Goal: Task Accomplishment & Management: Manage account settings

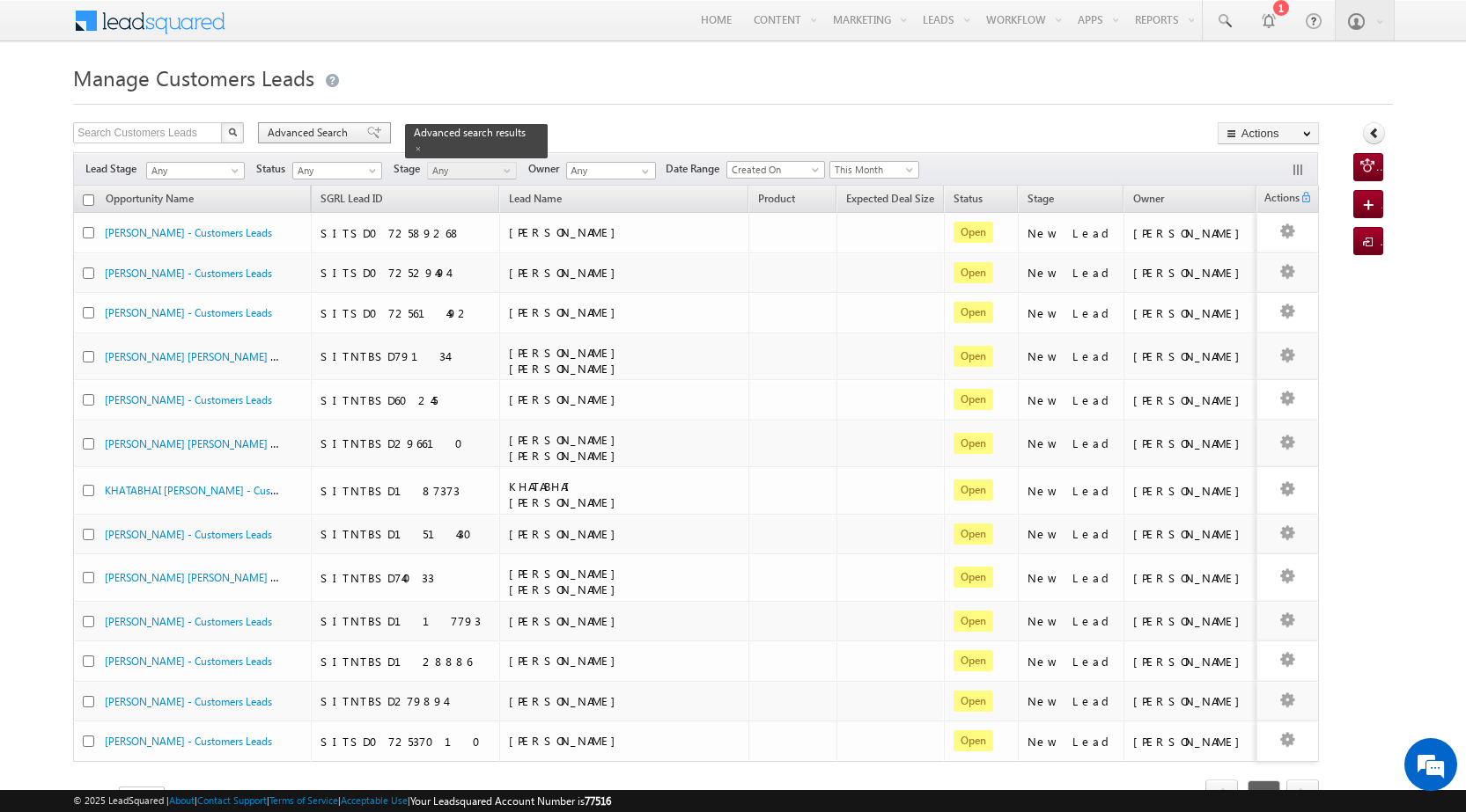
click at [367, 134] on span at bounding box center [374, 132] width 14 height 12
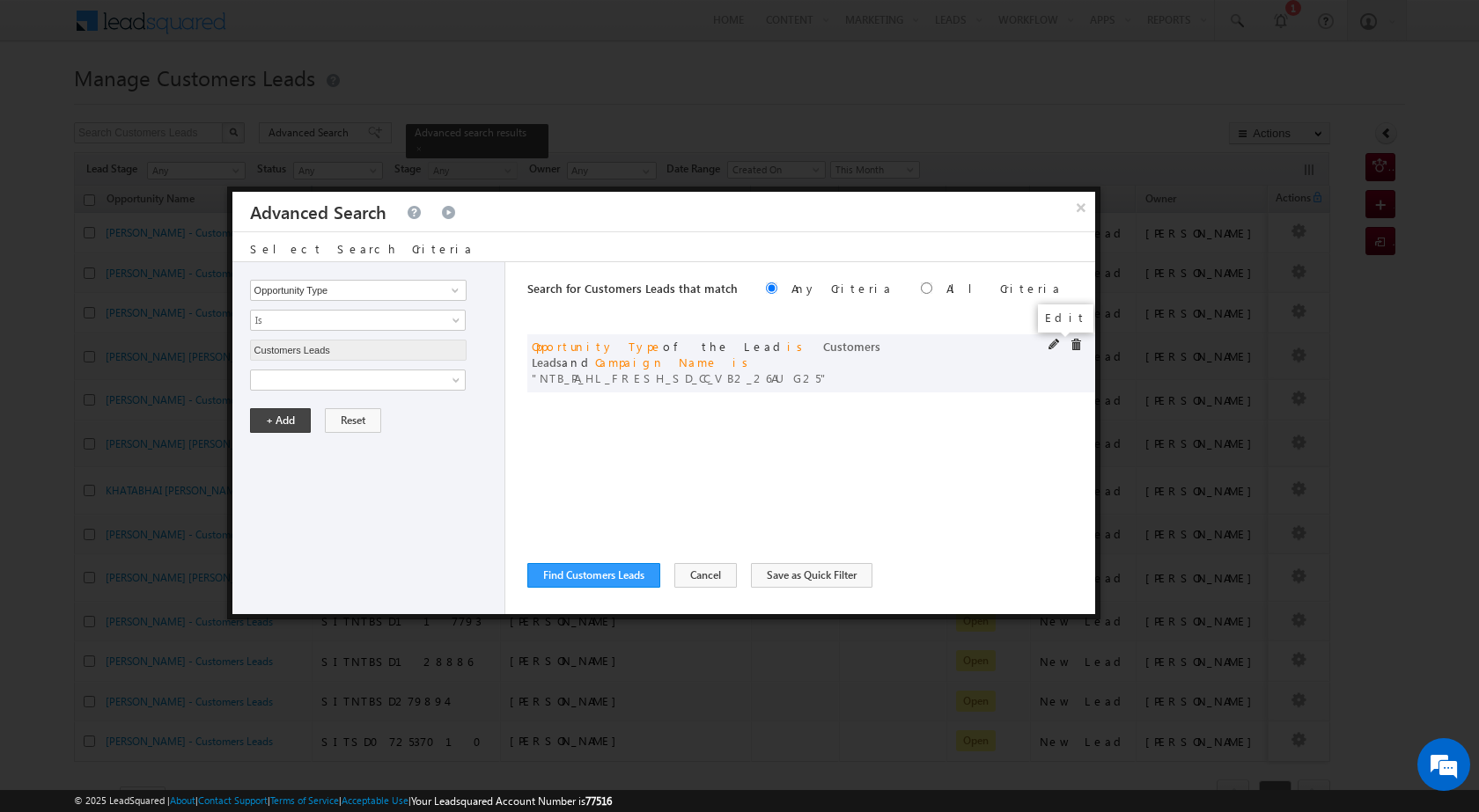
click at [1054, 345] on span at bounding box center [1054, 345] width 12 height 12
click at [413, 439] on input "NTB_PA_HL_FRESH_SD_CC_VB2_26AUG25" at bounding box center [358, 439] width 217 height 21
paste input "CL_CC_VB4_26AUG25"
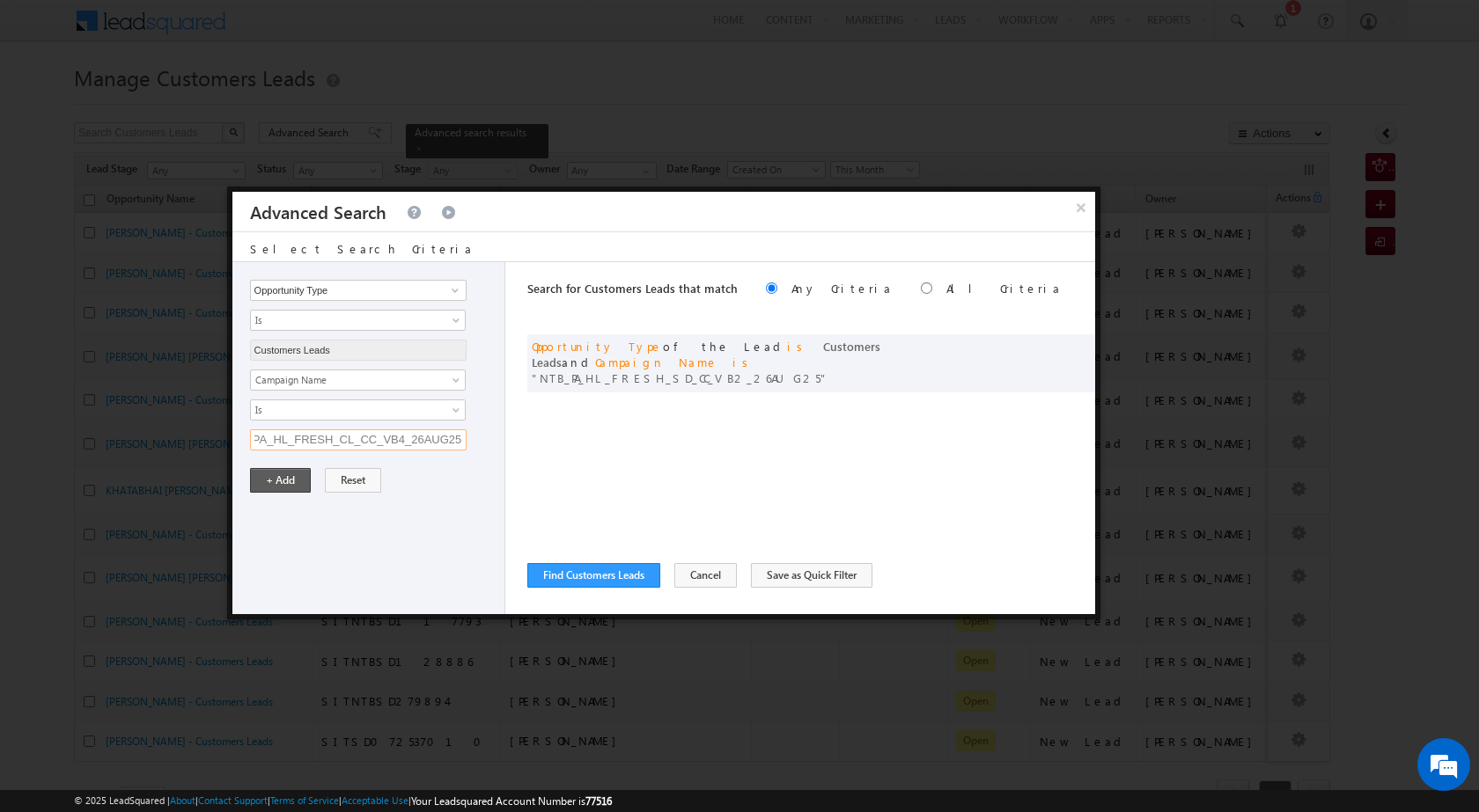
type input "NTB_PA_HL_FRESH_CL_CC_VB4_26AUG25"
click at [290, 479] on button "+ Add" at bounding box center [280, 480] width 60 height 25
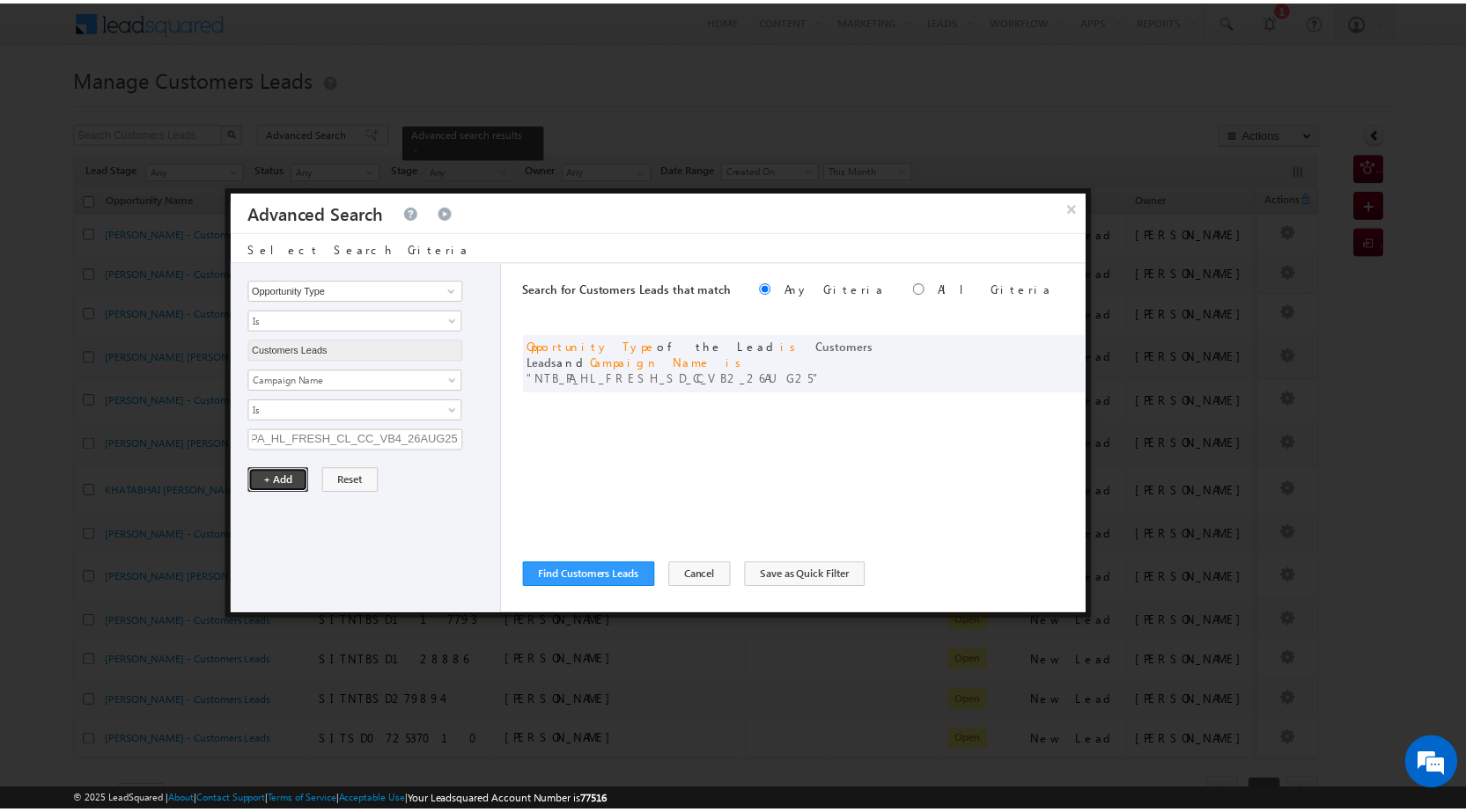
scroll to position [0, 0]
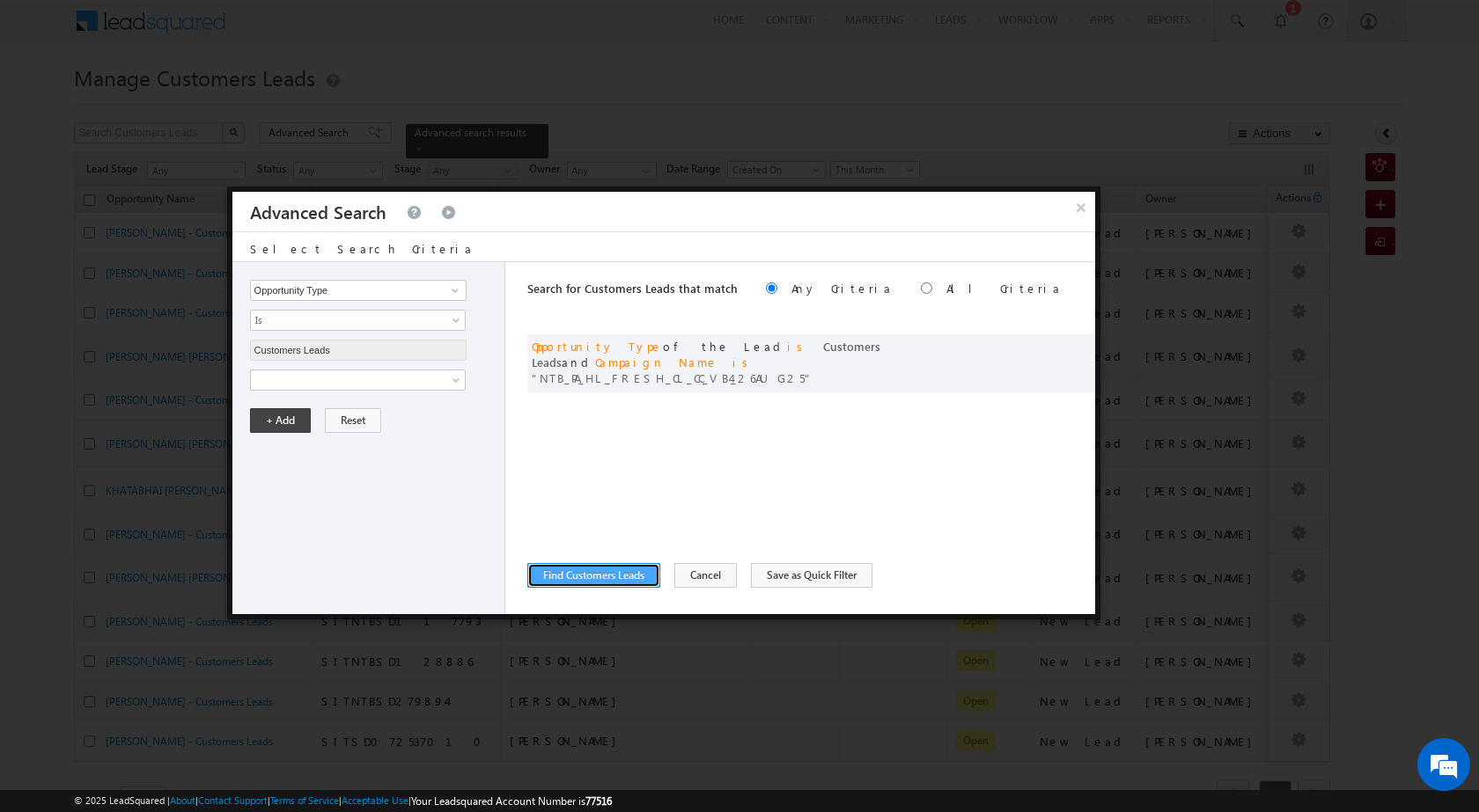
click at [606, 578] on button "Find Customers Leads" at bounding box center [593, 575] width 133 height 25
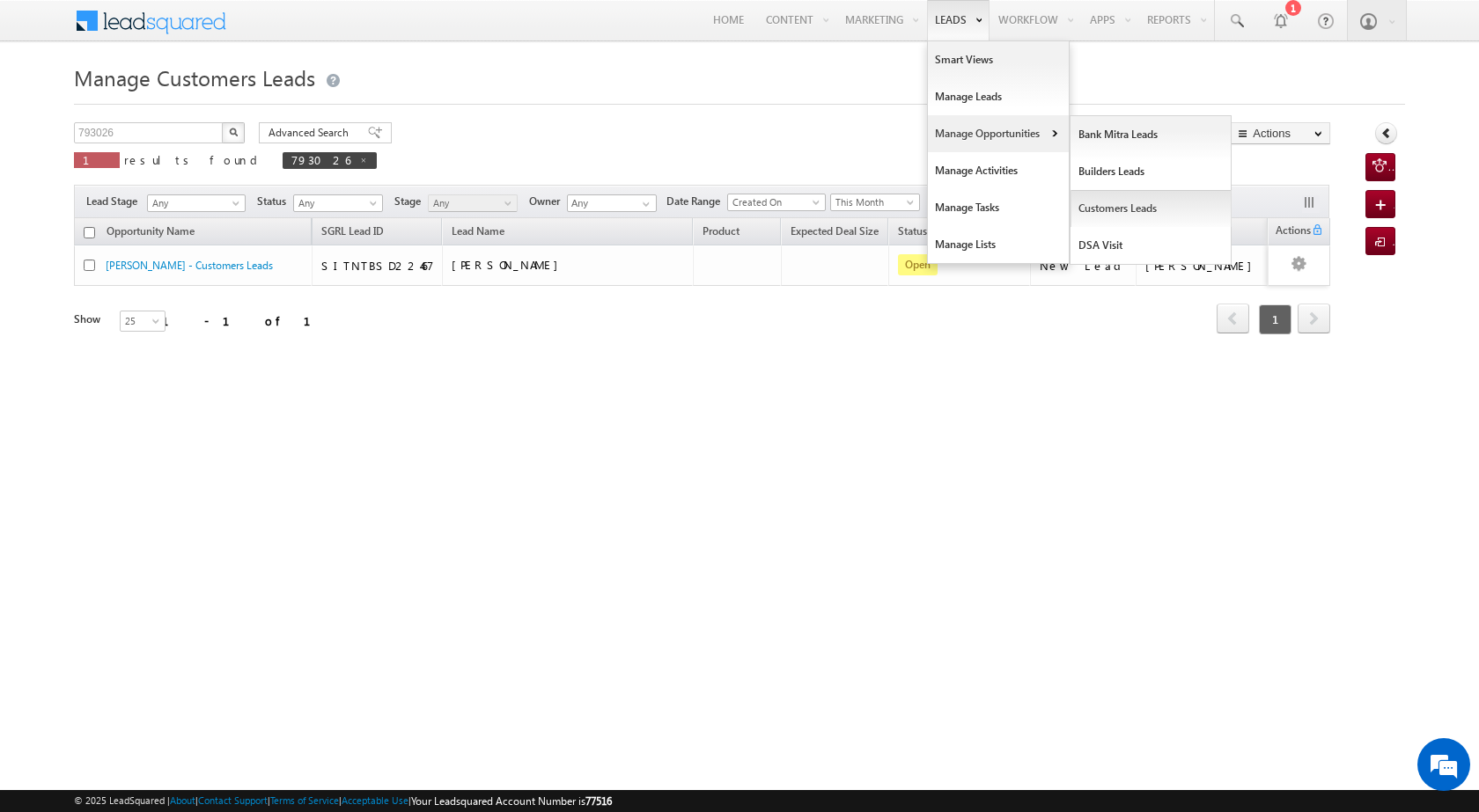
click at [1126, 207] on link "Customers Leads" at bounding box center [1151, 209] width 161 height 37
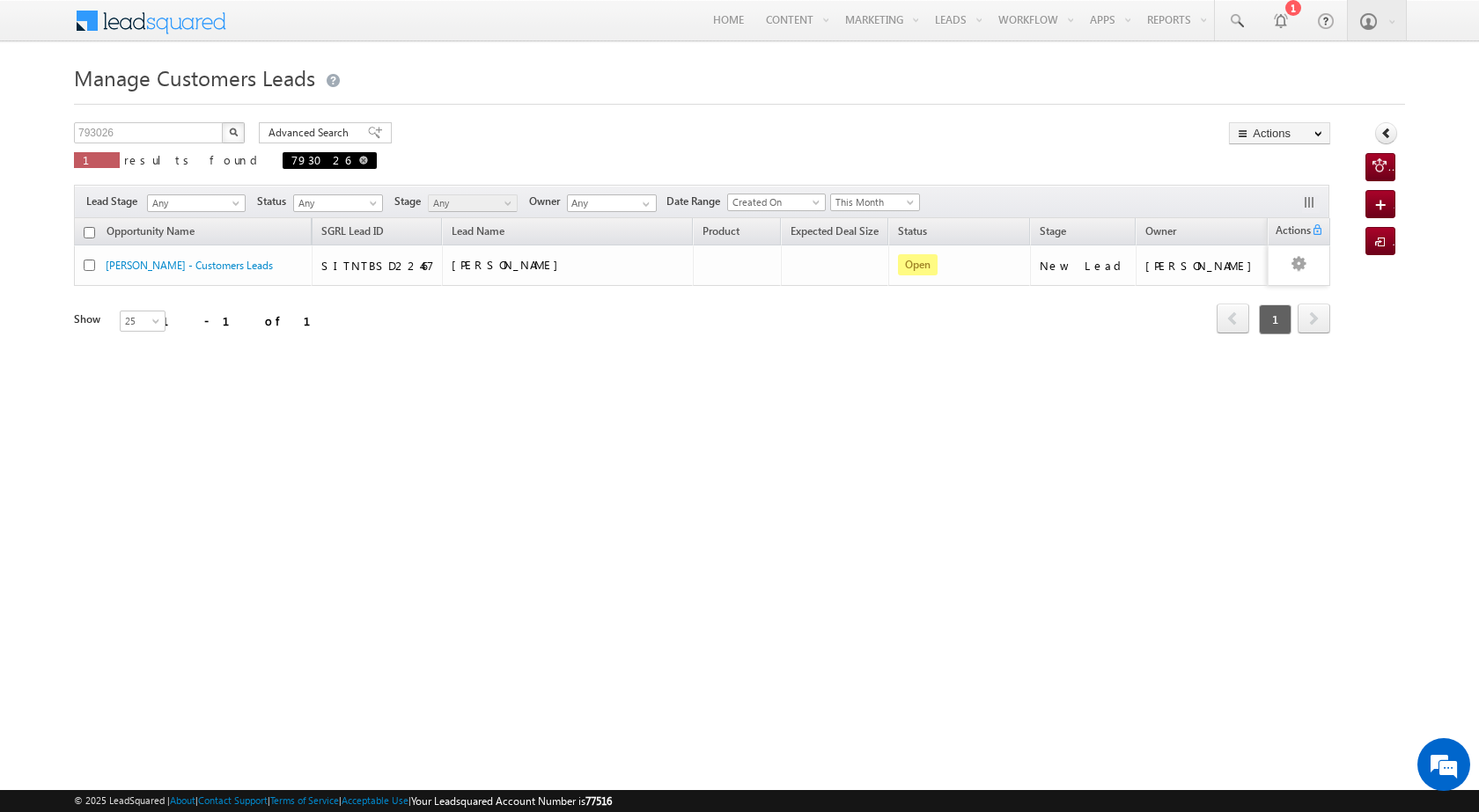
click at [359, 161] on span at bounding box center [363, 160] width 8 height 8
type input "Search Customers Leads"
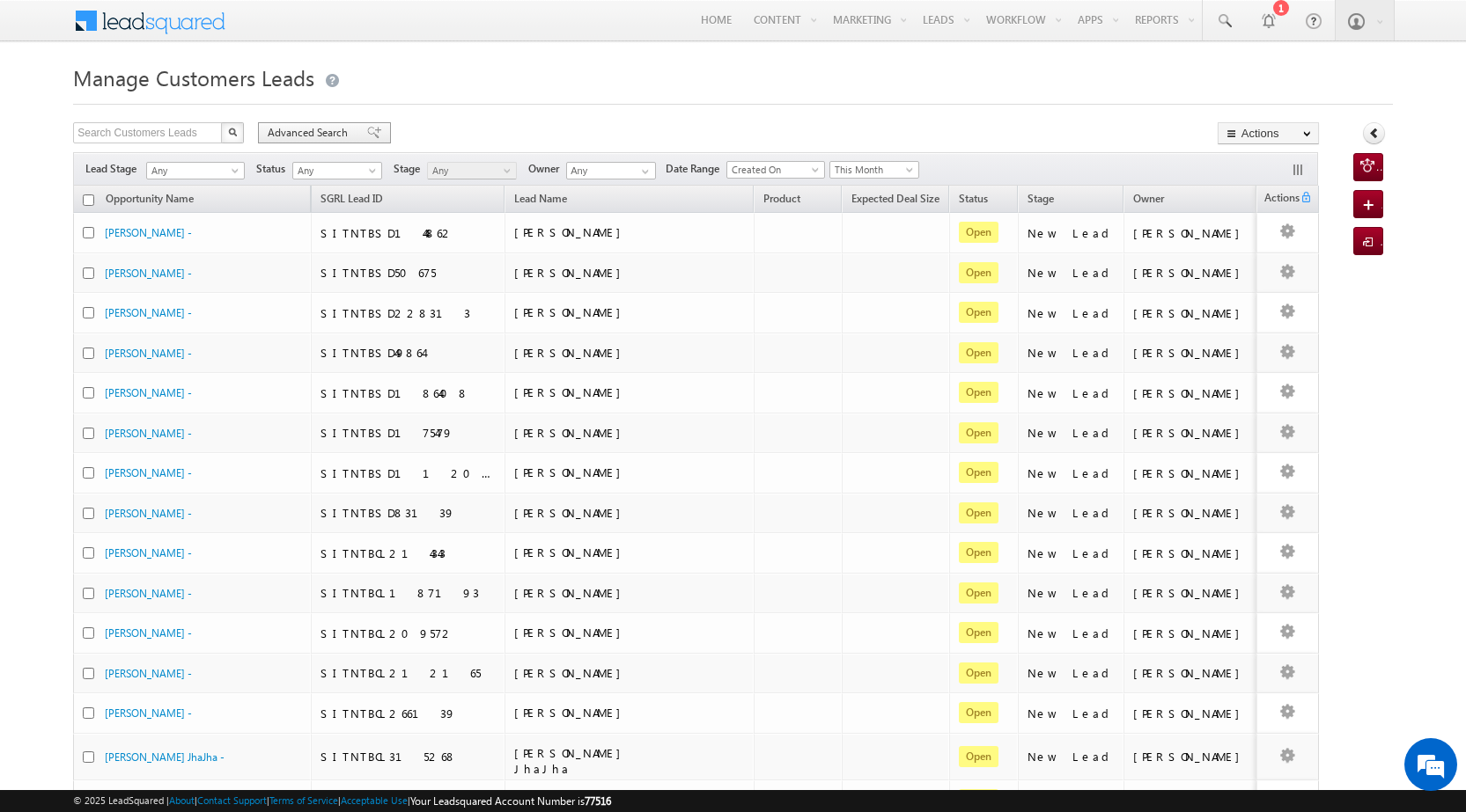
click at [365, 139] on div "Advanced Search" at bounding box center [324, 133] width 133 height 21
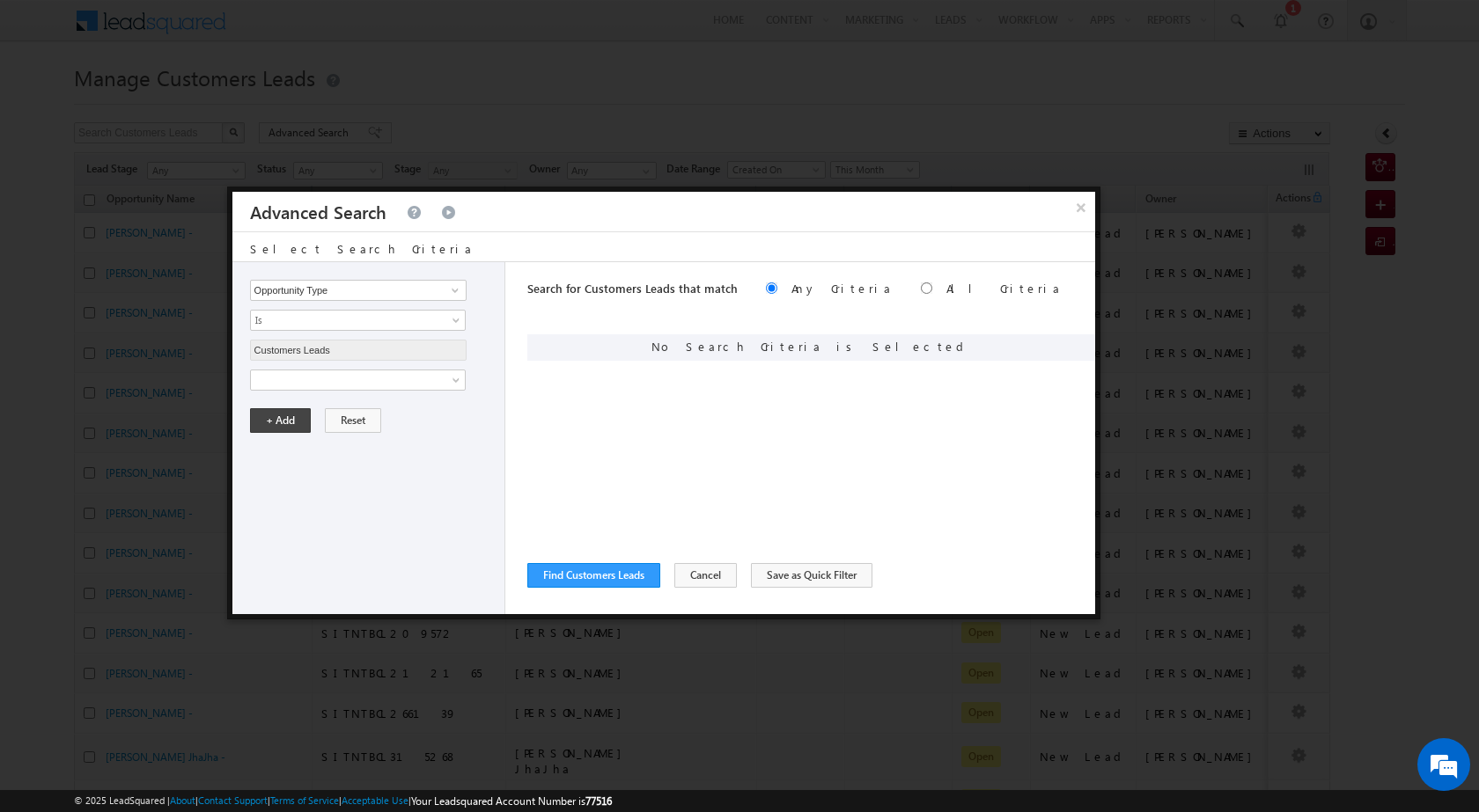
click at [324, 364] on div "Opportunity Type Lead Owner Sales Group Prospect Id Address 1 Address 2 Age Ass…" at bounding box center [369, 438] width 273 height 352
click at [324, 375] on span at bounding box center [347, 380] width 191 height 16
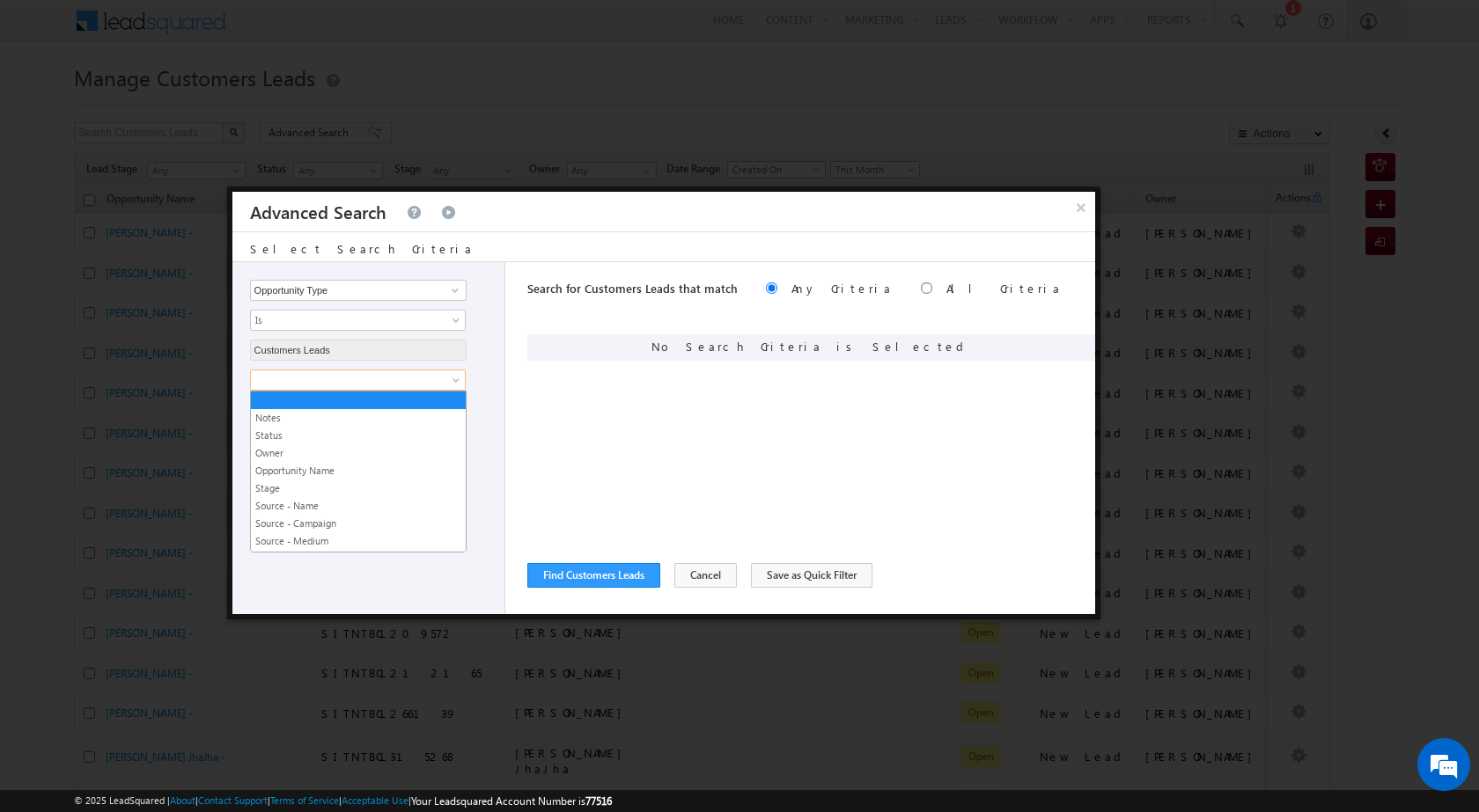
scroll to position [967, 0]
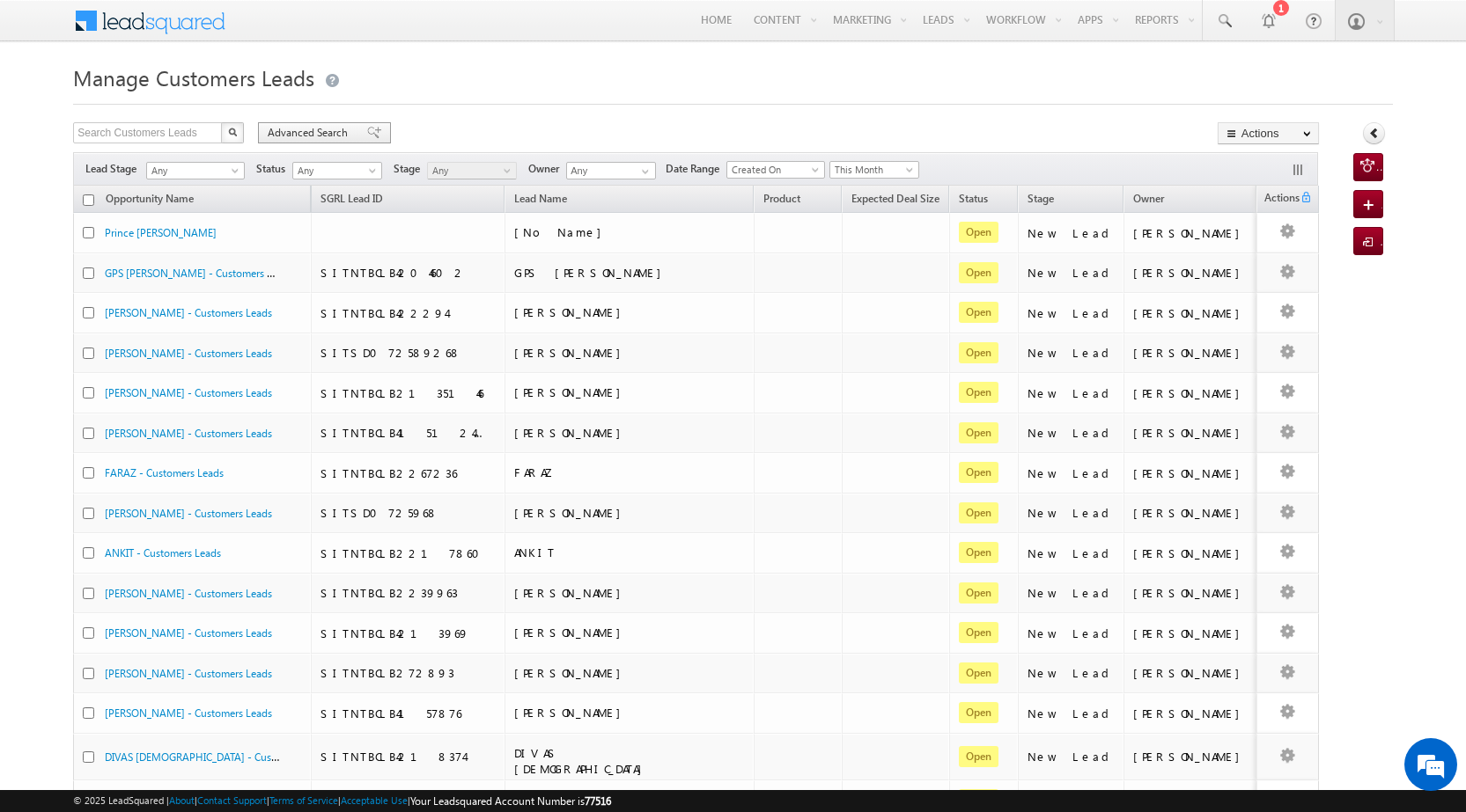
click at [367, 132] on span at bounding box center [374, 132] width 14 height 12
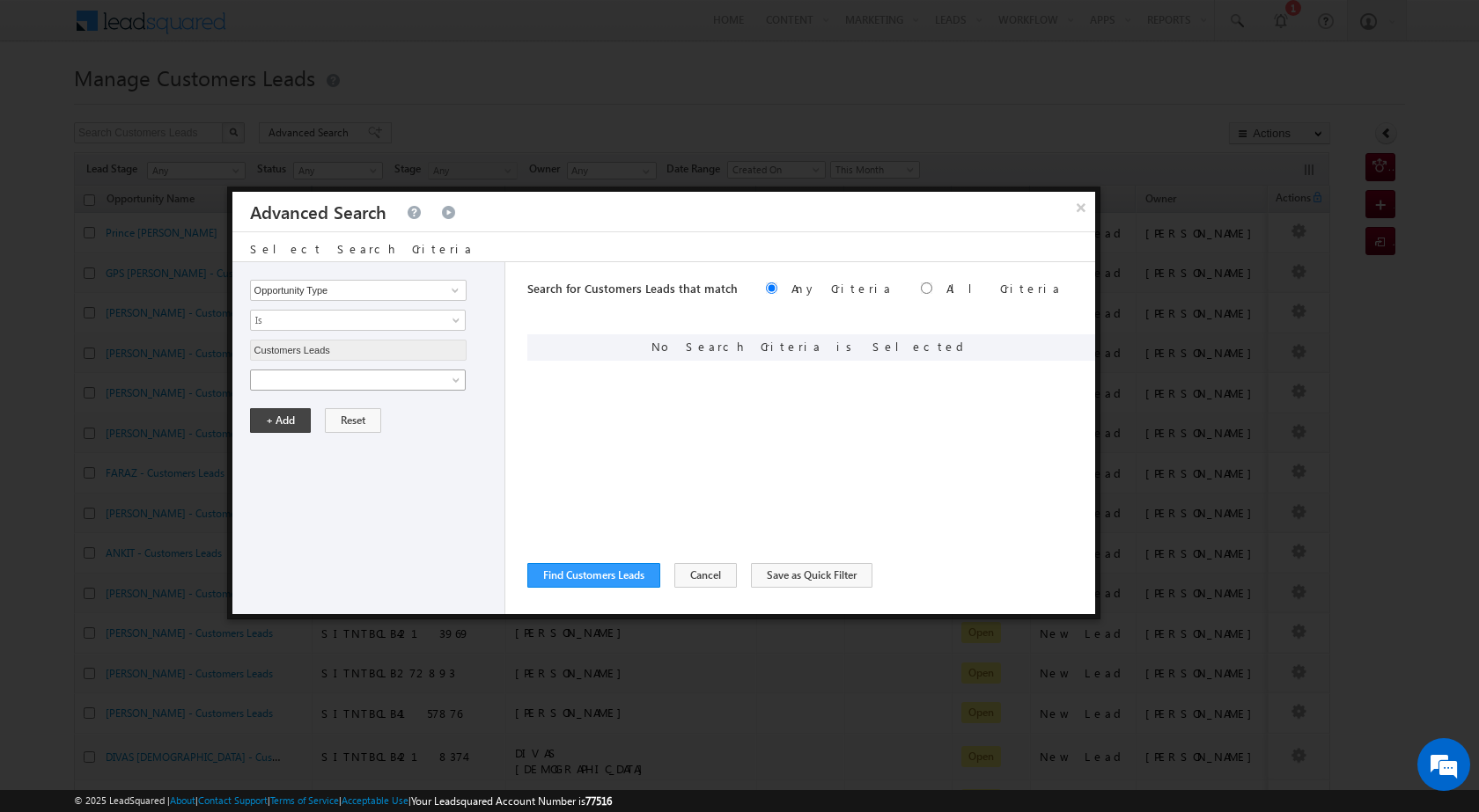
click at [323, 375] on span at bounding box center [347, 380] width 191 height 16
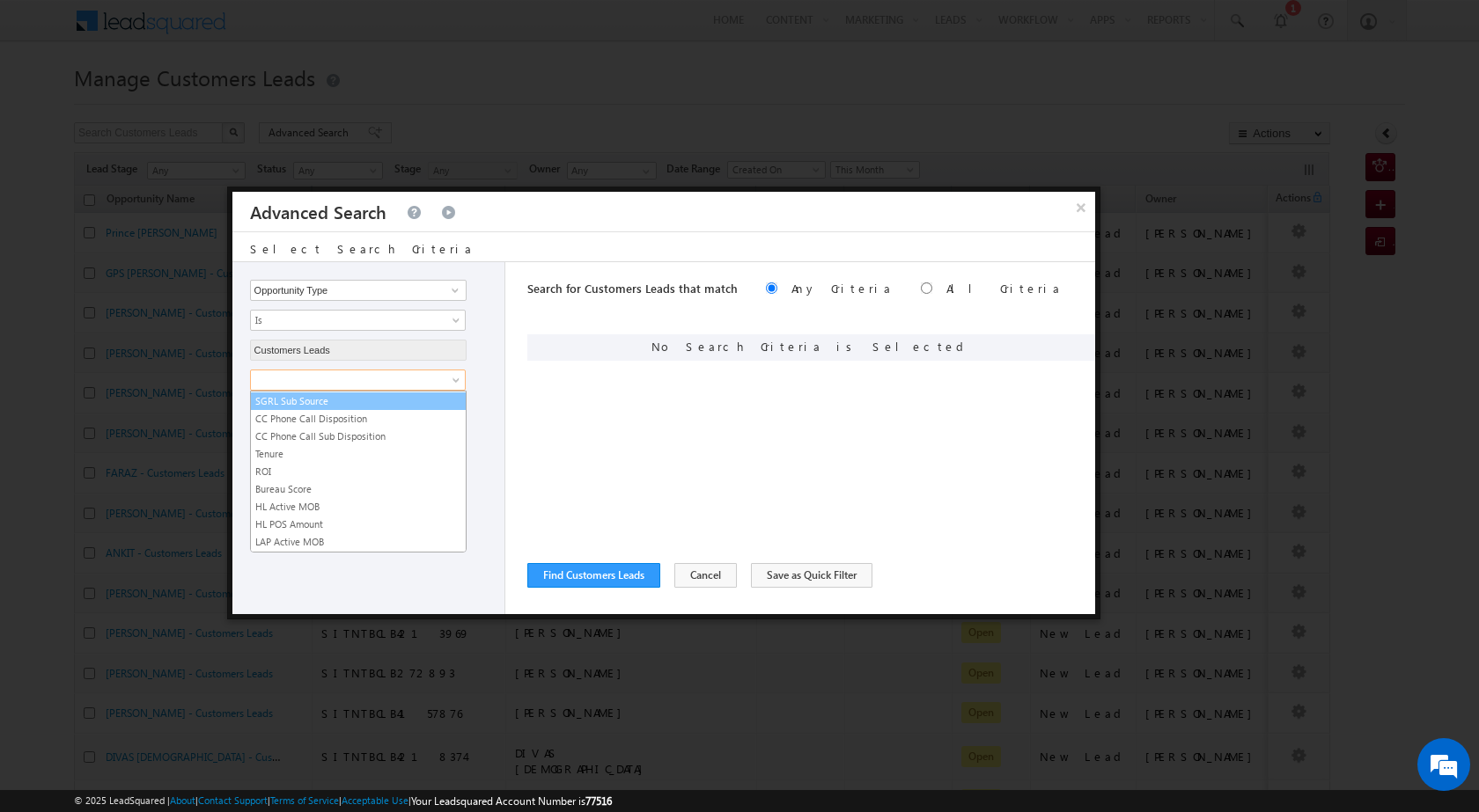
scroll to position [879, 0]
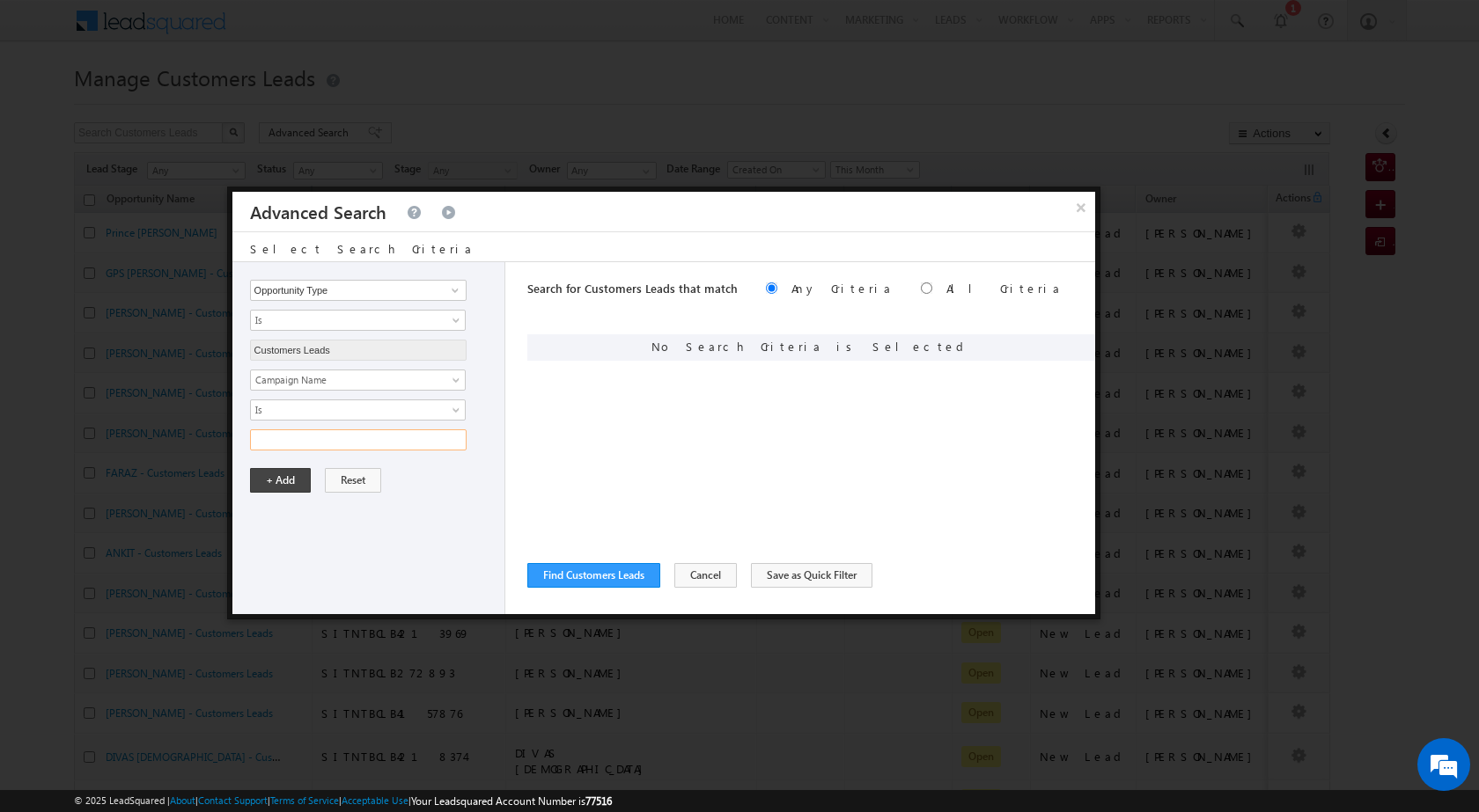
click at [357, 438] on input "text" at bounding box center [358, 439] width 217 height 21
paste input "NTB_PA_HL_FRESH_CL_CC_VB4_26AUG25"
type input "NTB_PA_HL_FRESH_CL_CC_VB4_26AUG25"
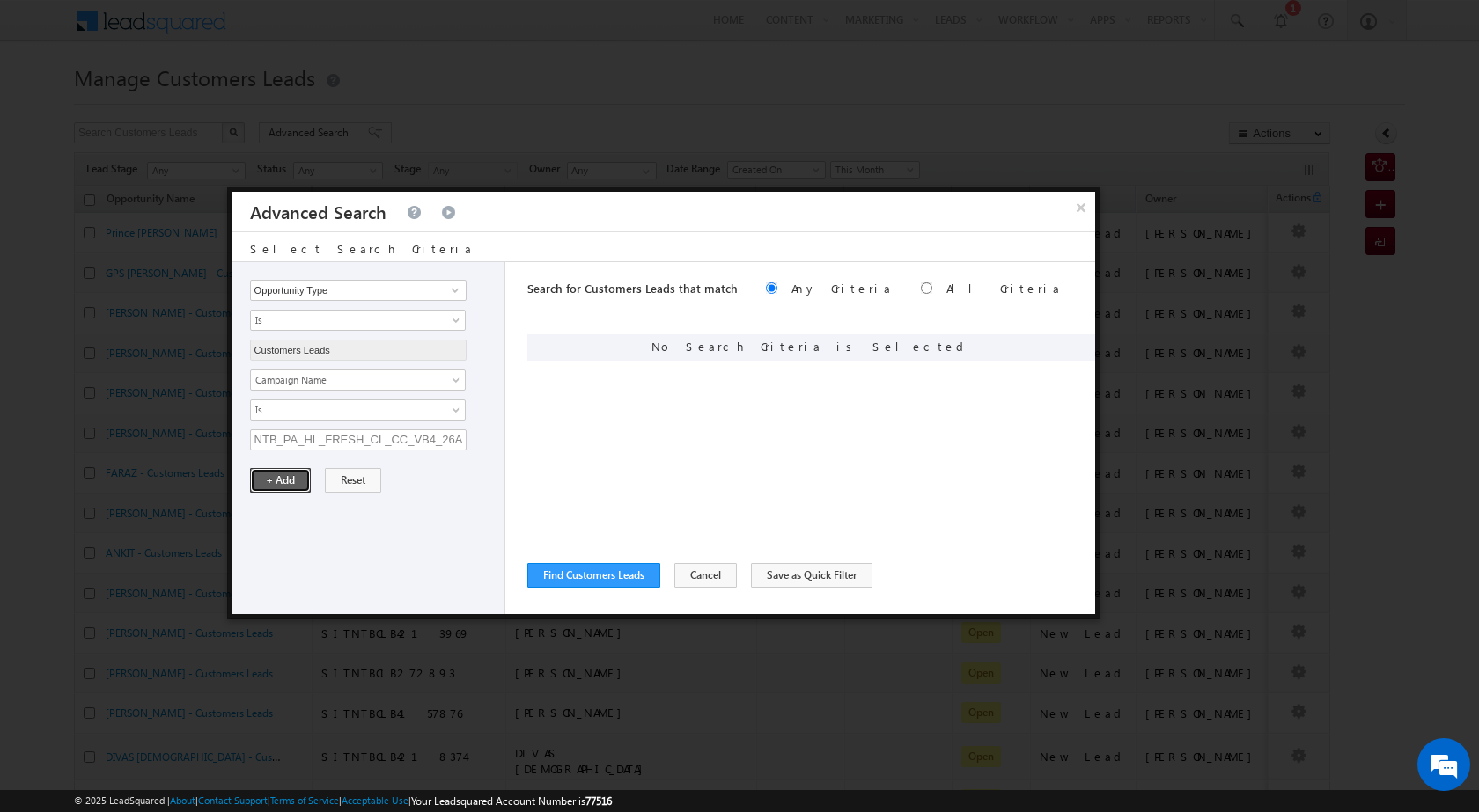
click at [280, 488] on button "+ Add" at bounding box center [280, 480] width 60 height 25
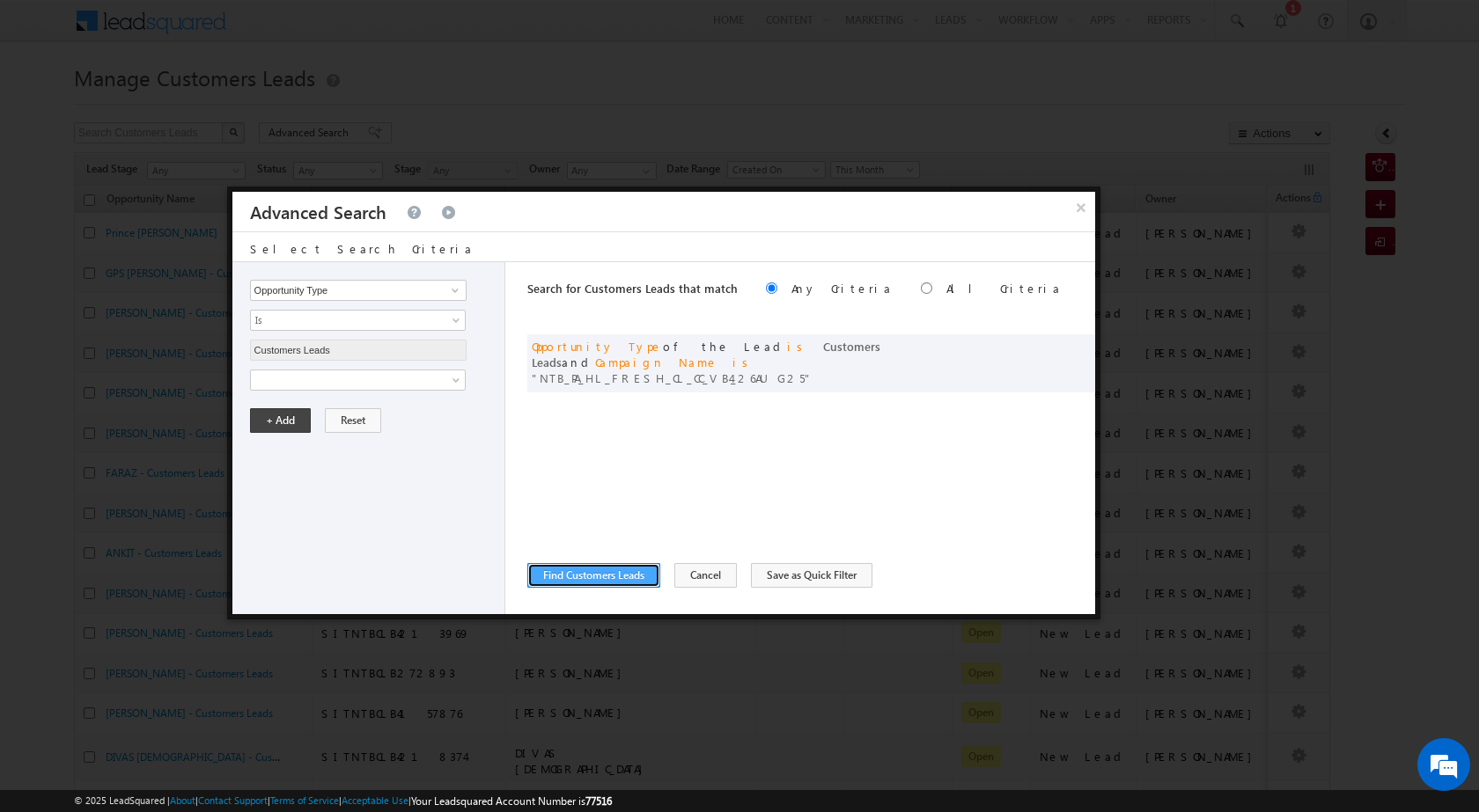
click at [603, 573] on button "Find Customers Leads" at bounding box center [593, 575] width 133 height 25
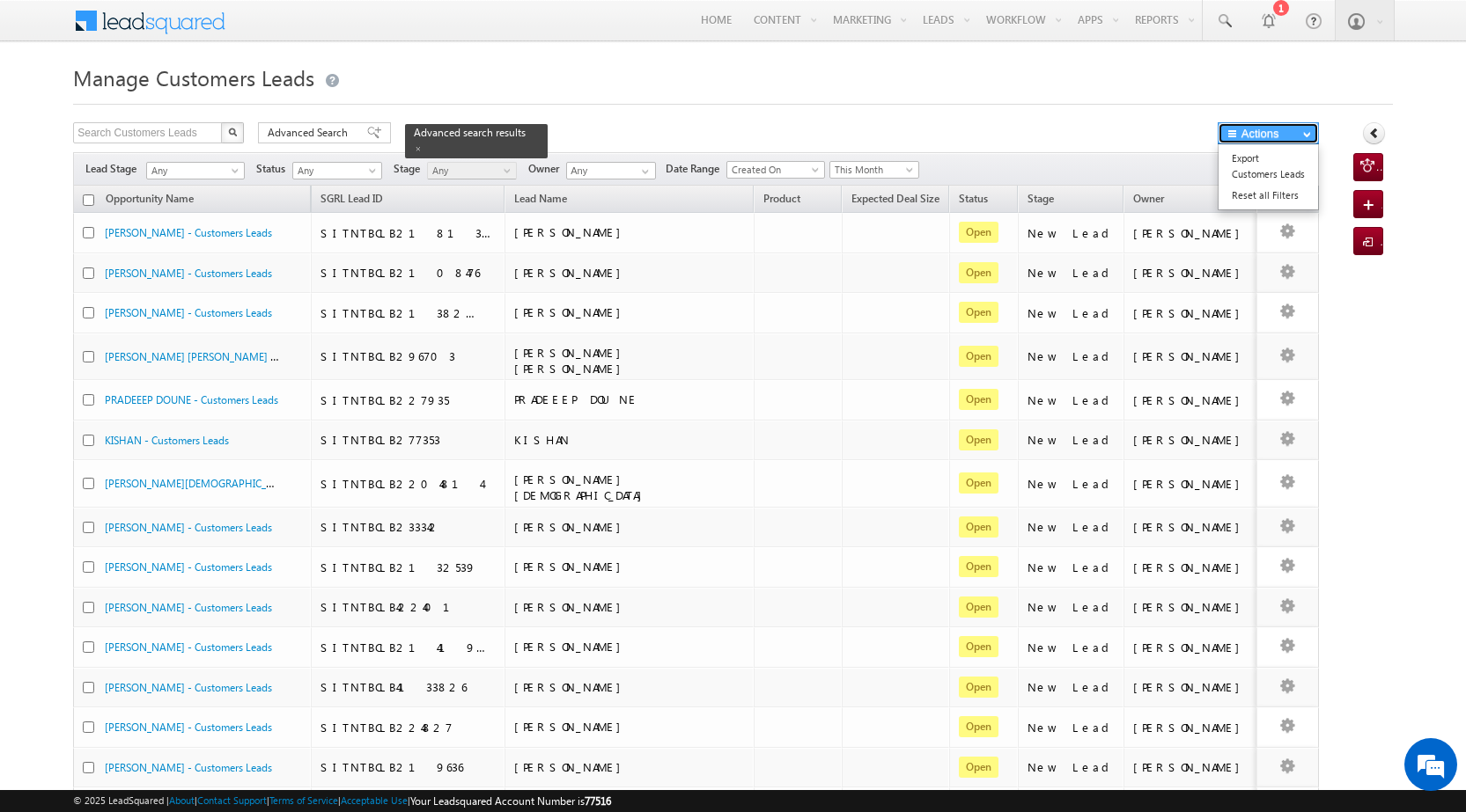
click at [1306, 137] on span "button" at bounding box center [1307, 134] width 8 height 7
click at [1254, 164] on link "Export Customers Leads" at bounding box center [1268, 166] width 99 height 37
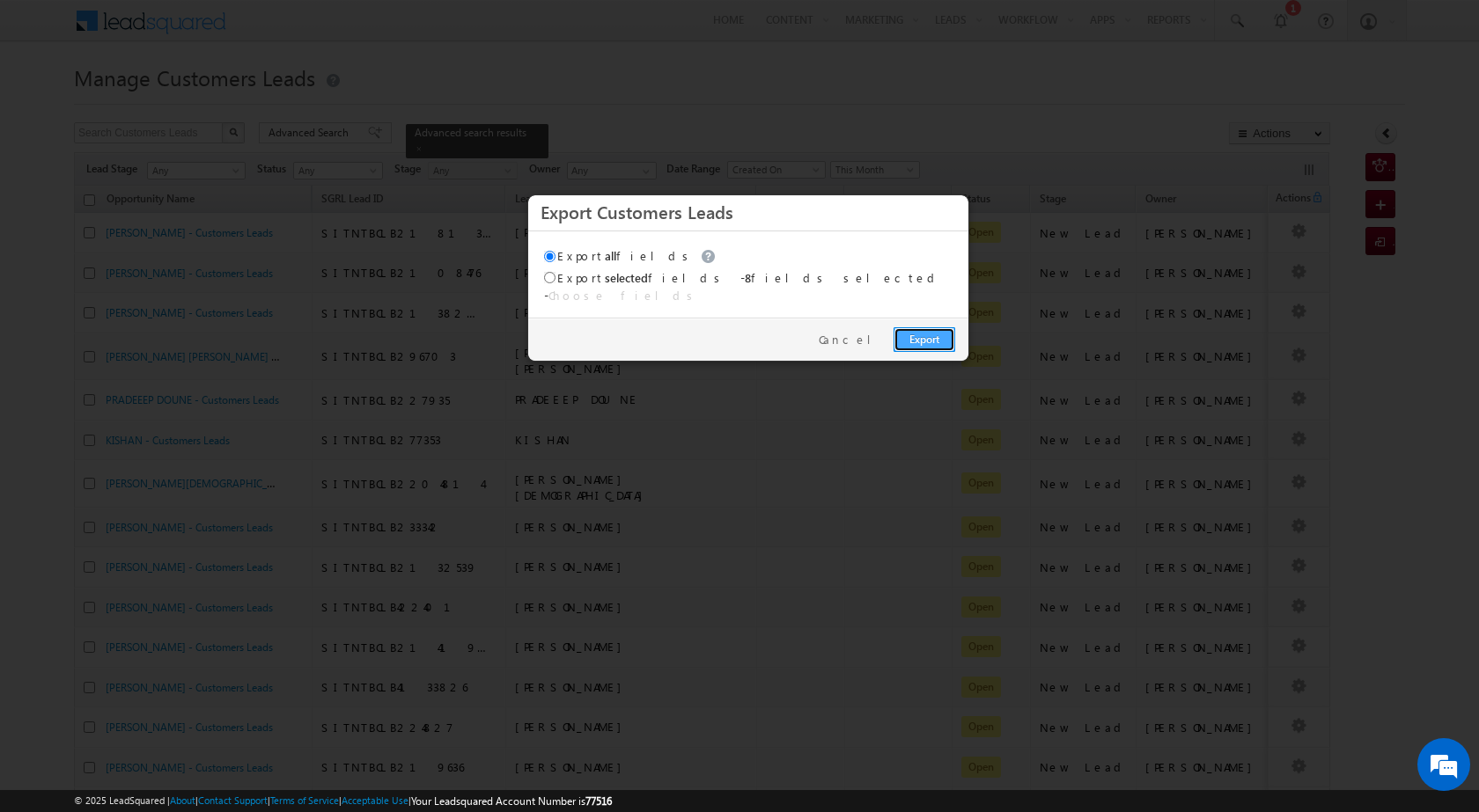
click at [934, 327] on link "Export" at bounding box center [925, 339] width 61 height 25
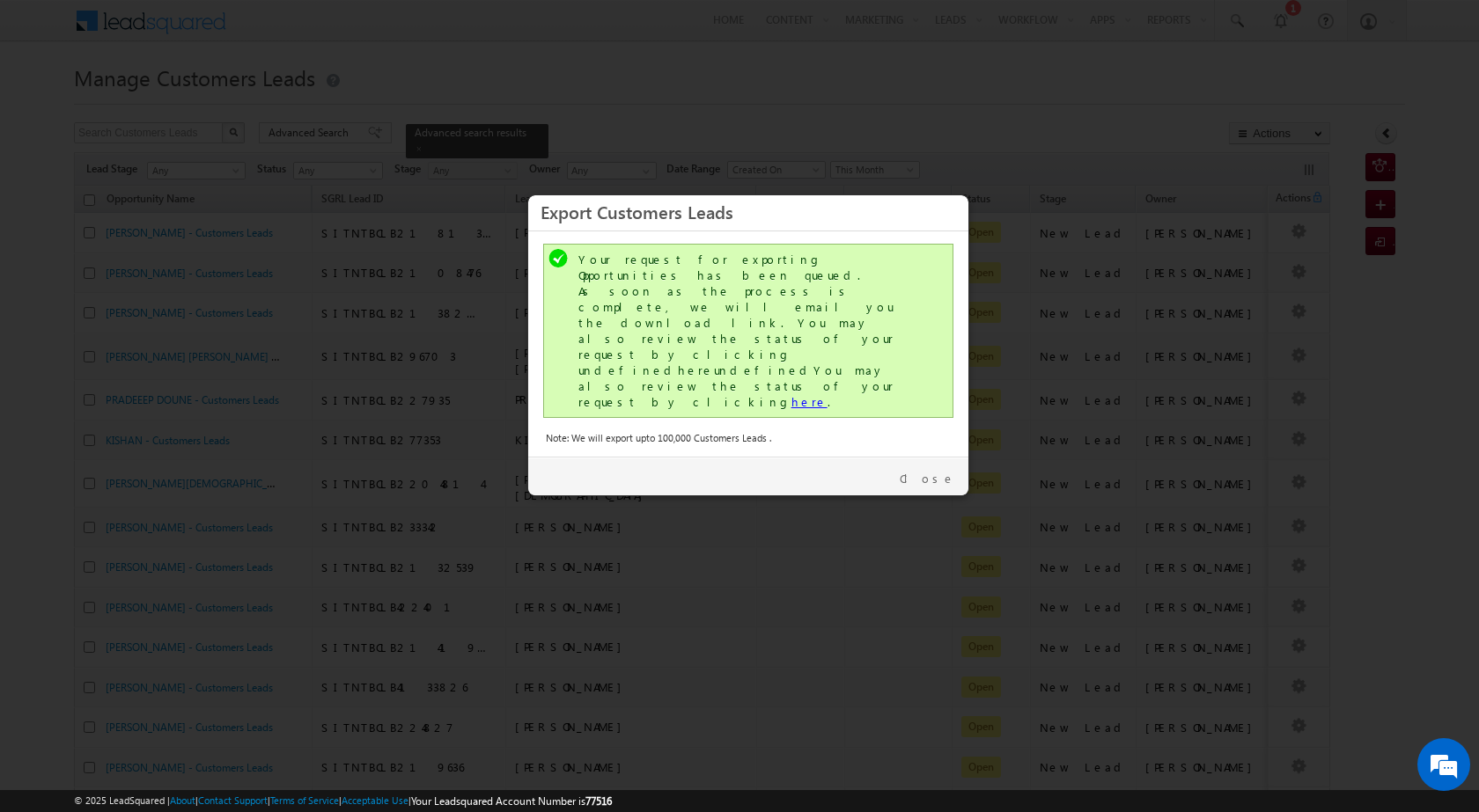
click at [792, 394] on link "here" at bounding box center [810, 401] width 36 height 15
click at [930, 471] on link "Close" at bounding box center [928, 478] width 56 height 16
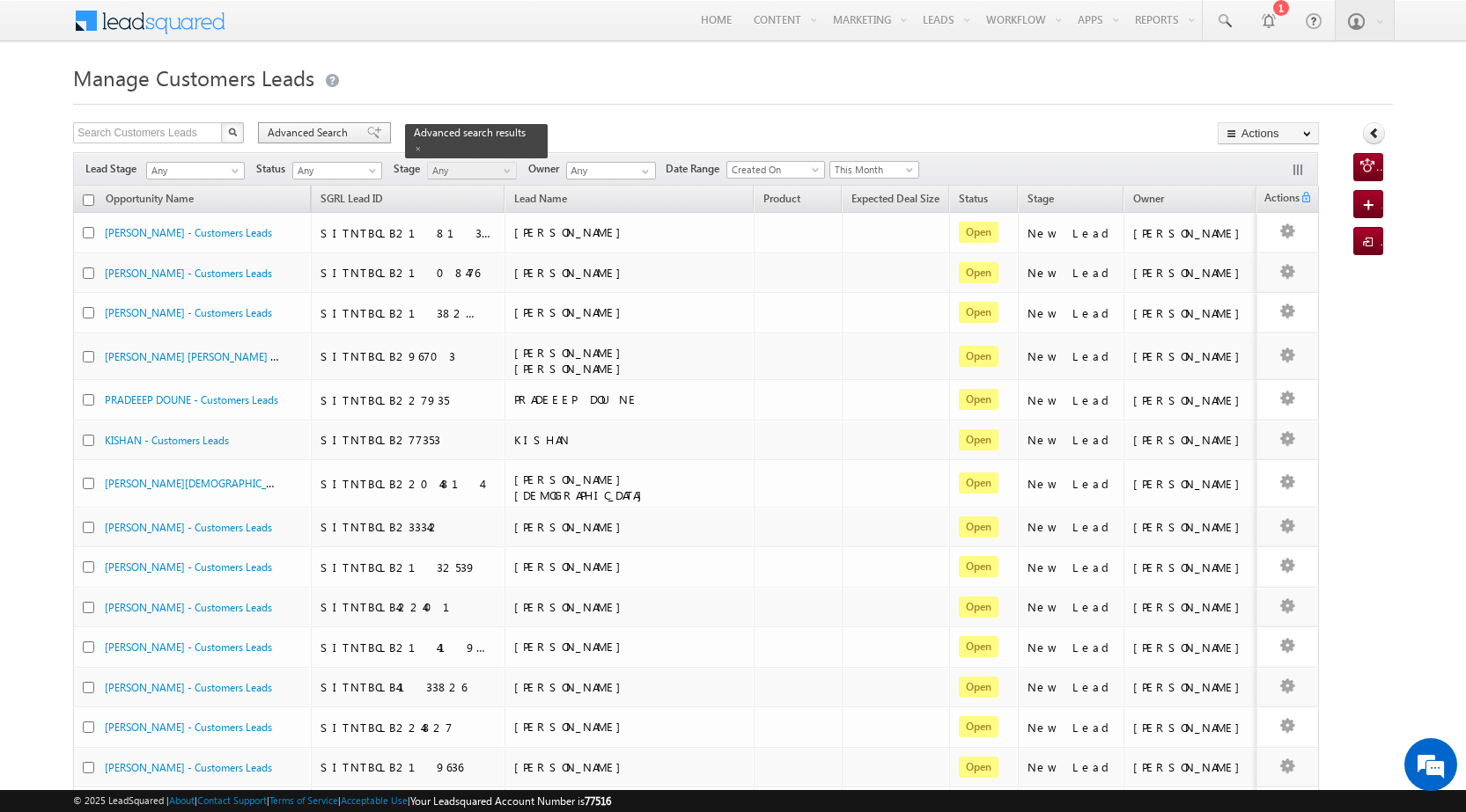
click at [367, 131] on span at bounding box center [374, 132] width 14 height 12
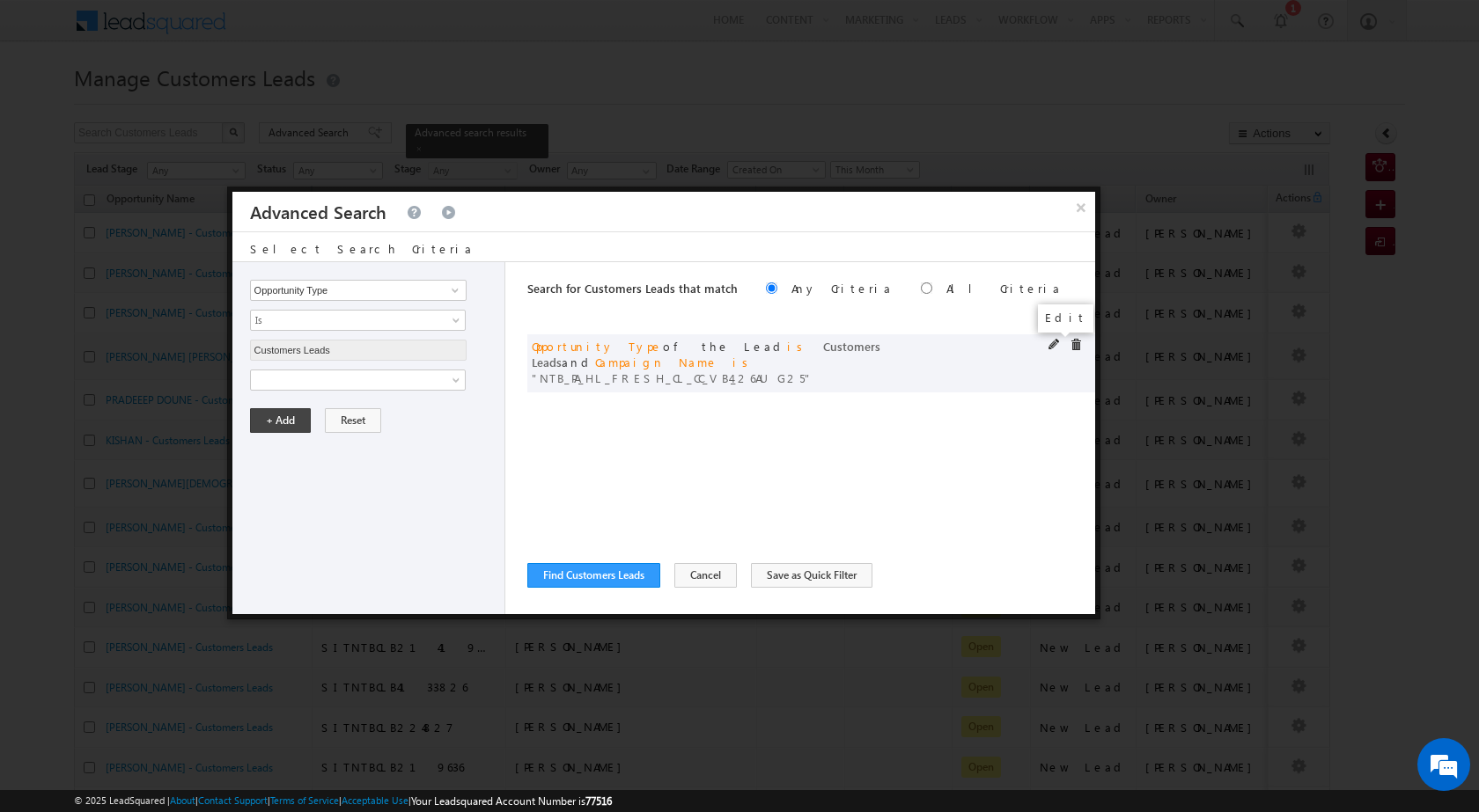
click at [1056, 342] on span at bounding box center [1054, 345] width 12 height 12
click at [347, 442] on input "NTB_PA_HL_FRESH_CL_CC_VB4_26AUG25" at bounding box center [358, 439] width 217 height 21
paste input "3_26AUG25"
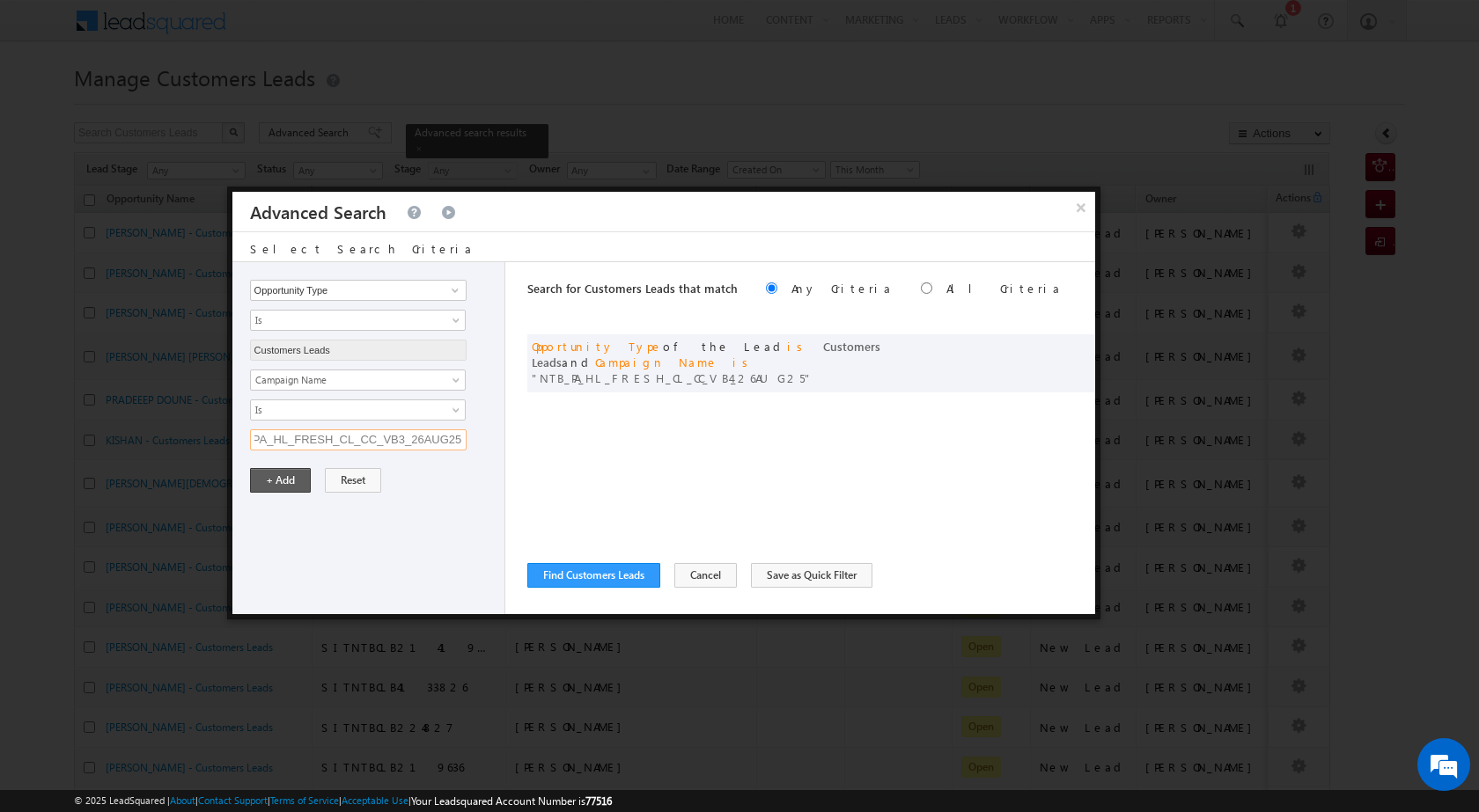
type input "NTB_PA_HL_FRESH_CL_CC_VB3_26AUG25"
click at [274, 483] on button "+ Add" at bounding box center [280, 480] width 60 height 25
click at [1053, 339] on span at bounding box center [1054, 345] width 12 height 12
click at [409, 427] on div "Notes Status Owner Opportunity Name Stage Source - Name Source - Campaign Sourc…" at bounding box center [373, 410] width 245 height 81
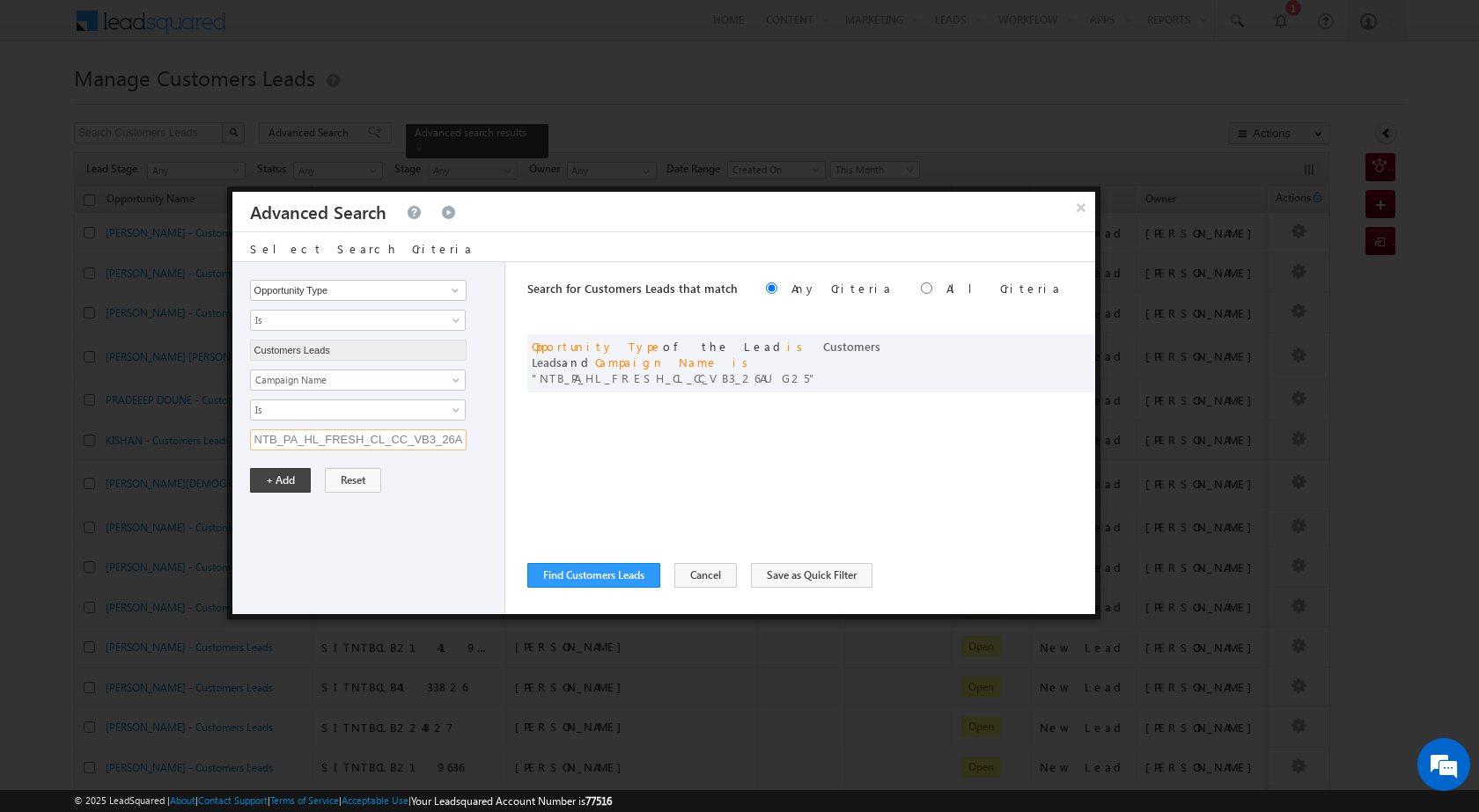
click at [405, 442] on input "NTB_PA_HL_FRESH_CL_CC_VB3_26AUG25" at bounding box center [358, 439] width 217 height 21
paste input "text"
type input "NTB_PA_HL_FRESH_CL_CC_VB3_26AUG25"
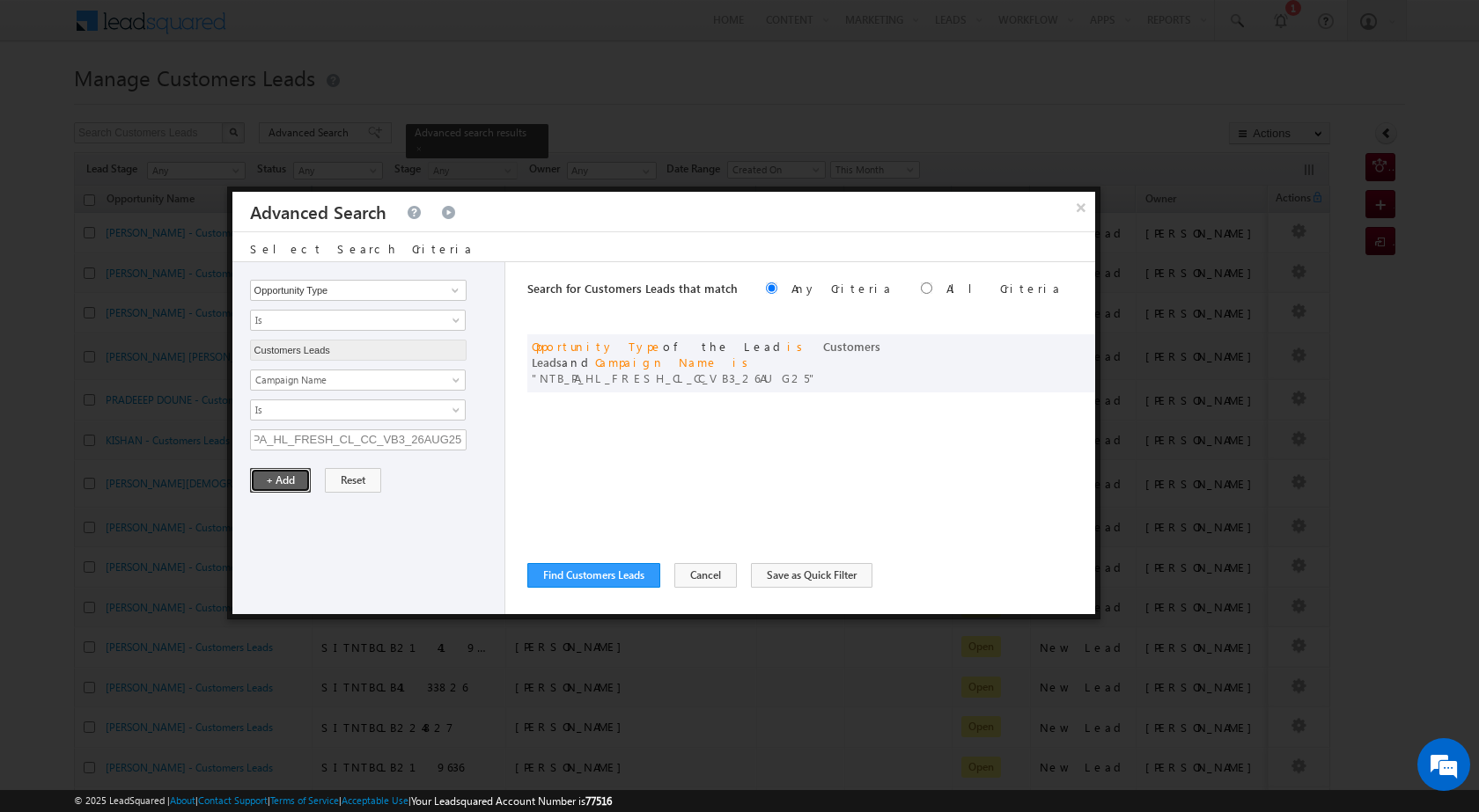
scroll to position [0, 0]
click at [286, 484] on button "+ Add" at bounding box center [280, 480] width 60 height 25
click at [644, 582] on button "Find Customers Leads" at bounding box center [593, 575] width 133 height 25
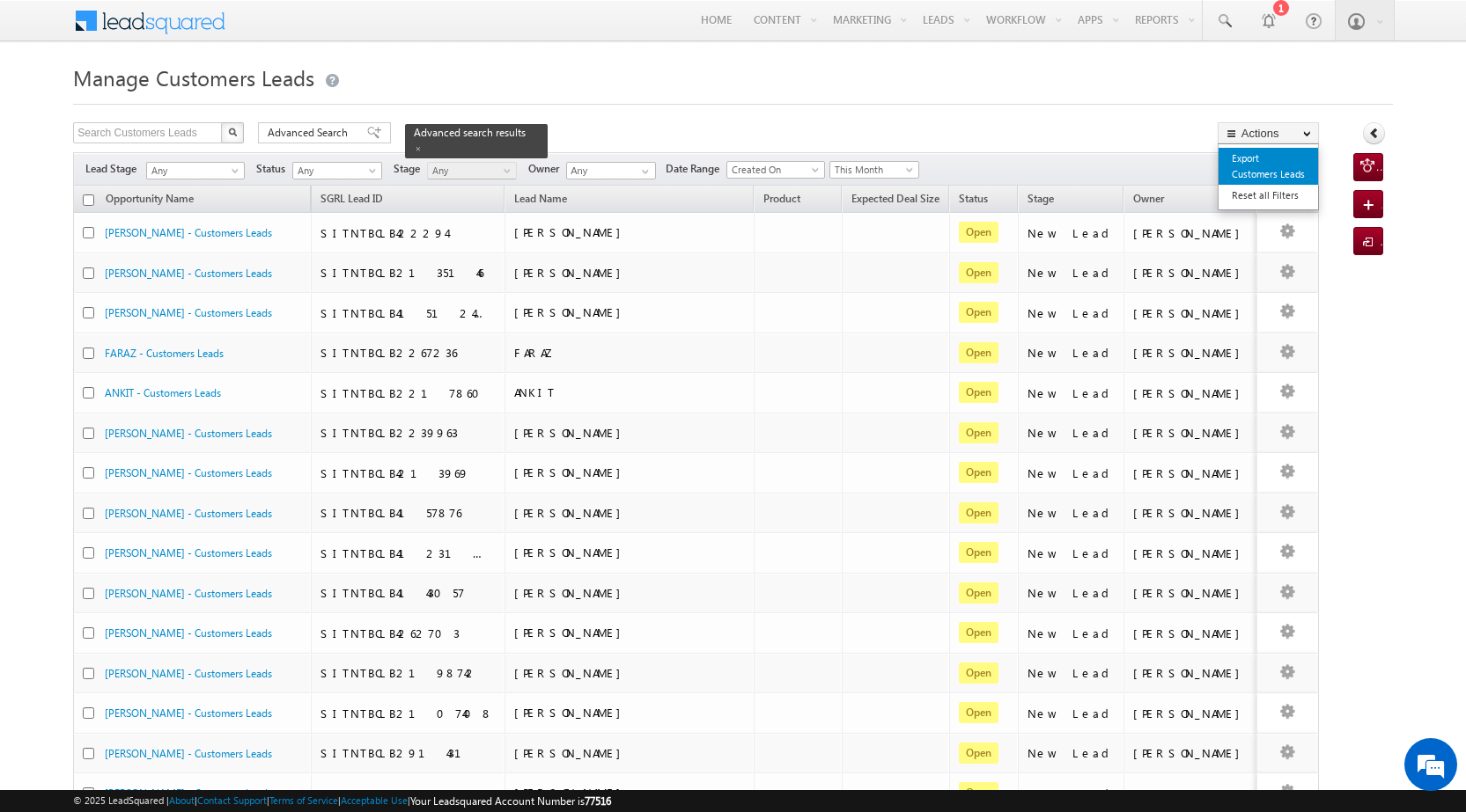
click at [1252, 166] on link "Export Customers Leads" at bounding box center [1268, 166] width 99 height 37
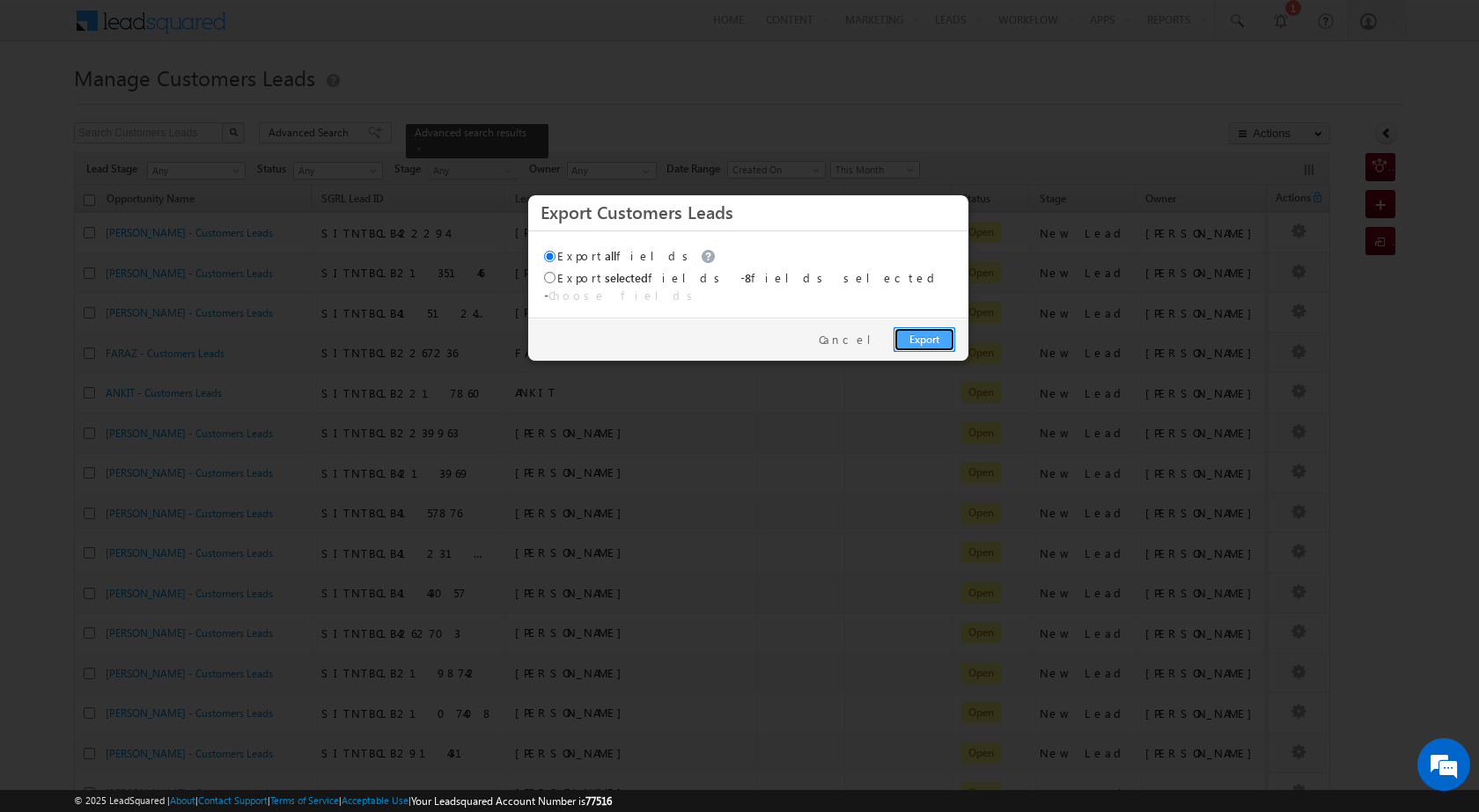
click at [926, 327] on link "Export" at bounding box center [925, 339] width 61 height 25
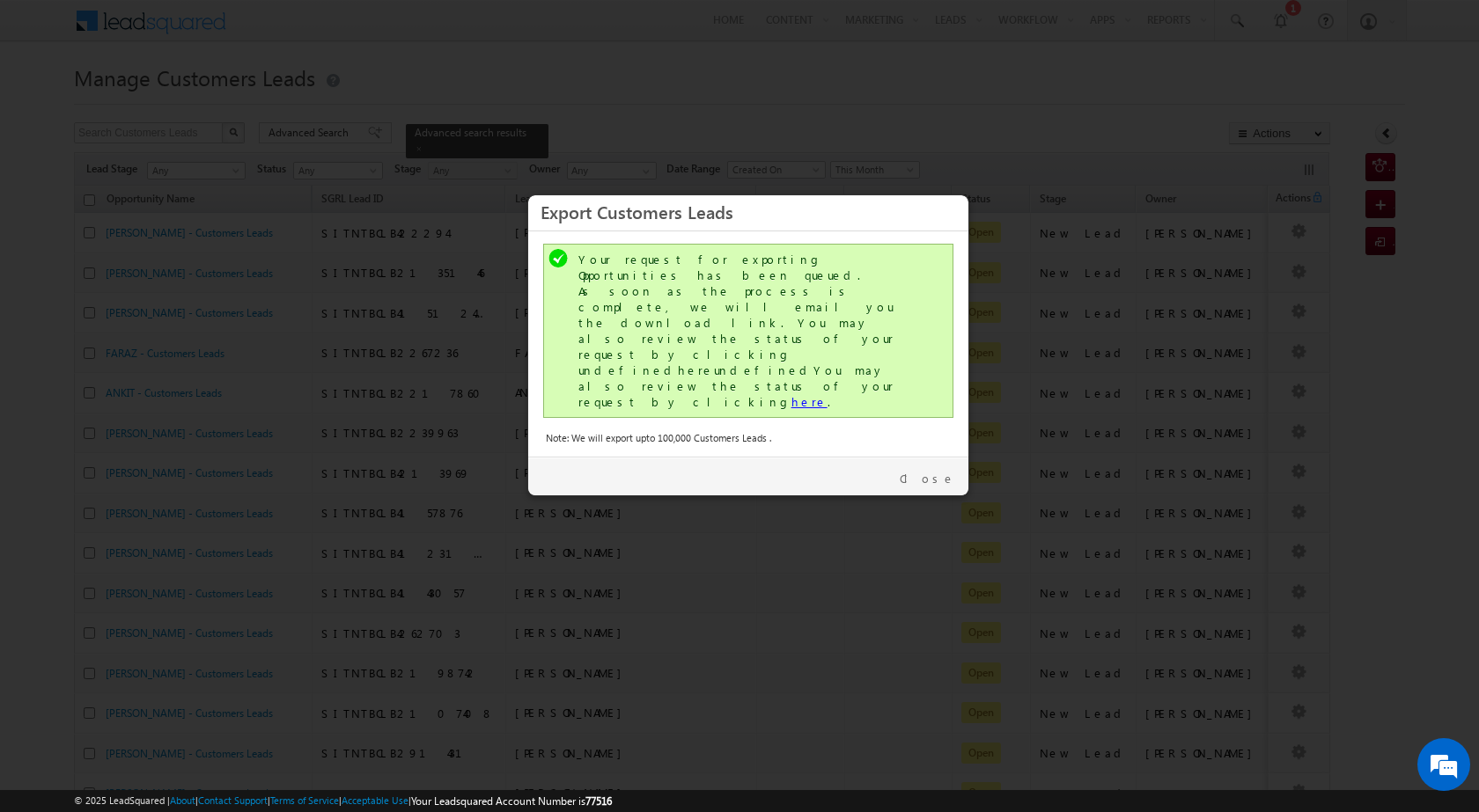
click at [792, 394] on link "here" at bounding box center [810, 401] width 36 height 15
click at [951, 471] on link "Close" at bounding box center [928, 478] width 56 height 16
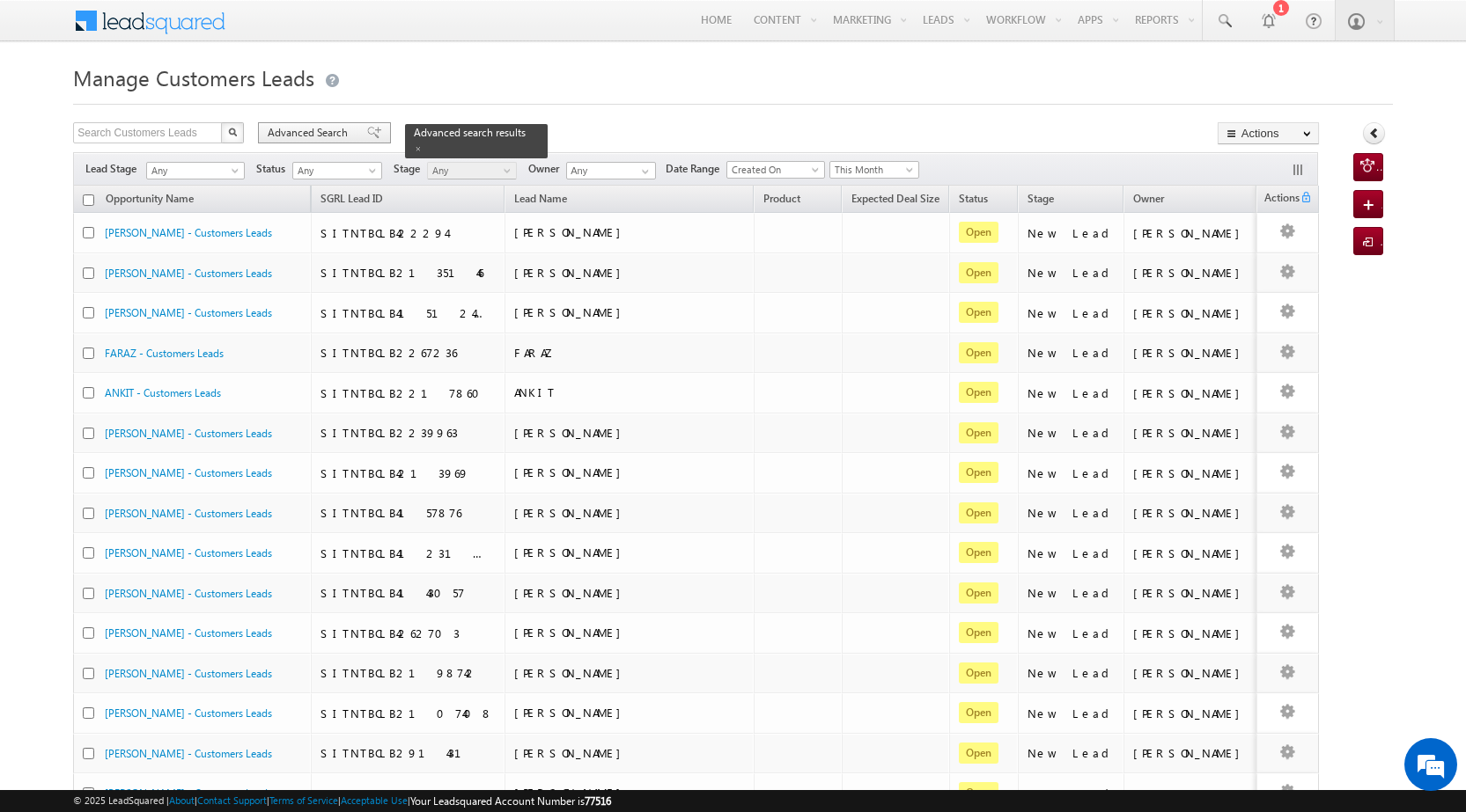
click at [367, 130] on span at bounding box center [374, 132] width 14 height 12
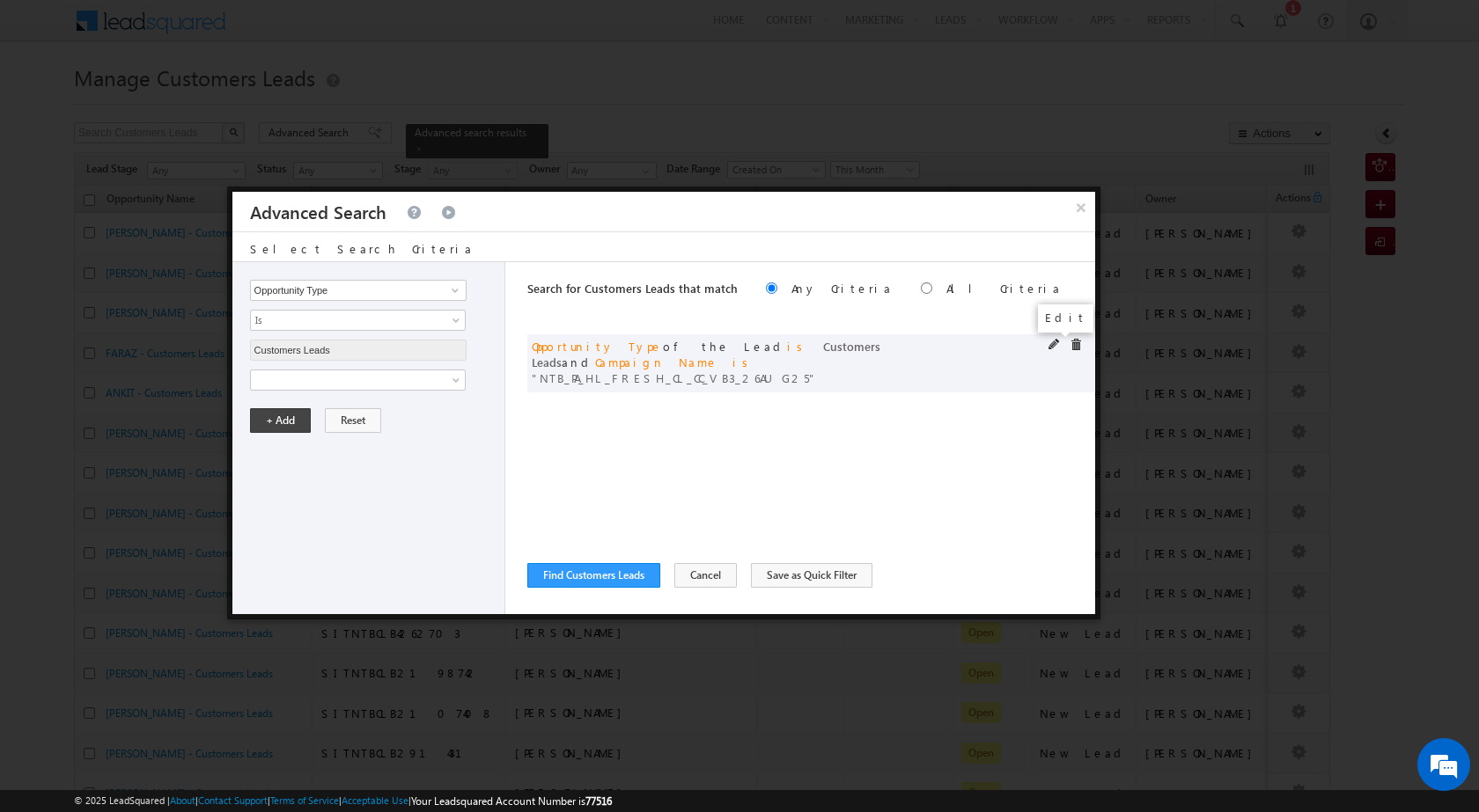
click at [1057, 341] on span at bounding box center [1054, 345] width 12 height 12
click at [308, 444] on input "NTB_PA_HL_FRESH_CL_CC_VB3_26AUG25" at bounding box center [358, 439] width 217 height 21
paste input "2_26AUG25"
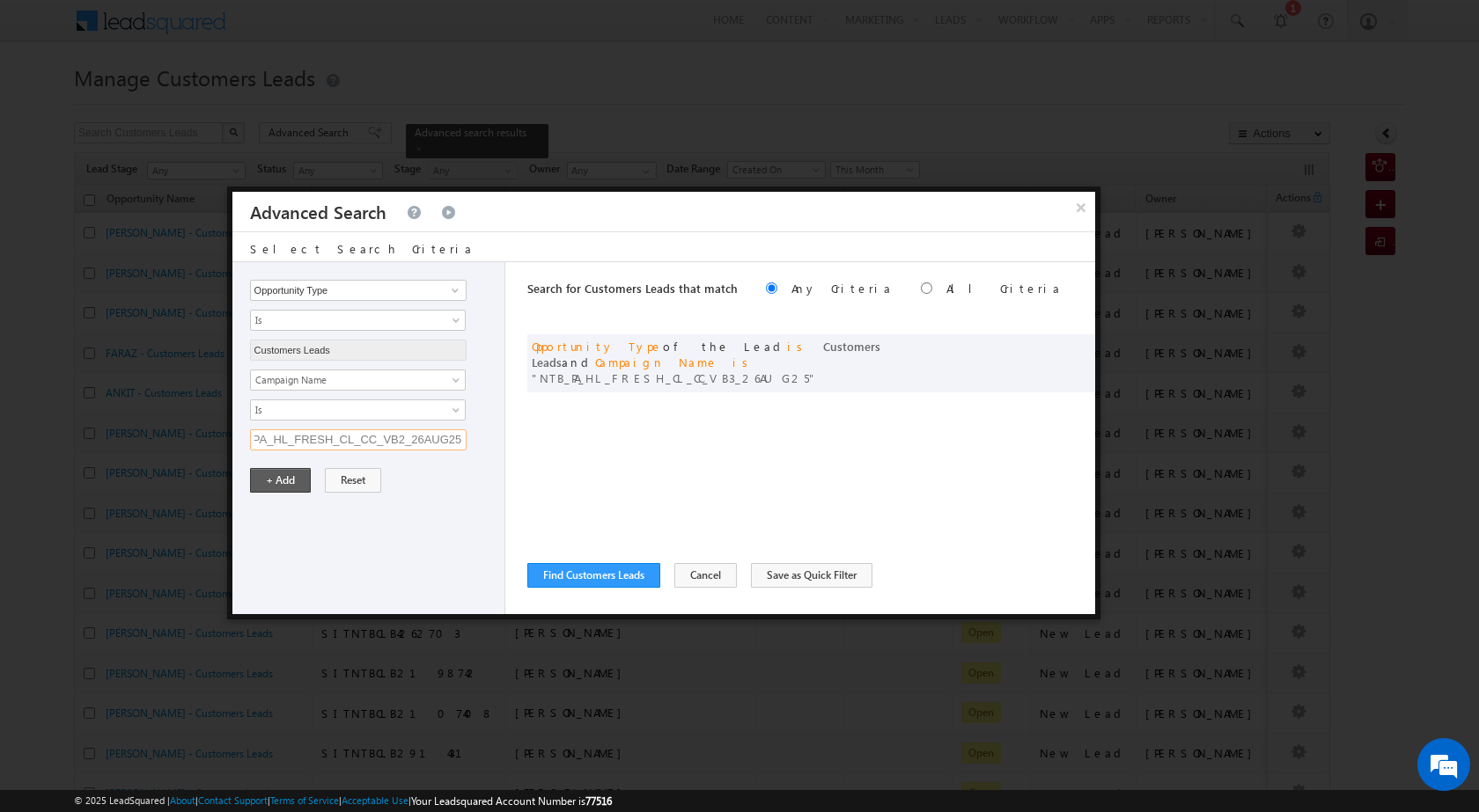
type input "NTB_PA_HL_FRESH_CL_CC_VB2_26AUG25"
click at [273, 483] on button "+ Add" at bounding box center [280, 480] width 60 height 25
click at [1052, 339] on span at bounding box center [1054, 345] width 12 height 12
click at [399, 430] on input "NTB_PA_HL_FRESH_CL_CC_VB2_26AUG25" at bounding box center [358, 439] width 217 height 21
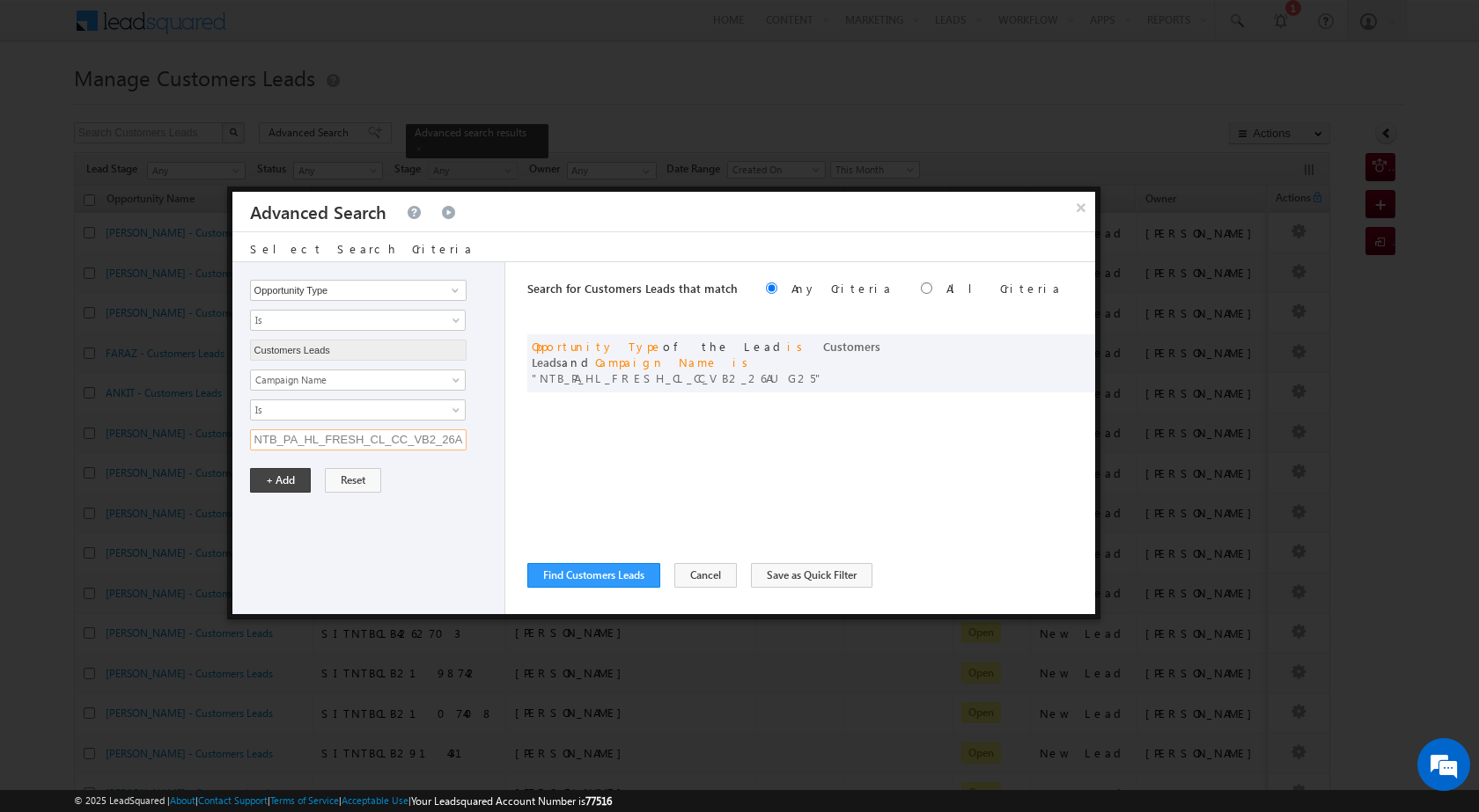
click at [399, 433] on input "NTB_PA_HL_FRESH_CL_CC_VB2_26AUG25" at bounding box center [358, 439] width 217 height 21
paste input "text"
type input "NTB_PA_HL_FRESH_CL_CC_VB2_26AUG25"
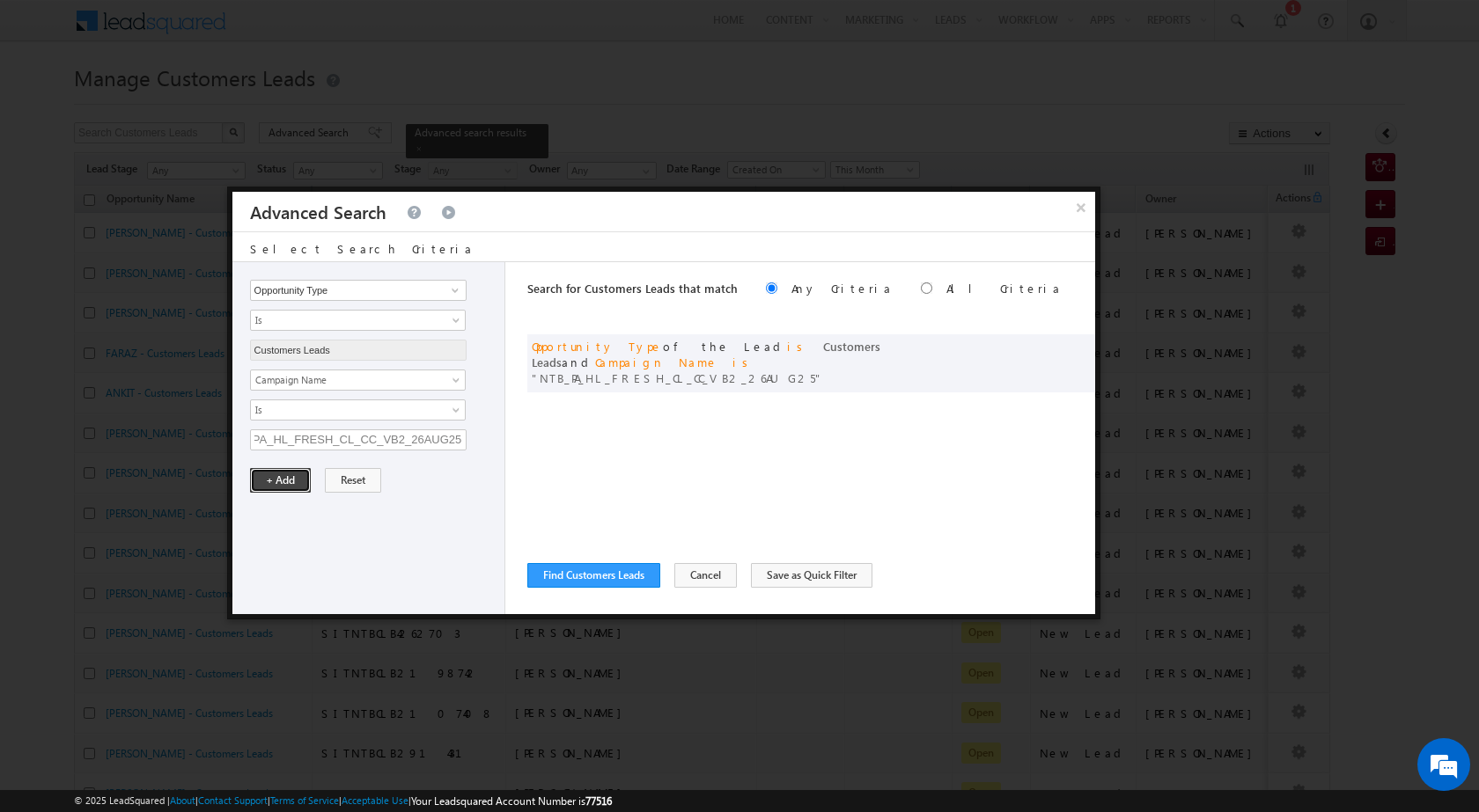
click at [288, 483] on button "+ Add" at bounding box center [280, 480] width 60 height 25
click at [629, 570] on button "Find Customers Leads" at bounding box center [593, 575] width 133 height 25
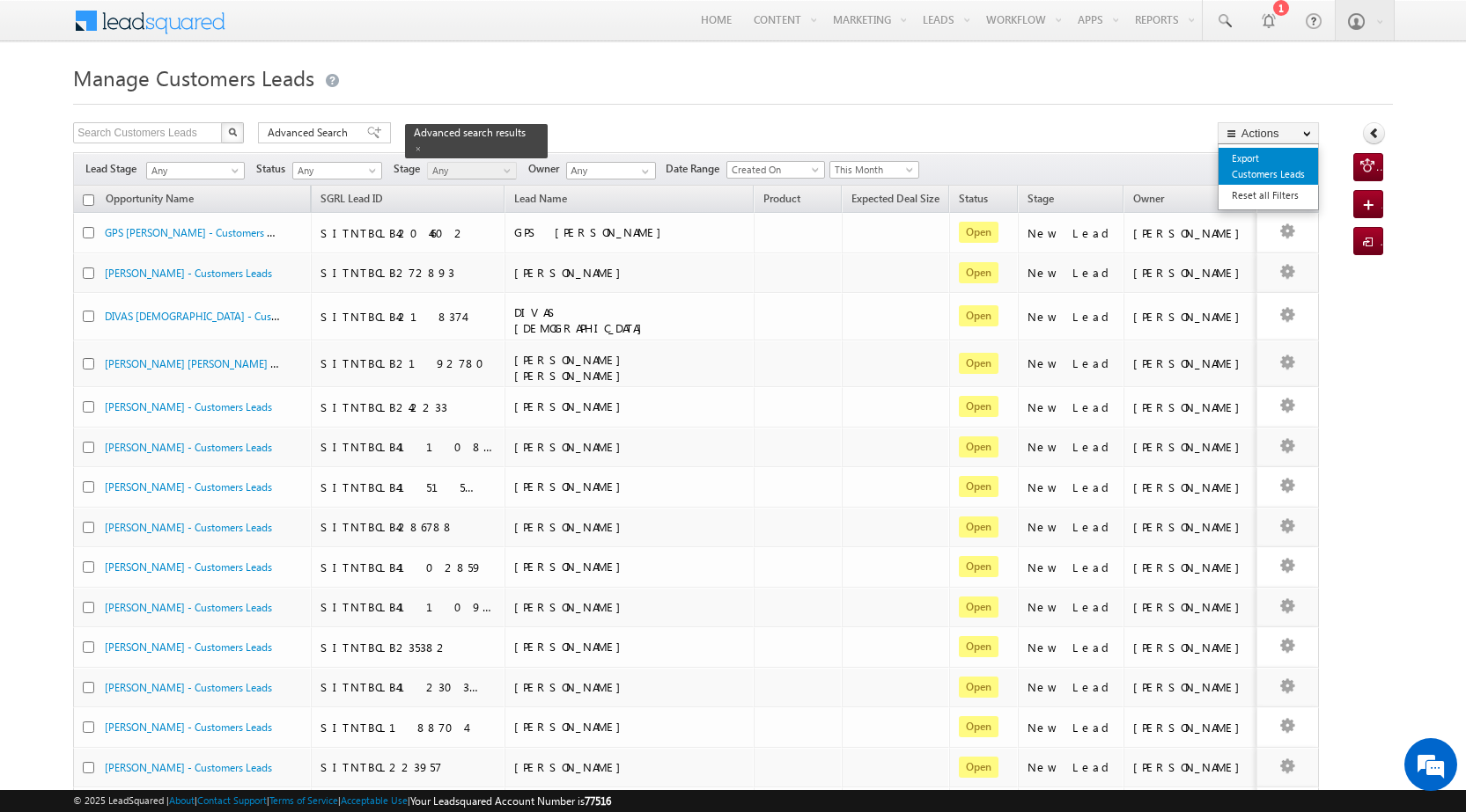
click at [1261, 175] on link "Export Customers Leads" at bounding box center [1268, 166] width 99 height 37
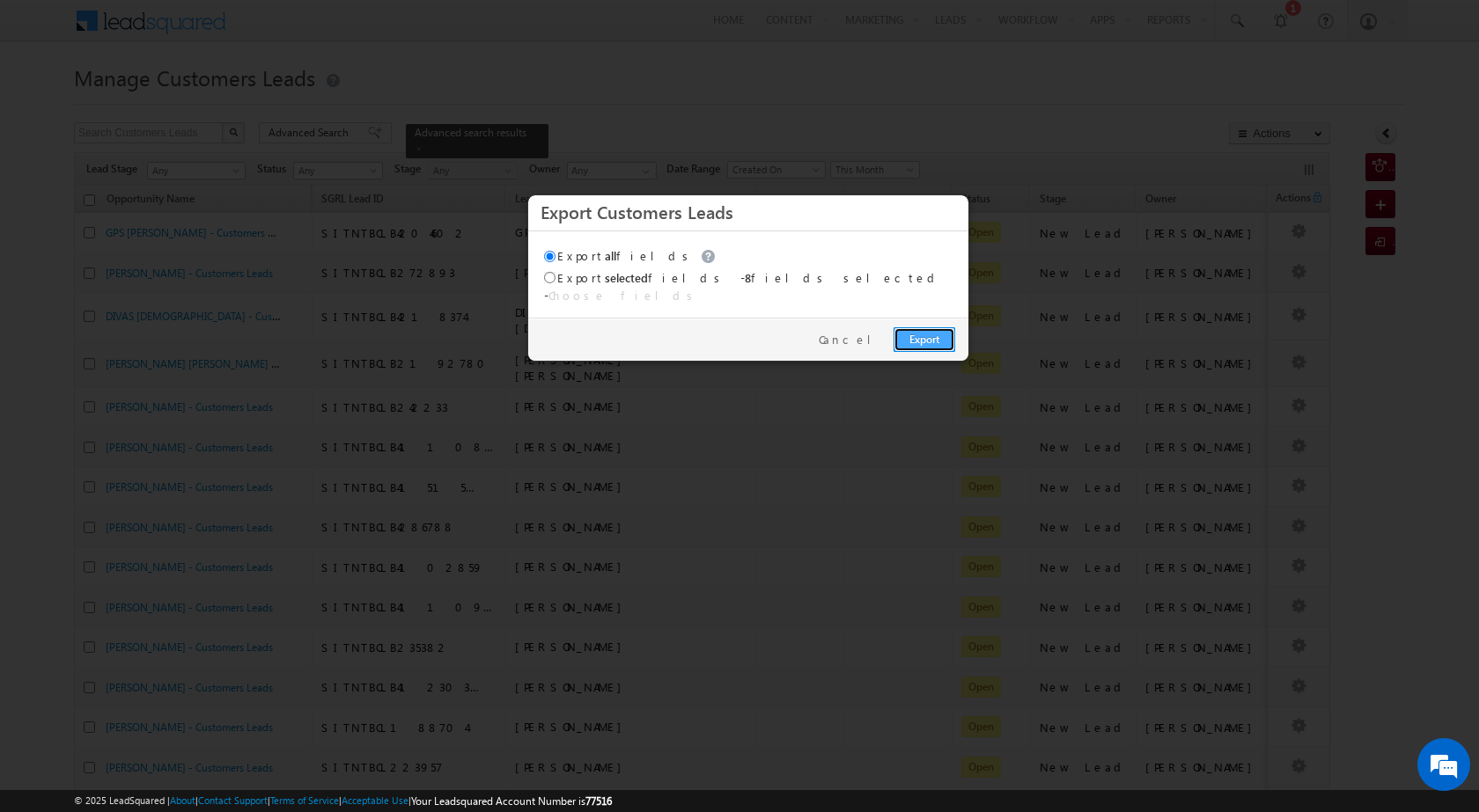
click at [925, 327] on link "Export" at bounding box center [925, 339] width 61 height 25
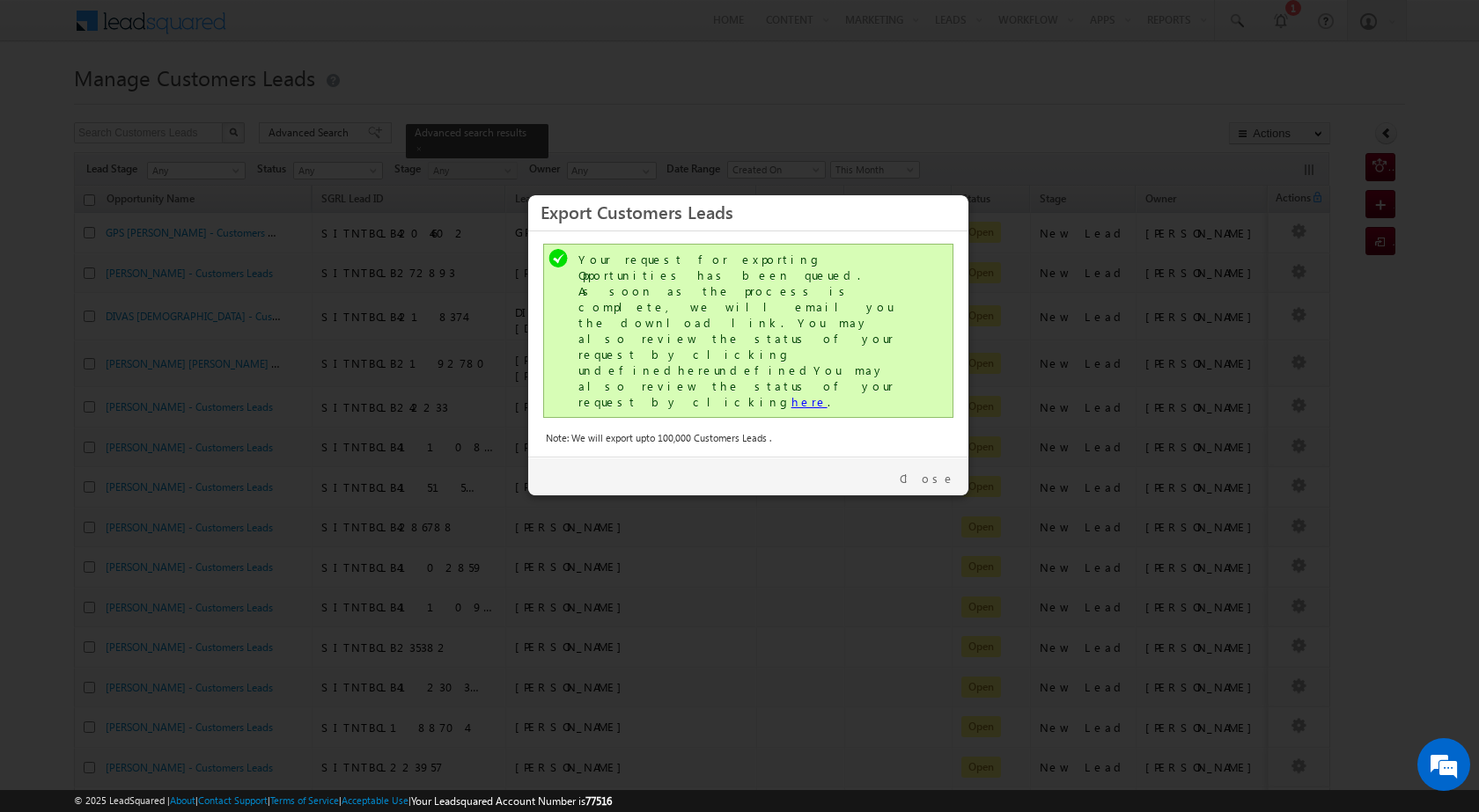
click at [792, 394] on link "here" at bounding box center [810, 401] width 36 height 15
click at [950, 471] on link "Close" at bounding box center [928, 478] width 56 height 16
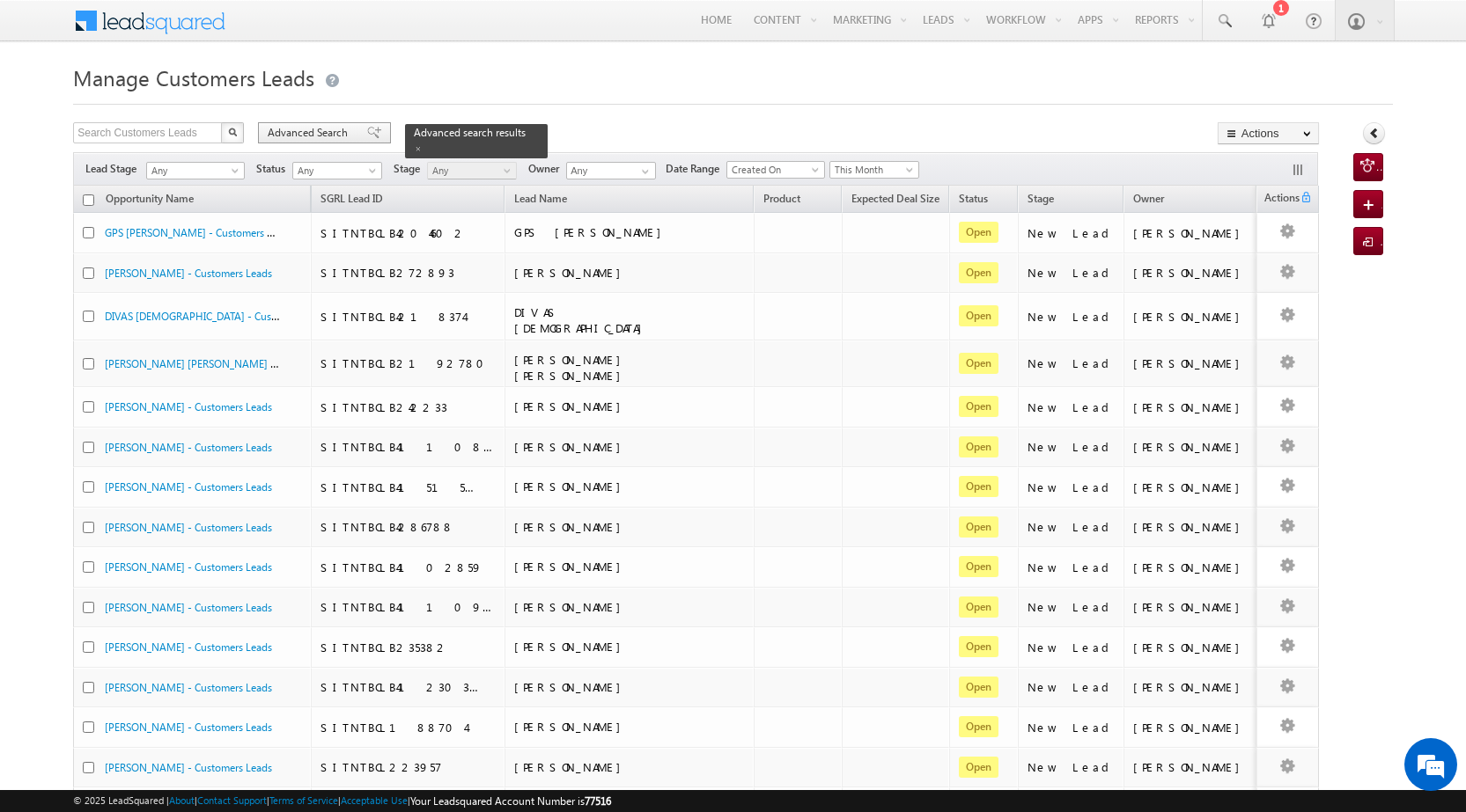
click at [367, 133] on span at bounding box center [374, 132] width 14 height 12
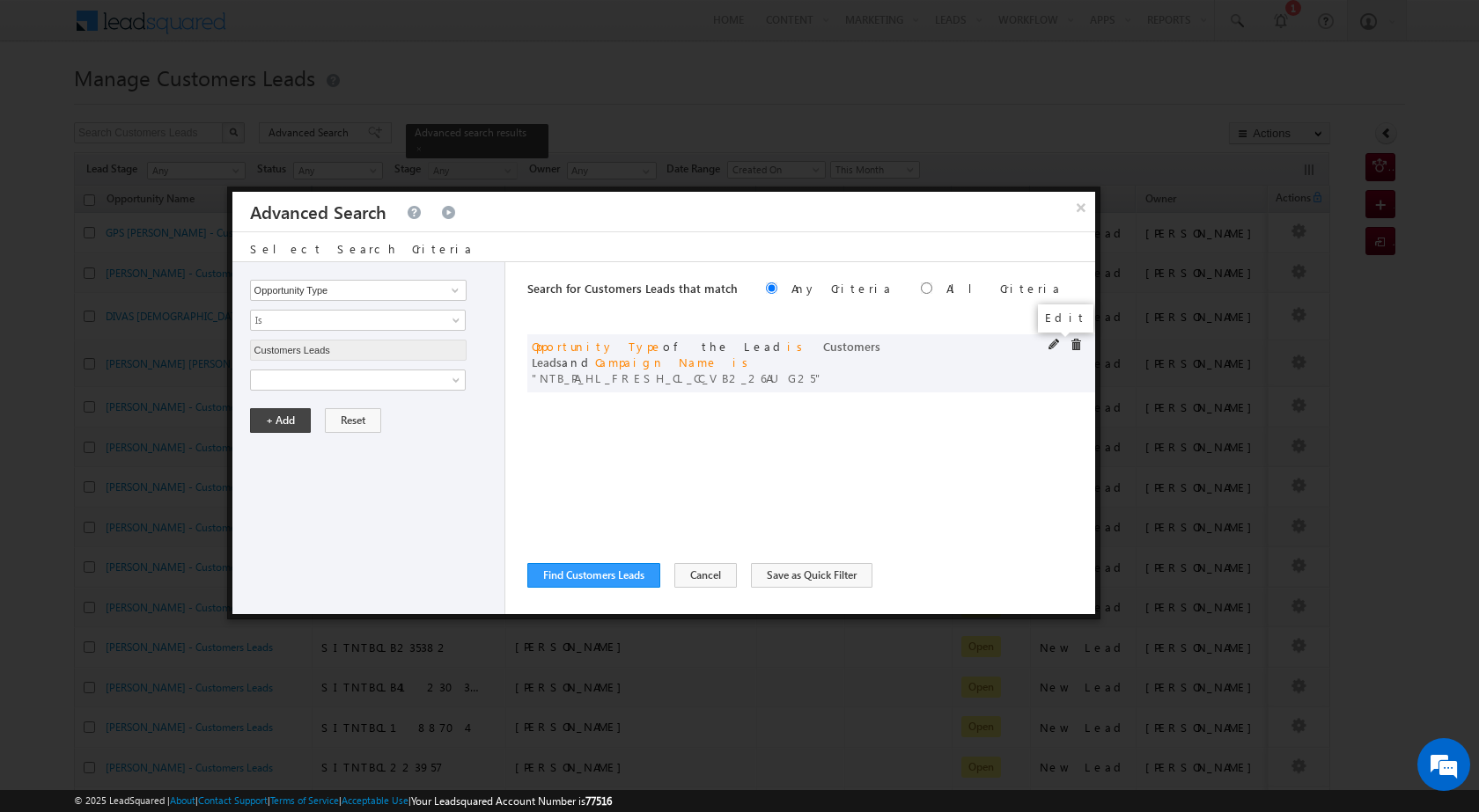
click at [1059, 343] on span at bounding box center [1054, 345] width 12 height 12
click at [418, 440] on input "NTB_PA_HL_FRESH_CL_CC_VB2_26AUG25" at bounding box center [358, 439] width 217 height 21
paste input "SD_CC_VB4_26AUG25"
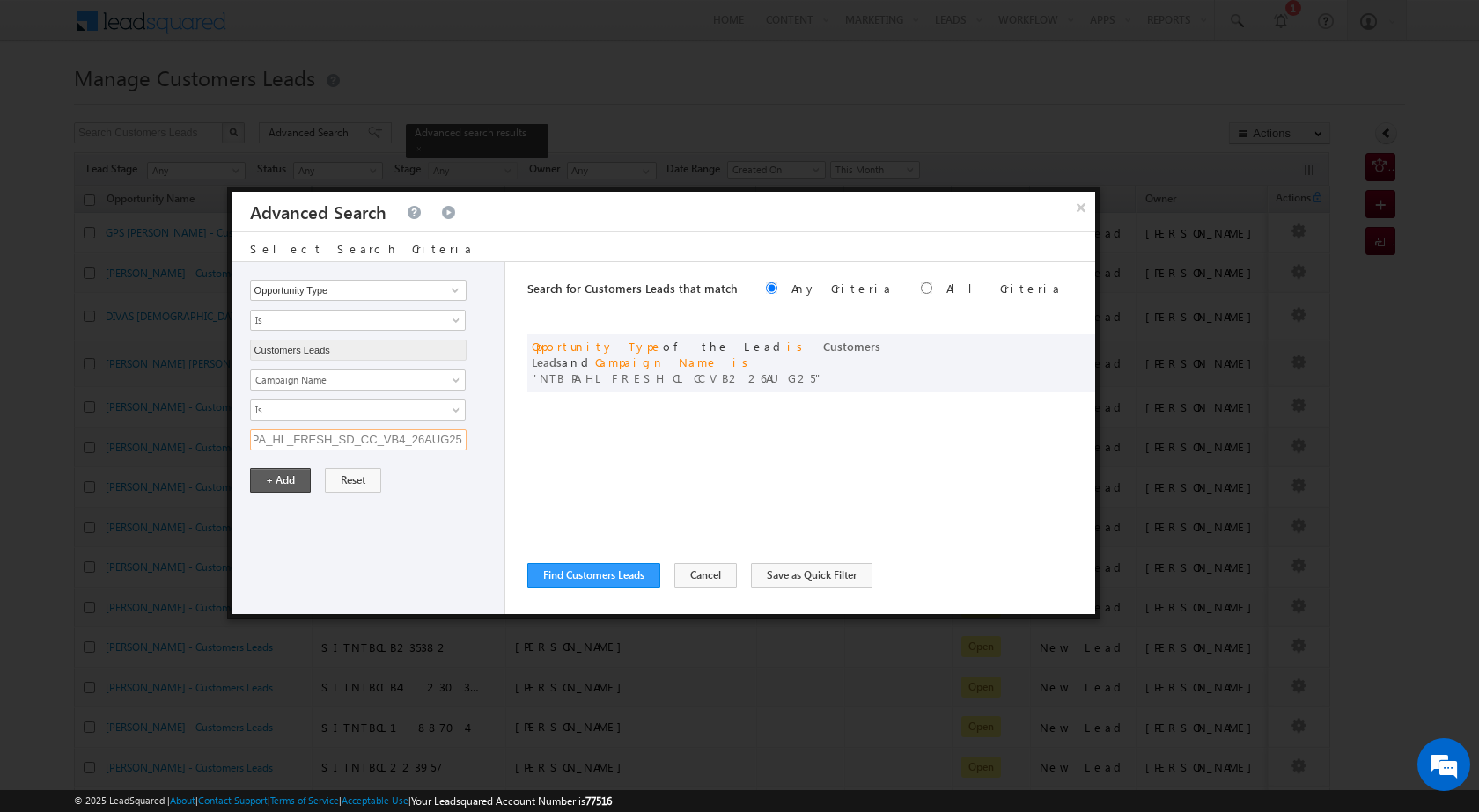
type input "NTB_PA_HL_FRESH_SD_CC_VB4_26AUG25"
click at [287, 478] on button "+ Add" at bounding box center [280, 480] width 60 height 25
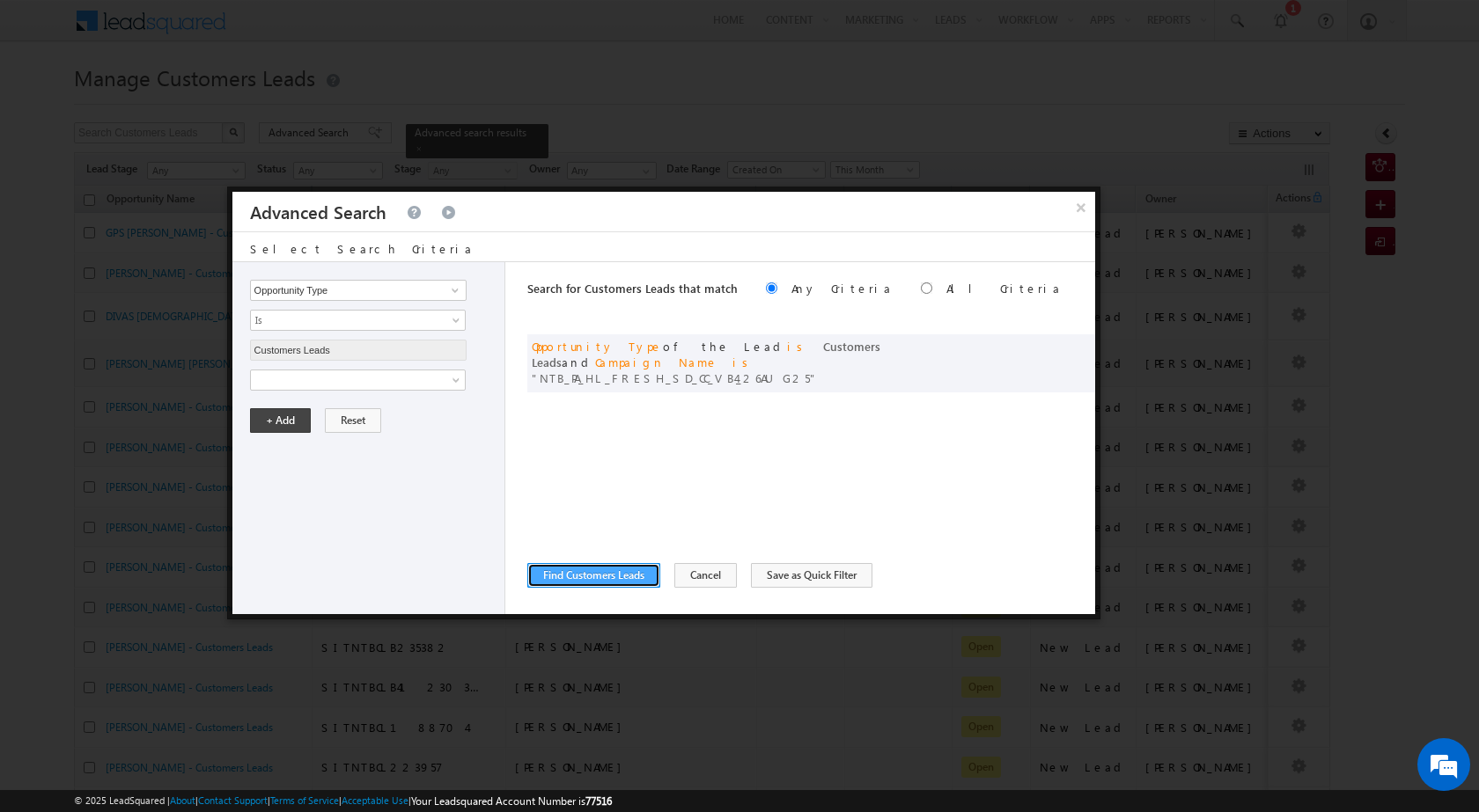
click at [605, 565] on button "Find Customers Leads" at bounding box center [593, 575] width 133 height 25
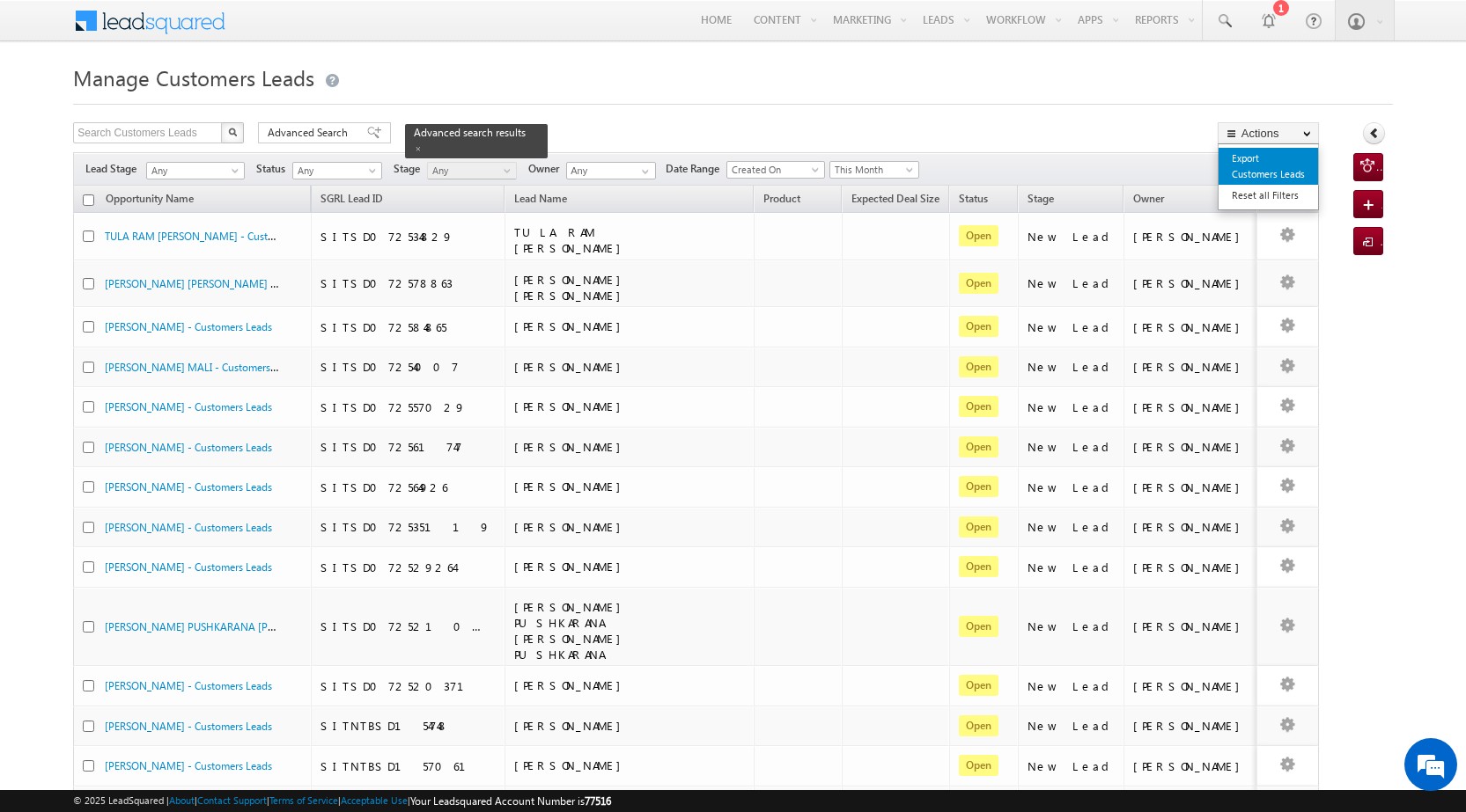
click at [1256, 171] on link "Export Customers Leads" at bounding box center [1268, 166] width 99 height 37
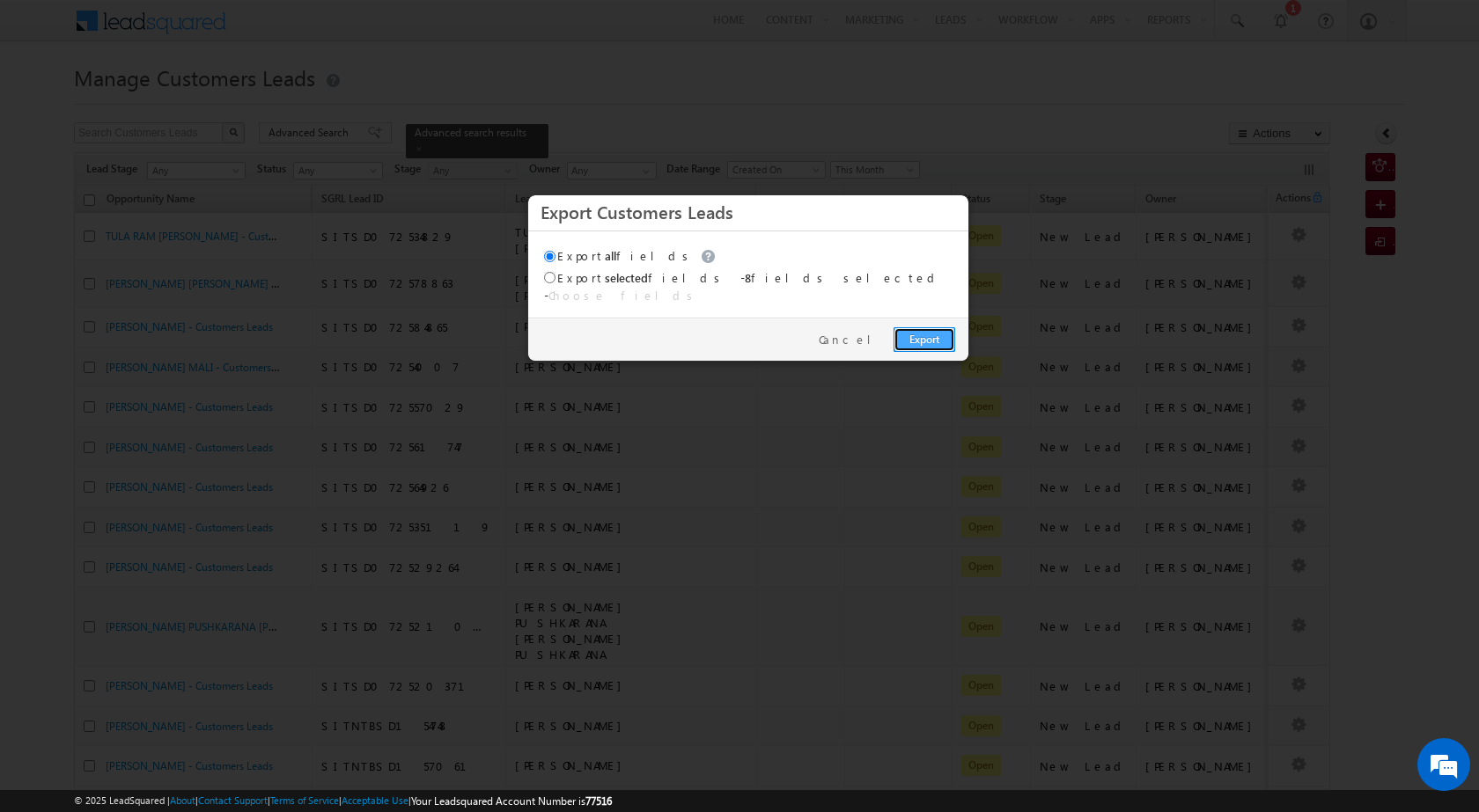
click at [944, 327] on link "Export" at bounding box center [925, 339] width 61 height 25
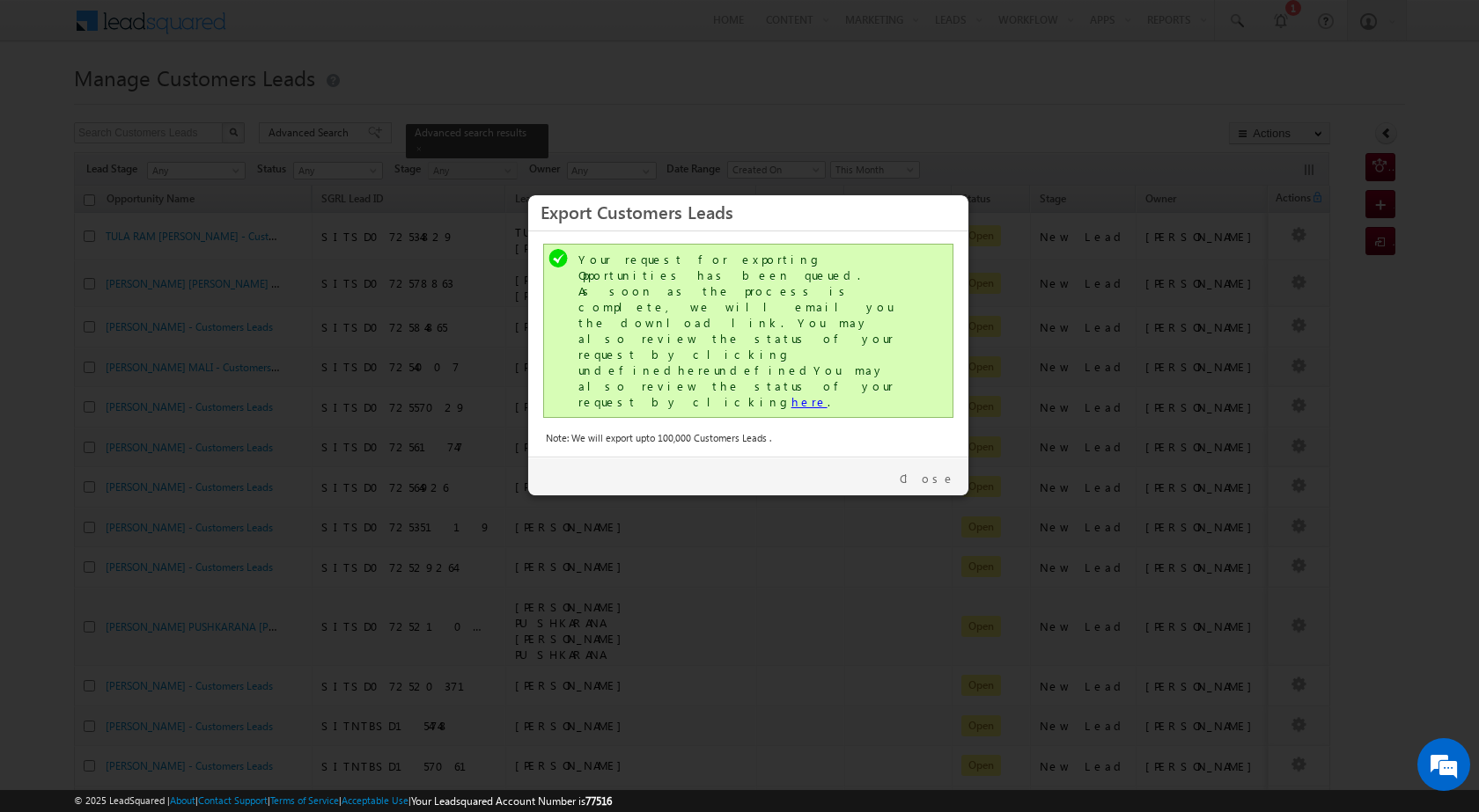
click at [792, 394] on link "here" at bounding box center [810, 401] width 36 height 15
click at [953, 471] on link "Close" at bounding box center [928, 478] width 56 height 16
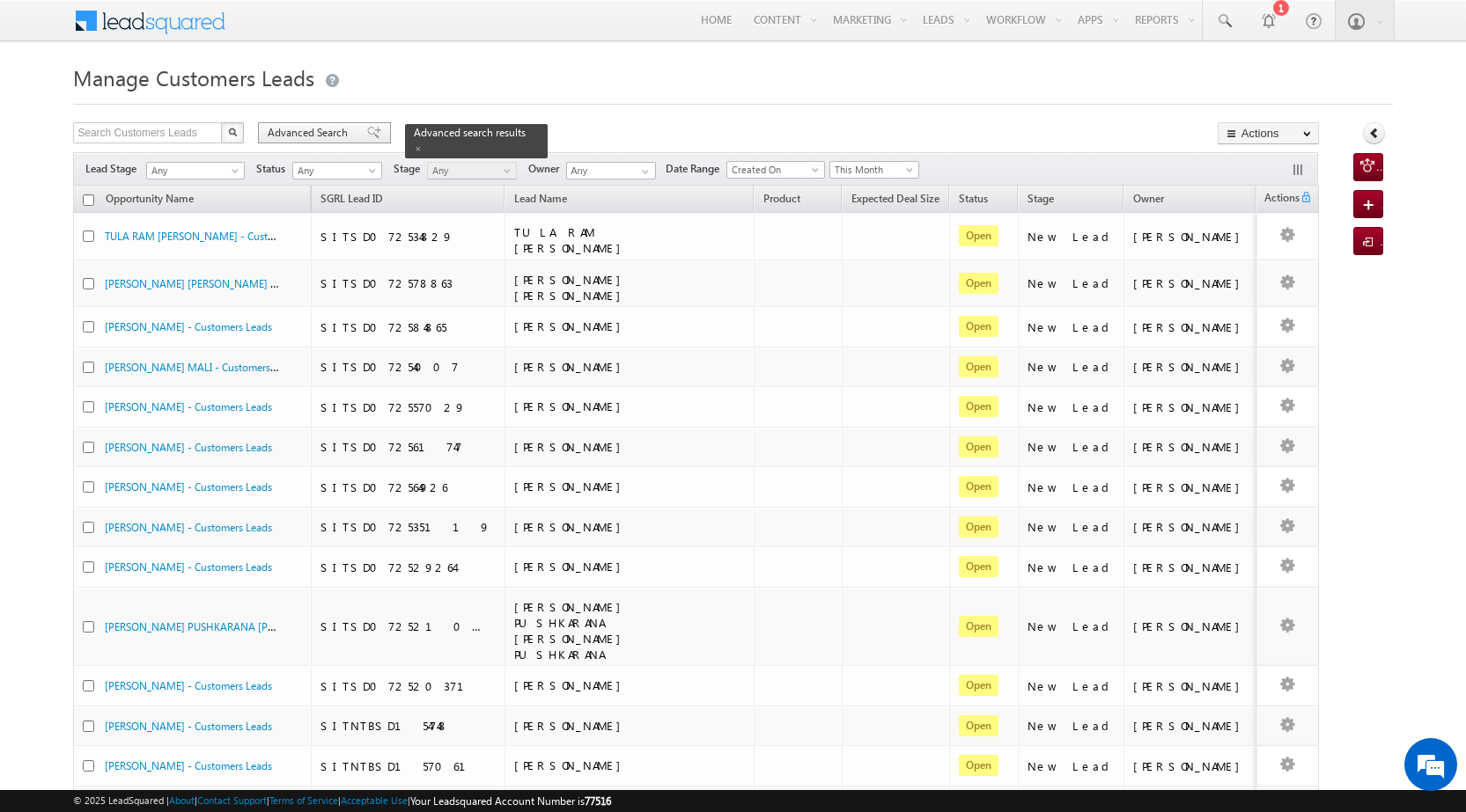
click at [367, 126] on span at bounding box center [374, 132] width 14 height 12
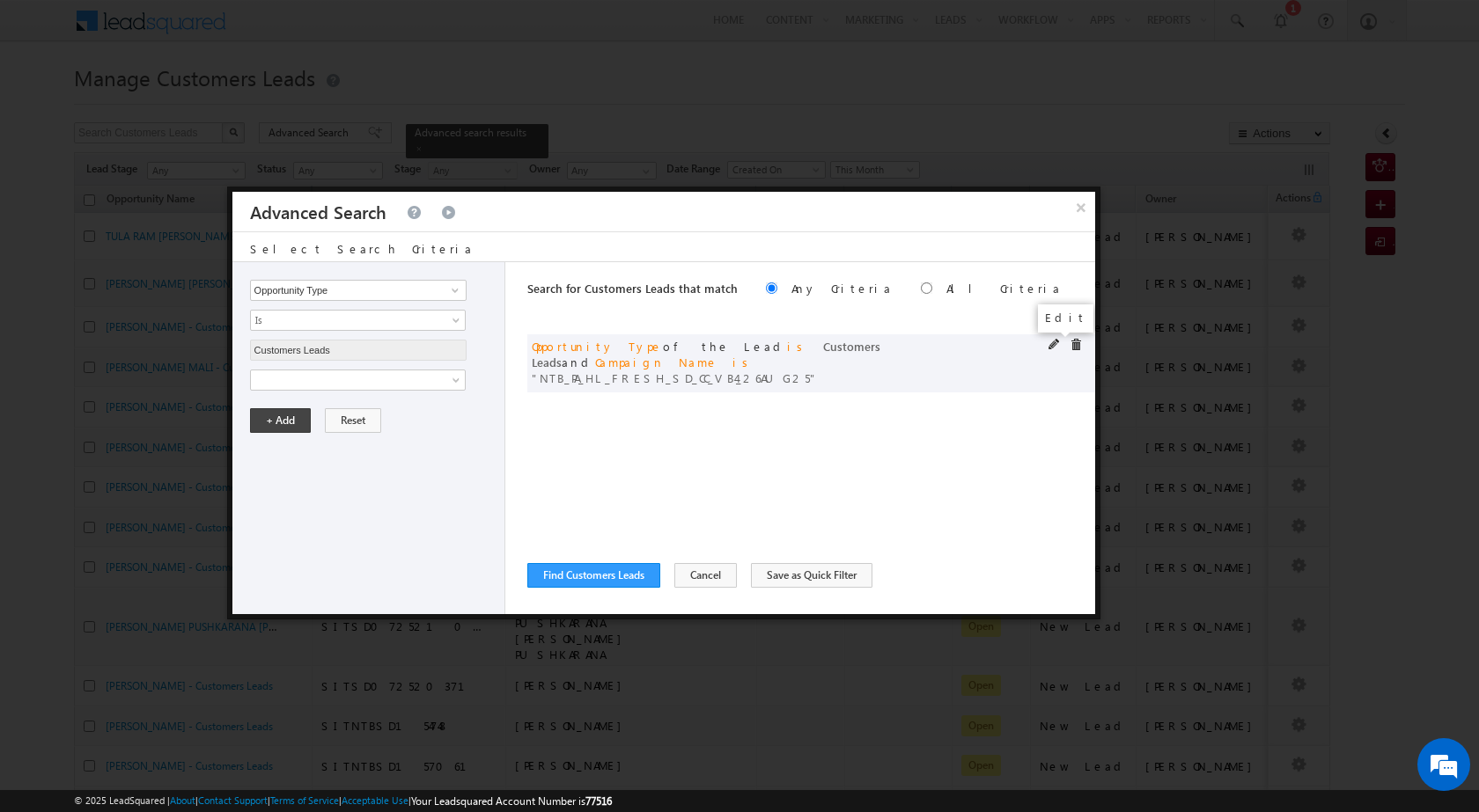
click at [1049, 343] on span at bounding box center [1054, 345] width 12 height 12
click at [427, 435] on input "NTB_PA_HL_FRESH_SD_CC_VB4_26AUG25" at bounding box center [358, 439] width 217 height 21
paste input "3_26AUG25"
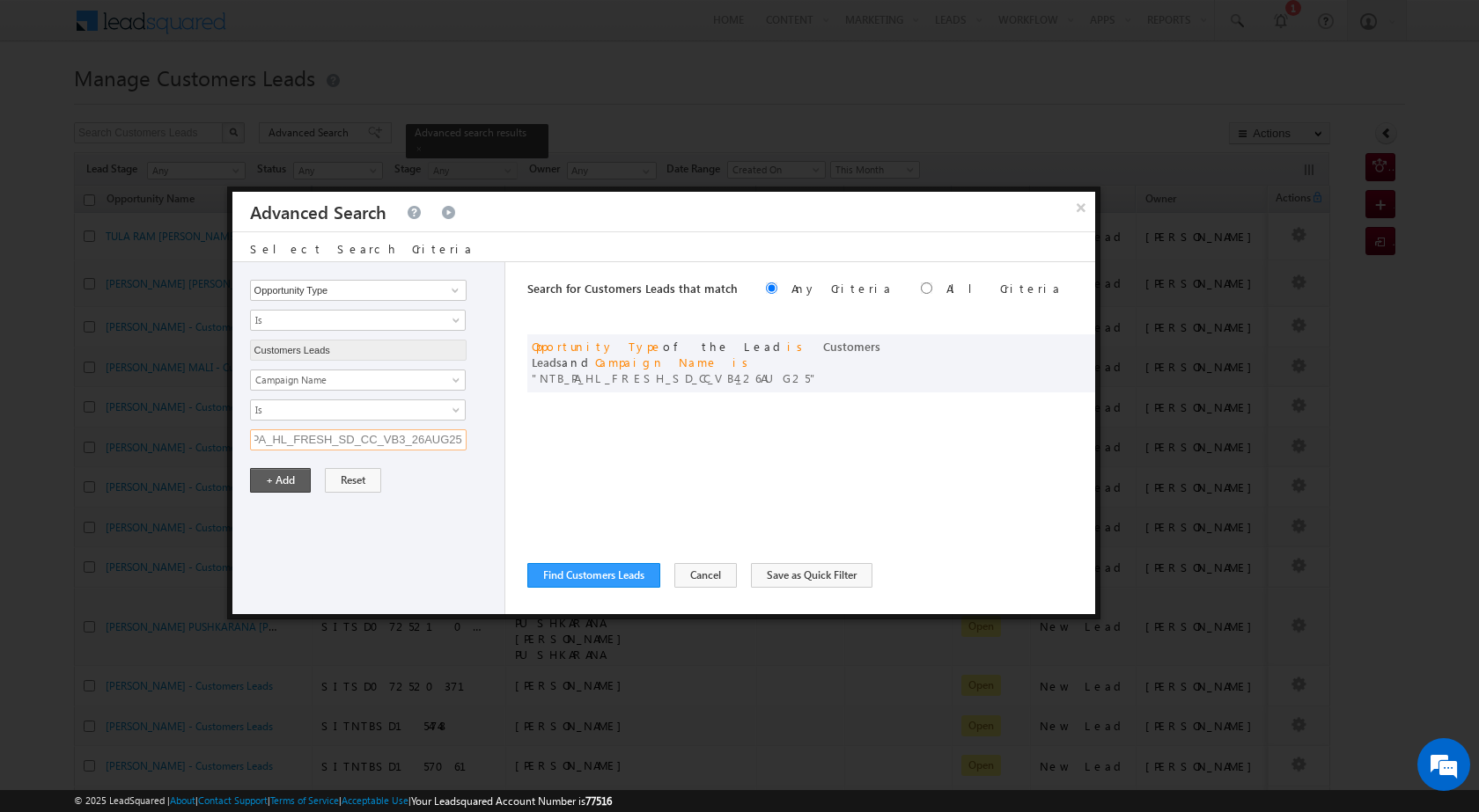
type input "NTB_PA_HL_FRESH_SD_CC_VB3_26AUG25"
click at [300, 483] on button "+ Add" at bounding box center [280, 480] width 60 height 25
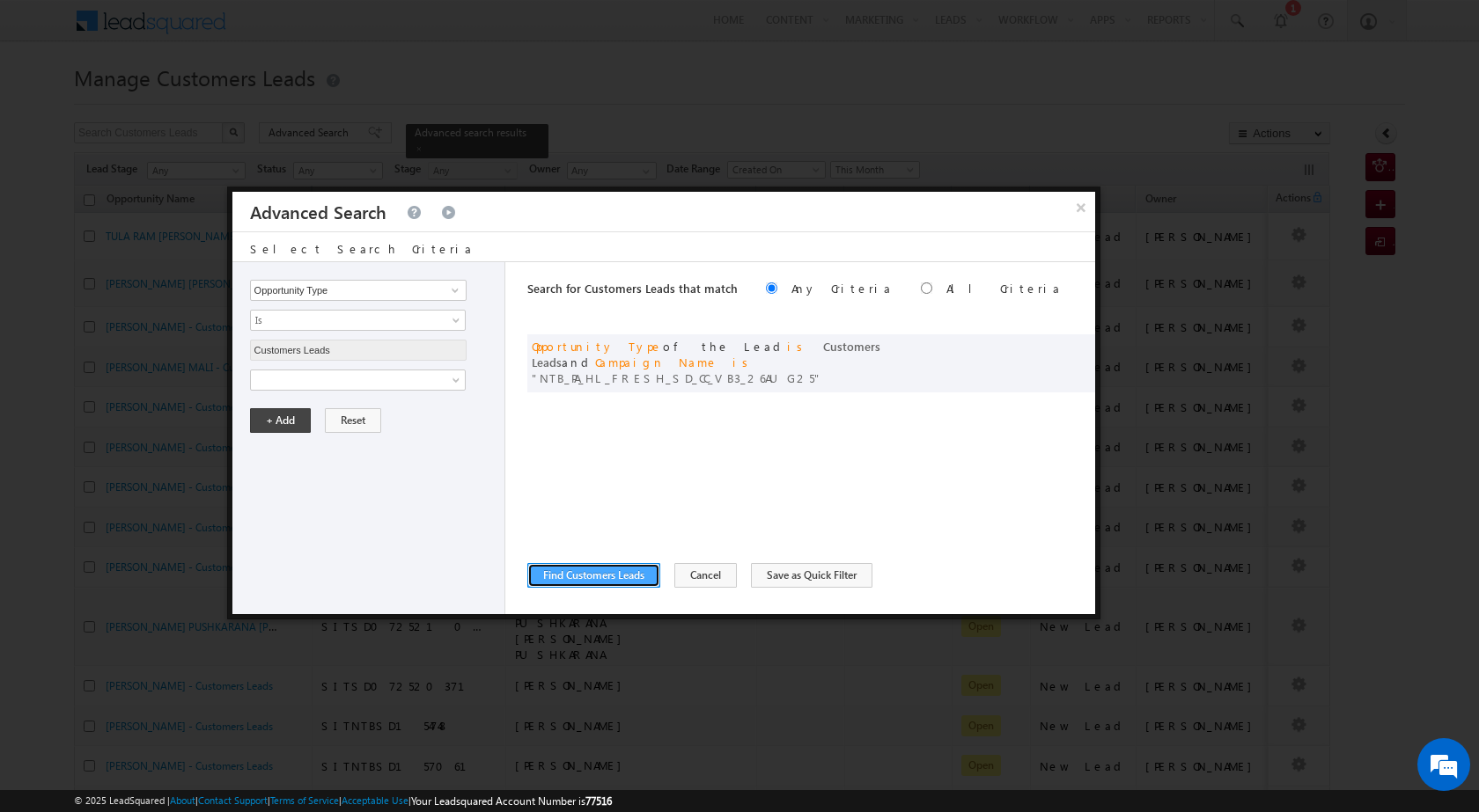
click at [591, 570] on button "Find Customers Leads" at bounding box center [593, 575] width 133 height 25
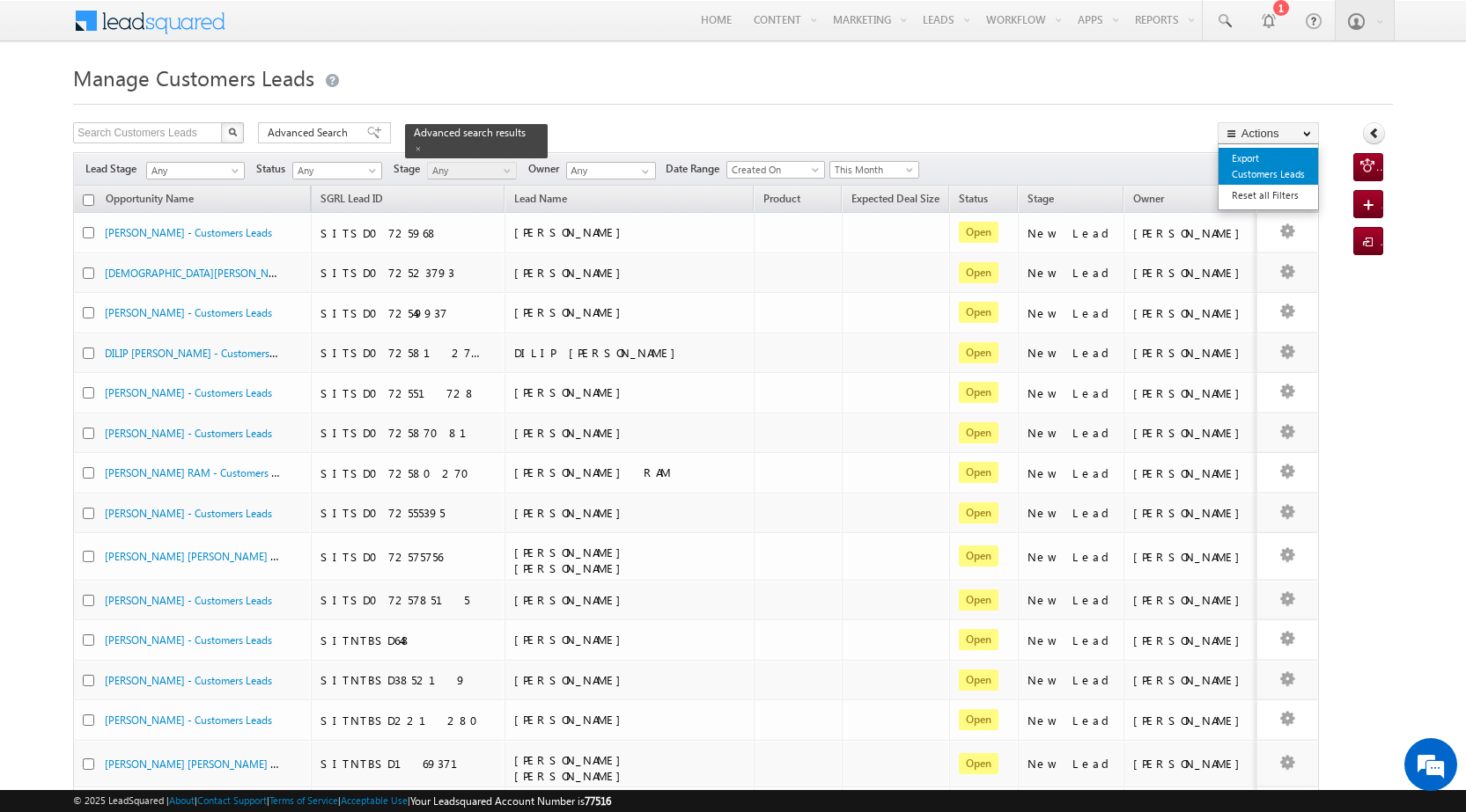
click at [1254, 163] on link "Export Customers Leads" at bounding box center [1268, 166] width 99 height 37
click at [1254, 172] on link "Export Customers Leads" at bounding box center [1268, 166] width 99 height 37
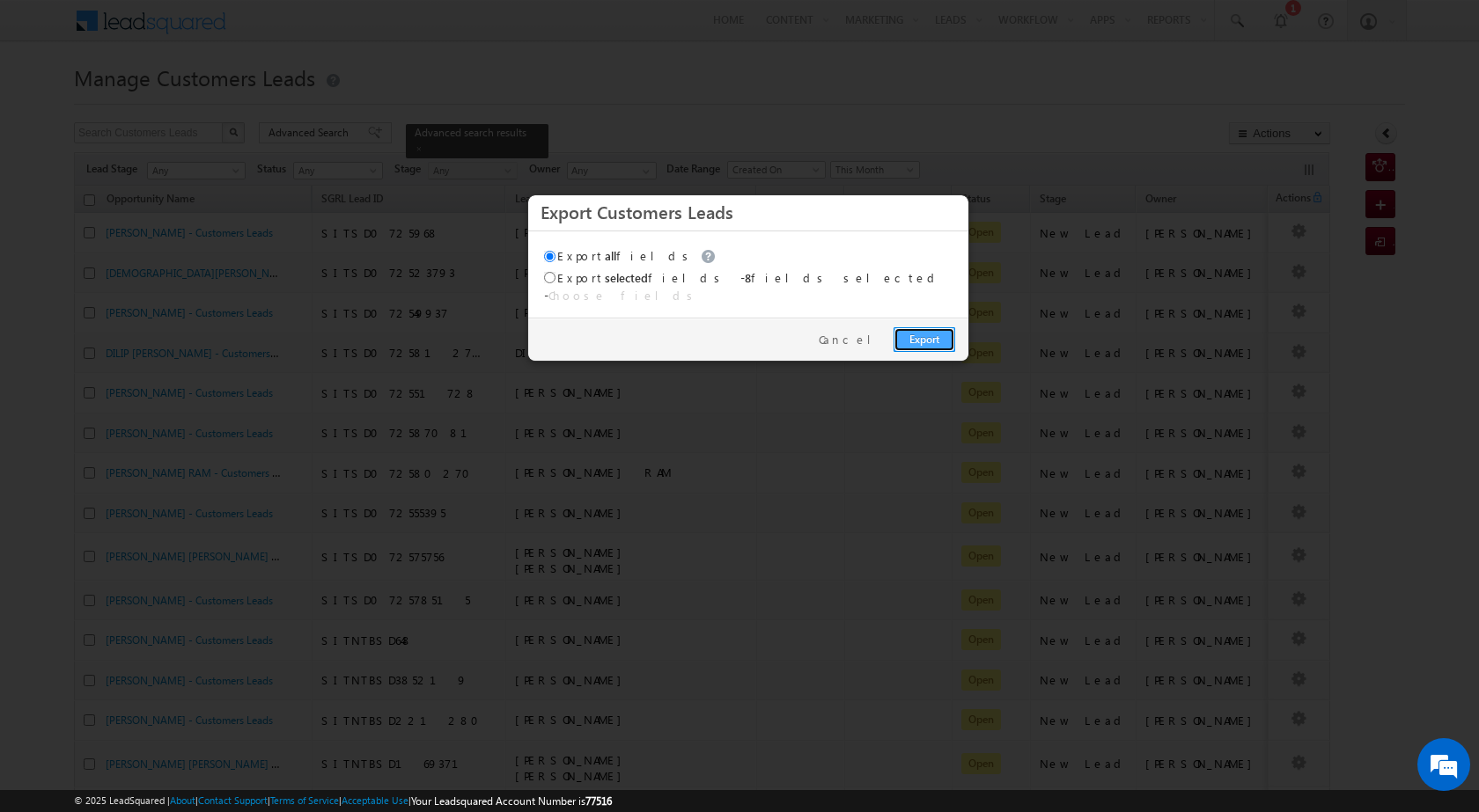
click at [932, 331] on link "Export" at bounding box center [925, 339] width 61 height 25
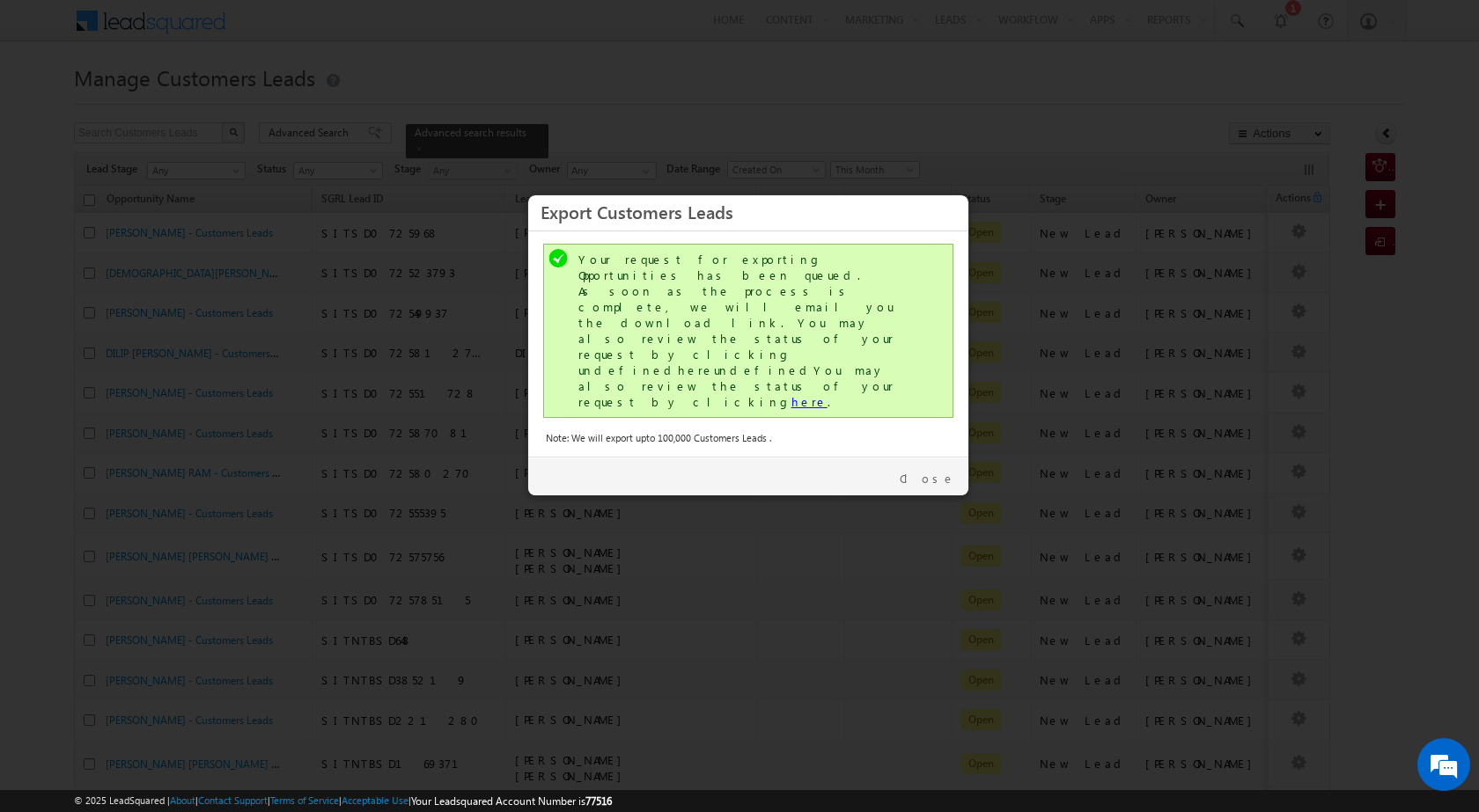
click at [792, 394] on link "here" at bounding box center [810, 401] width 36 height 15
click at [942, 471] on link "Close" at bounding box center [928, 478] width 56 height 16
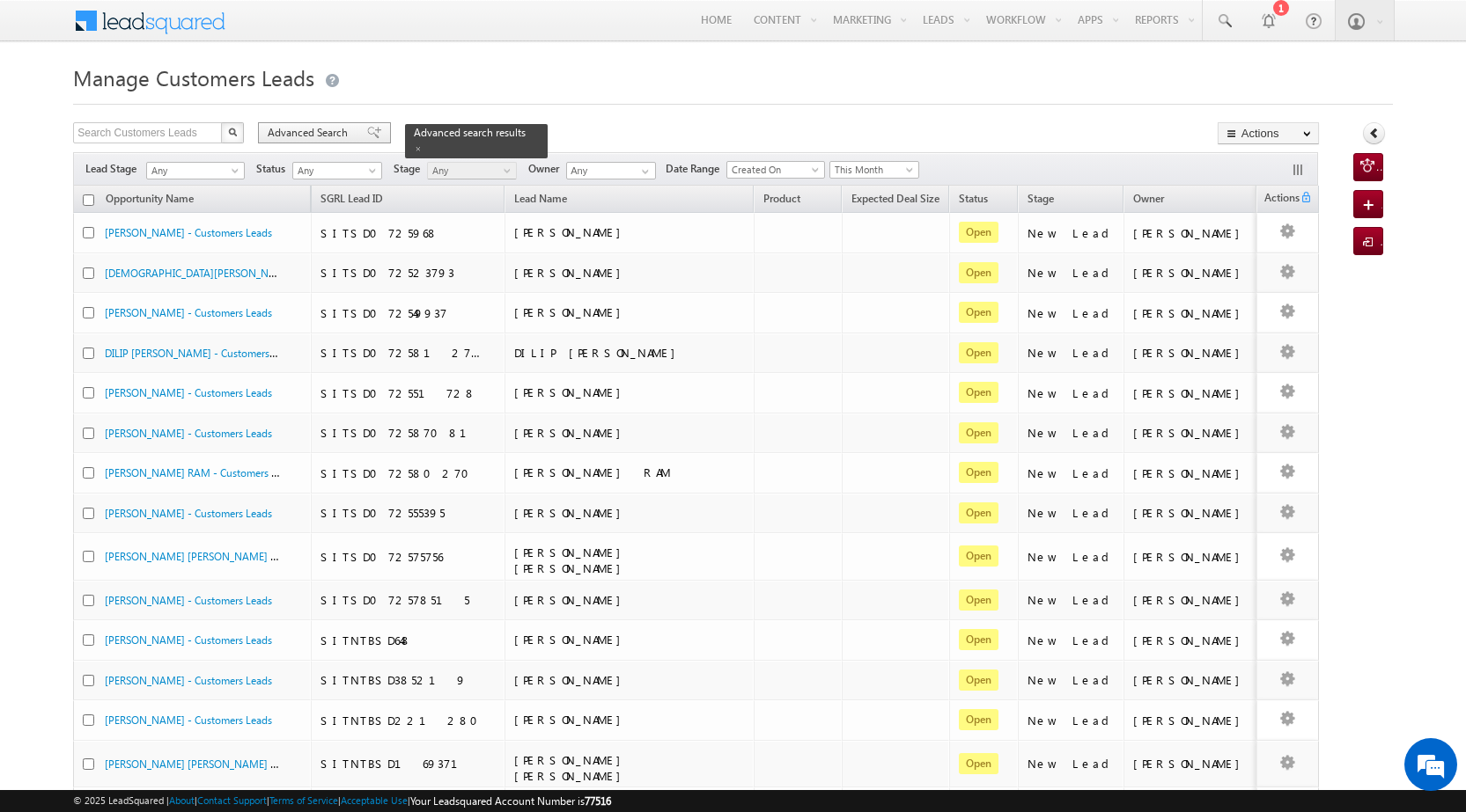
click at [367, 132] on span at bounding box center [374, 132] width 14 height 12
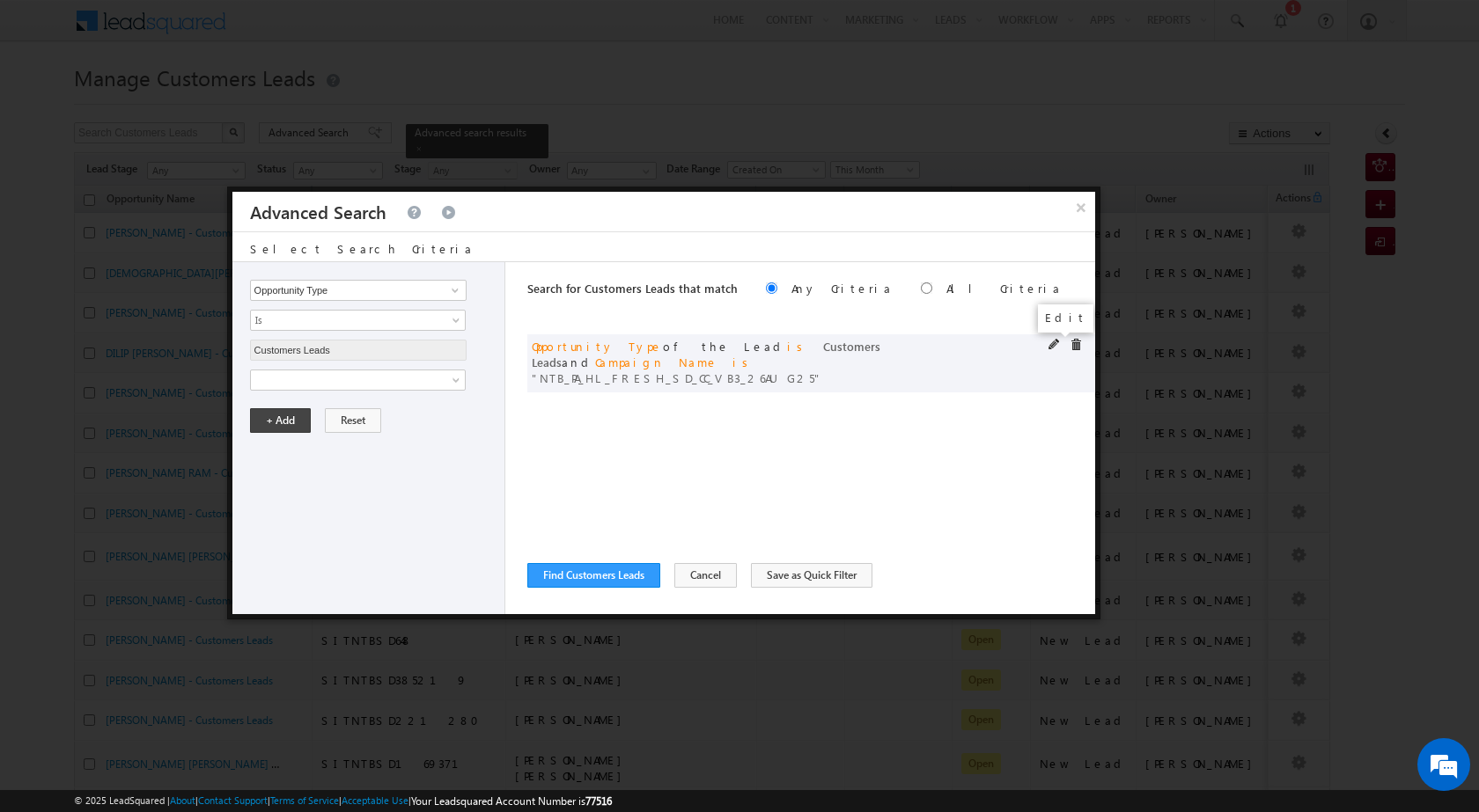
click at [1051, 341] on span at bounding box center [1054, 345] width 12 height 12
click at [316, 440] on input "NTB_PA_HL_FRESH_SD_CC_VB3_26AUG25" at bounding box center [358, 439] width 217 height 21
paste input "2_26AUG25"
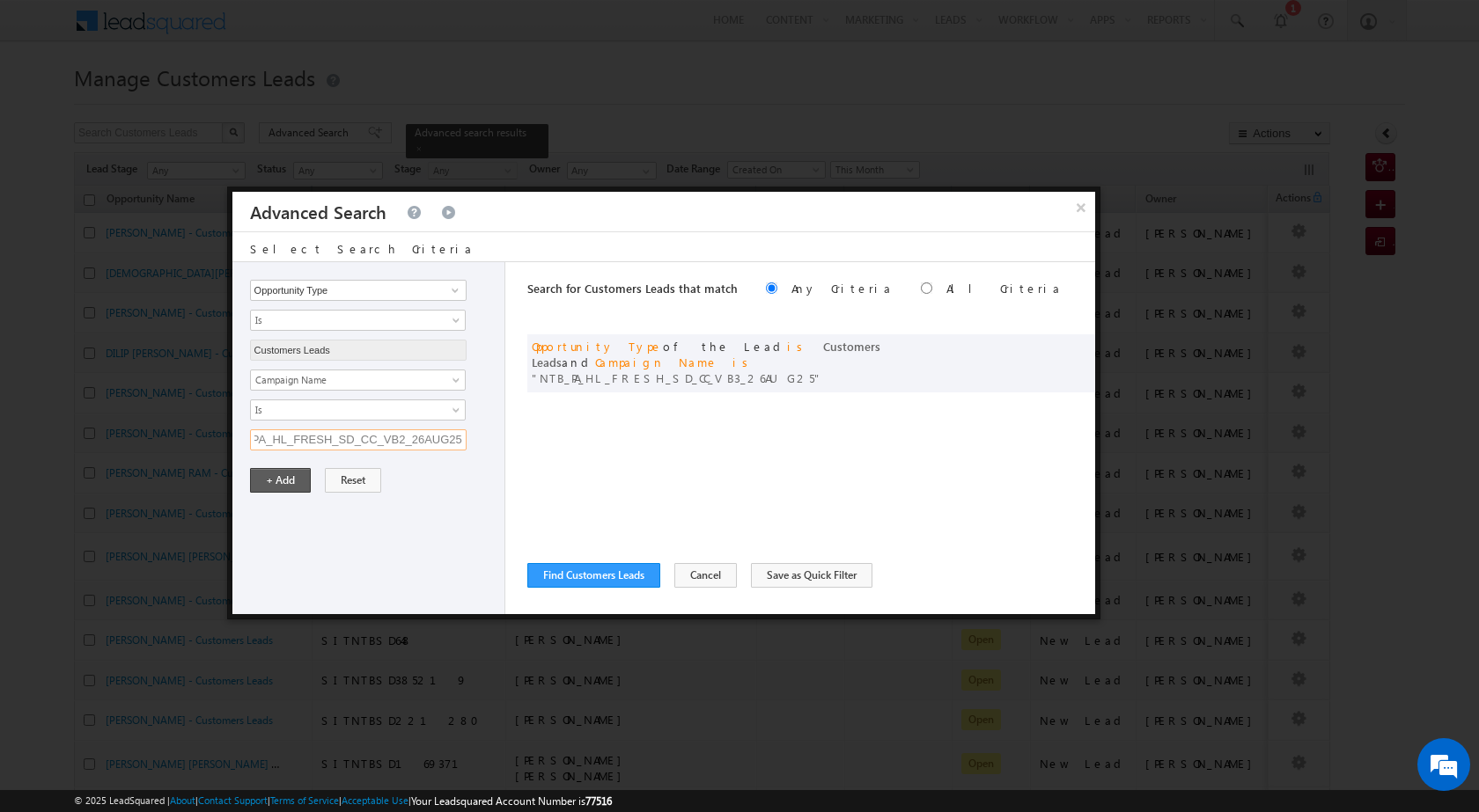
type input "NTB_PA_HL_FRESH_SD_CC_VB2_26AUG25"
click at [274, 483] on button "+ Add" at bounding box center [280, 480] width 60 height 25
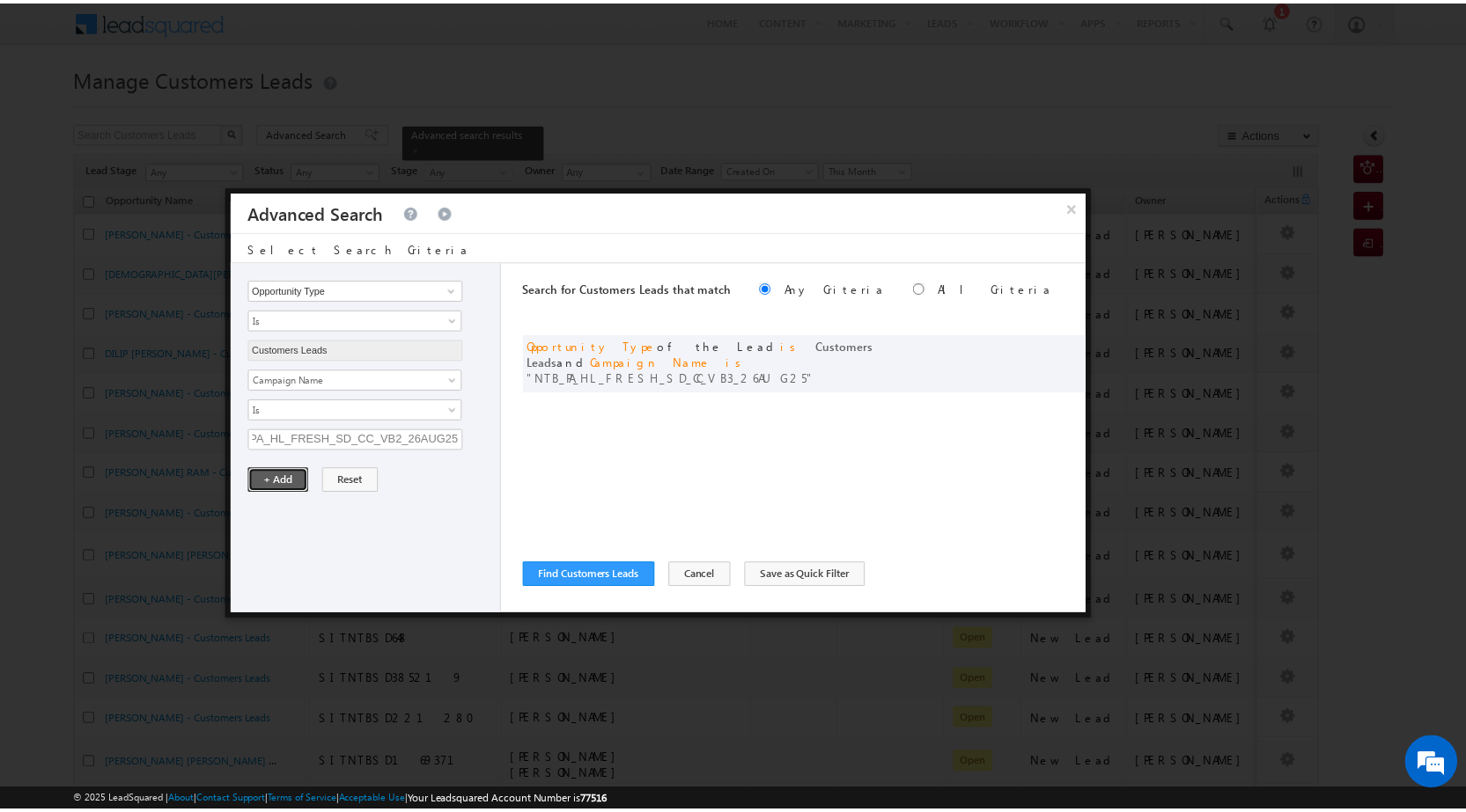
scroll to position [0, 0]
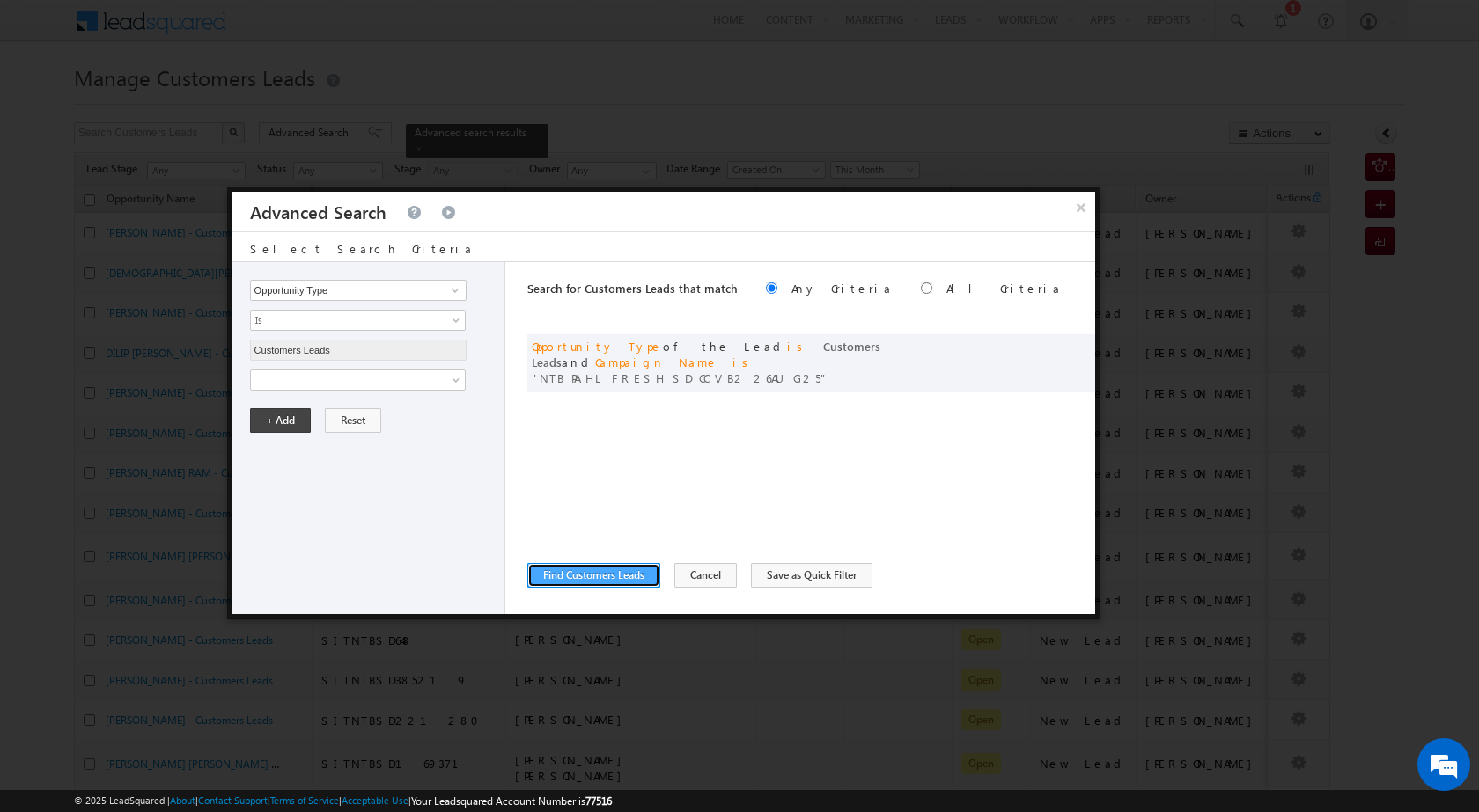
click at [589, 577] on button "Find Customers Leads" at bounding box center [593, 575] width 133 height 25
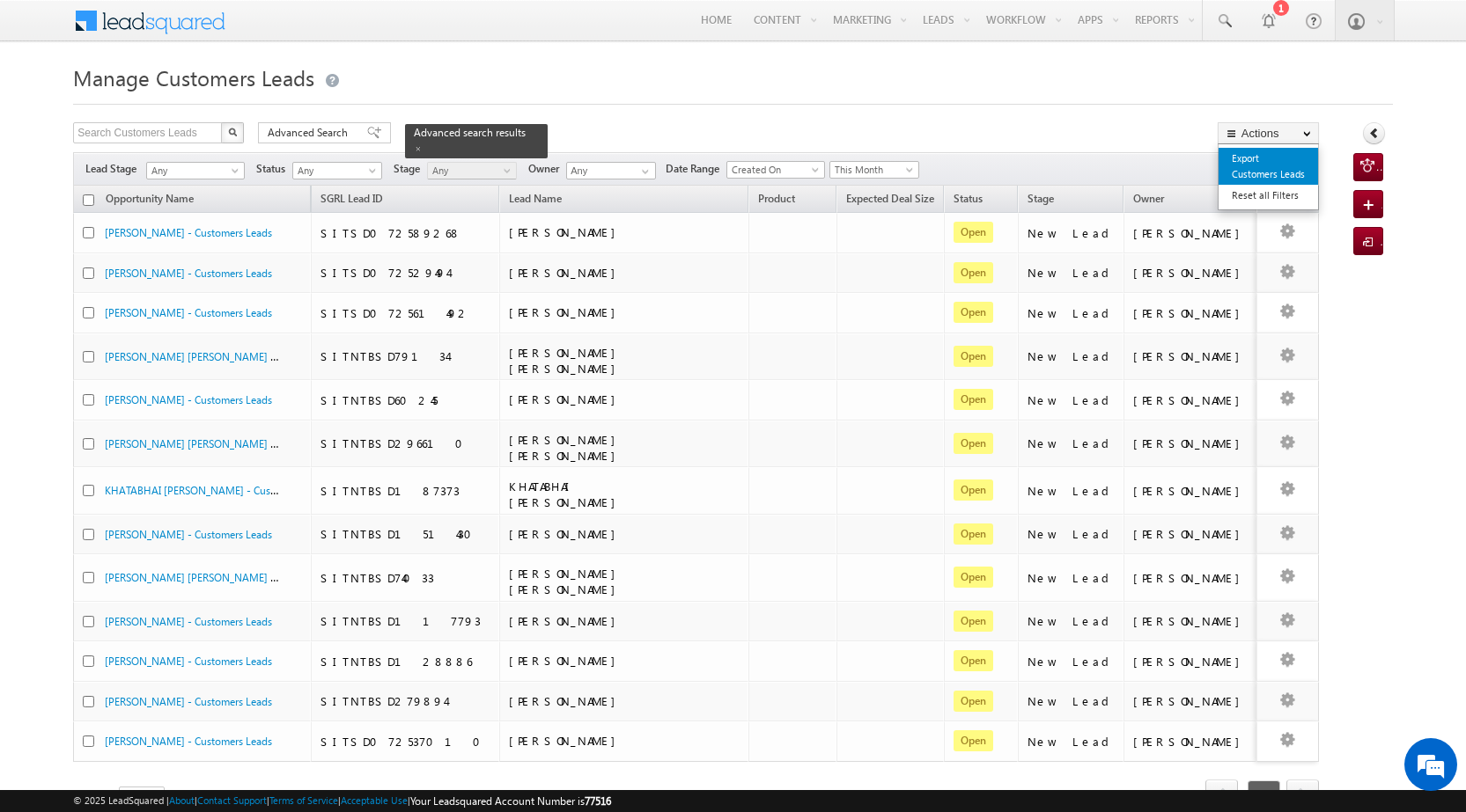
click at [1248, 172] on link "Export Customers Leads" at bounding box center [1268, 166] width 99 height 37
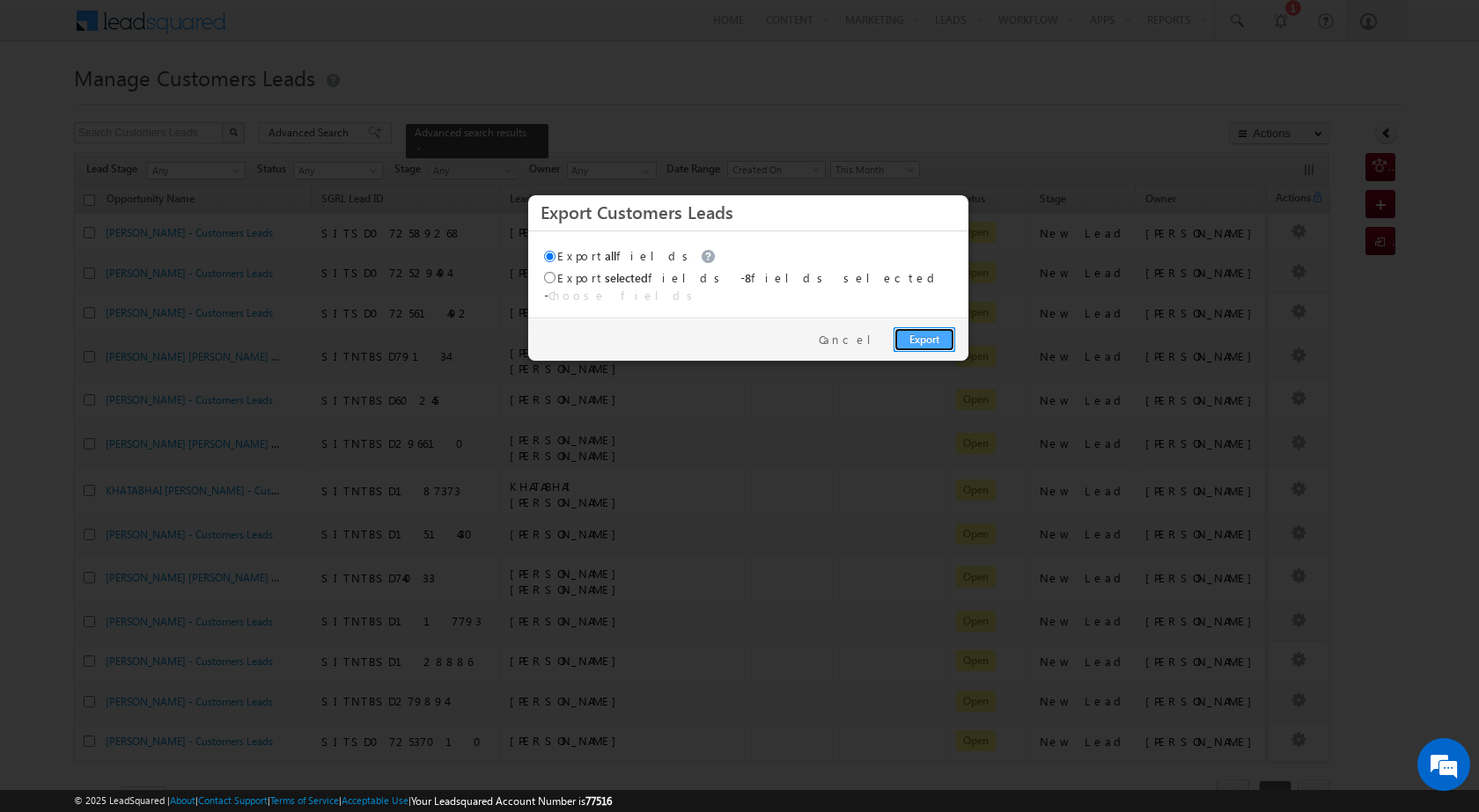
click at [944, 327] on link "Export" at bounding box center [925, 339] width 61 height 25
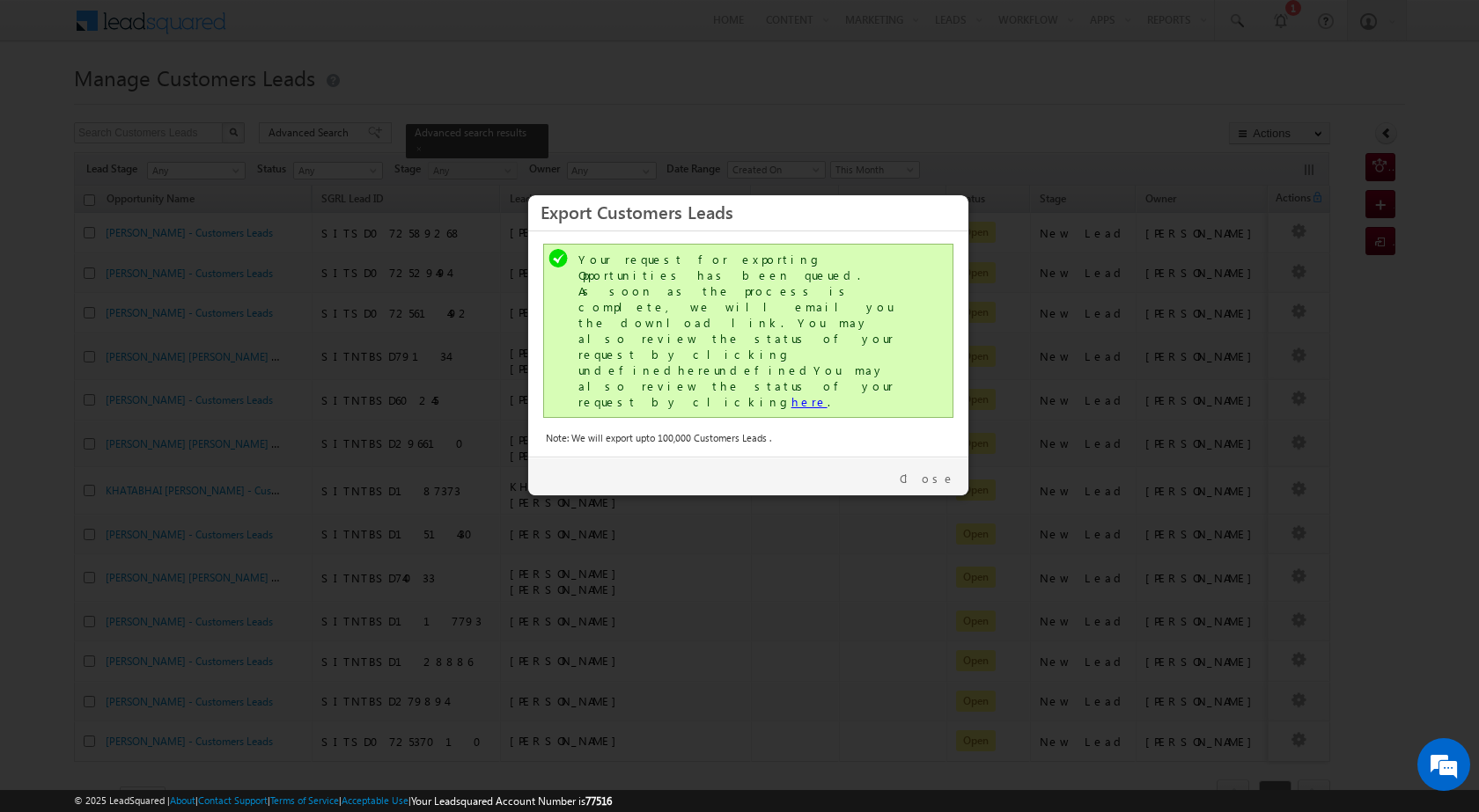
click at [792, 394] on link "here" at bounding box center [810, 401] width 36 height 15
click at [936, 471] on link "Close" at bounding box center [928, 478] width 56 height 16
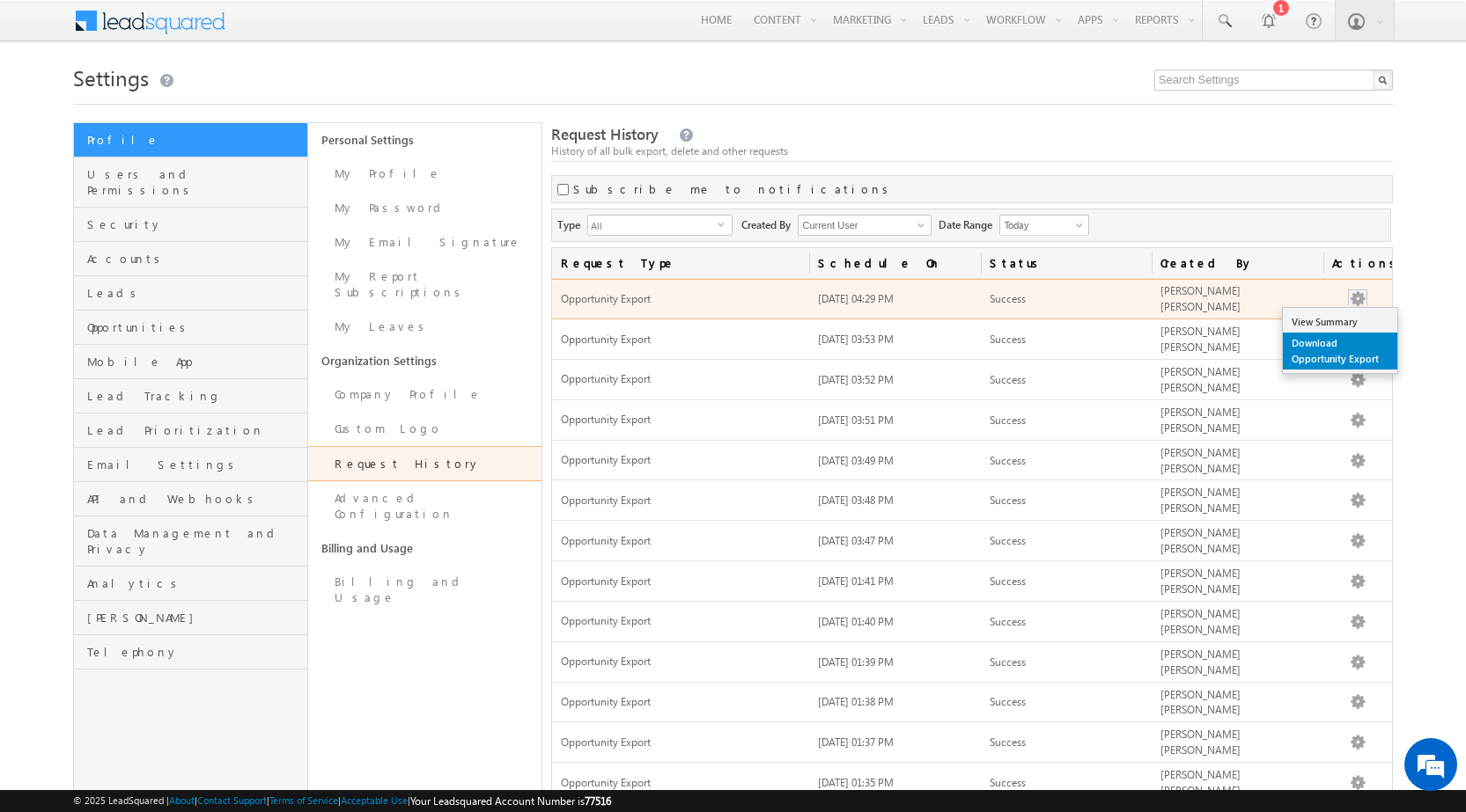
click at [1327, 346] on link "Download Opportunity Export" at bounding box center [1340, 351] width 114 height 37
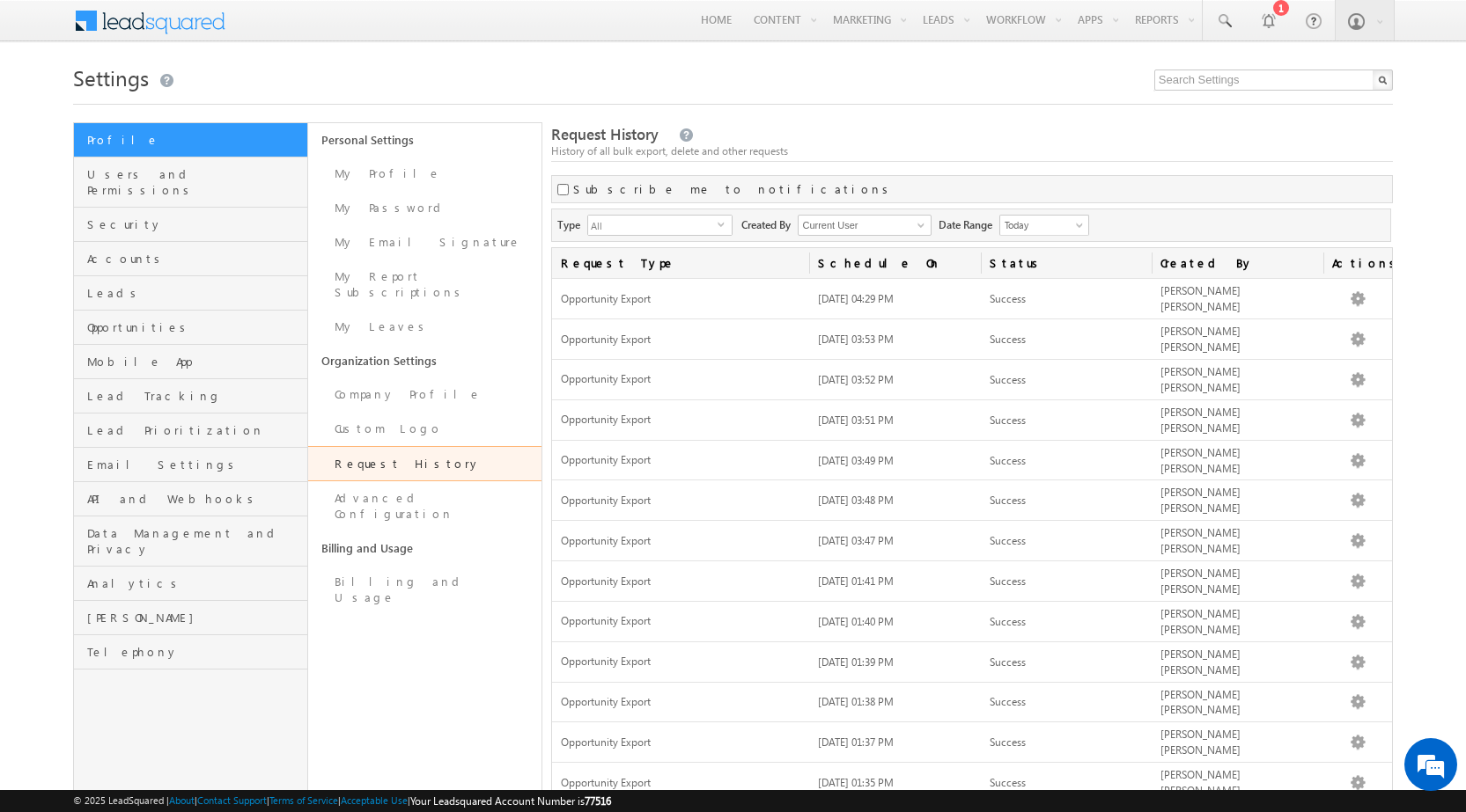
click at [804, 98] on div at bounding box center [733, 98] width 1320 height 11
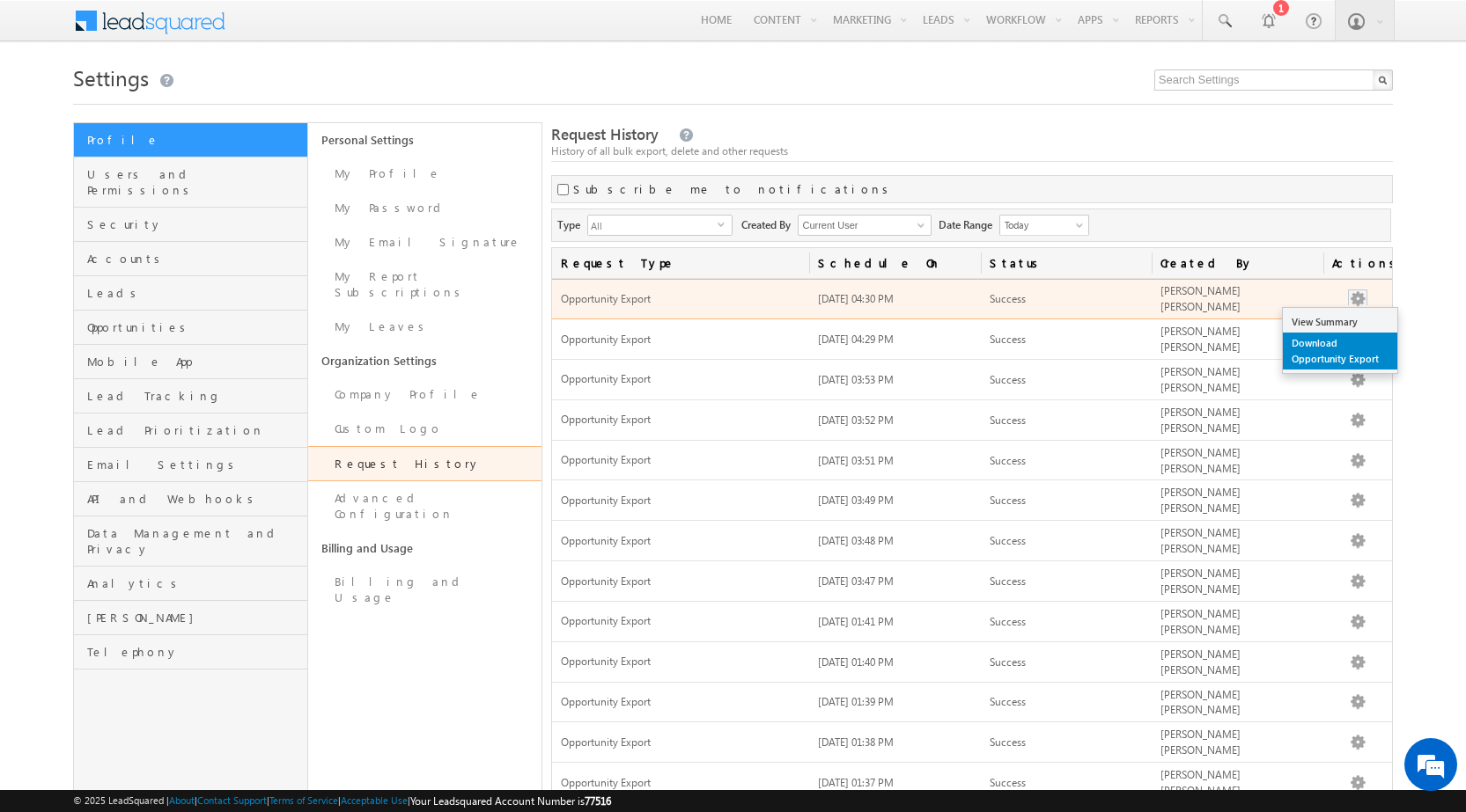
click at [1318, 341] on link "Download Opportunity Export" at bounding box center [1340, 351] width 114 height 37
click at [1326, 351] on link "Download Opportunity Export" at bounding box center [1340, 351] width 114 height 37
click at [1326, 350] on link "Download Opportunity Export" at bounding box center [1340, 351] width 114 height 37
click at [1326, 354] on link "Download Opportunity Export" at bounding box center [1340, 351] width 114 height 37
click at [1310, 357] on link "Download Opportunity Export" at bounding box center [1340, 351] width 114 height 37
